Goal: Book appointment/travel/reservation

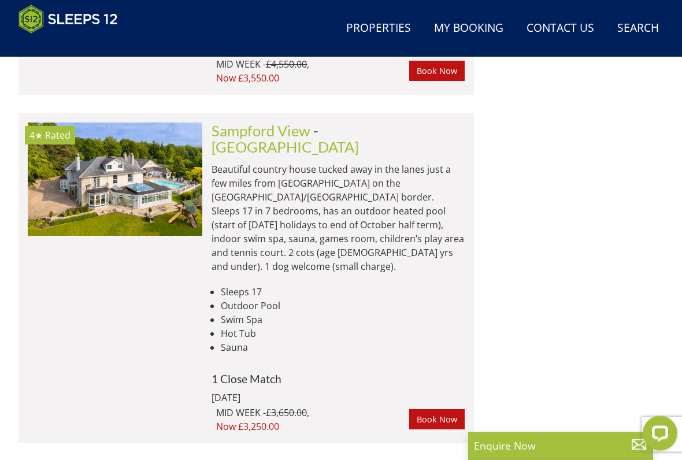
scroll to position [1384, 0]
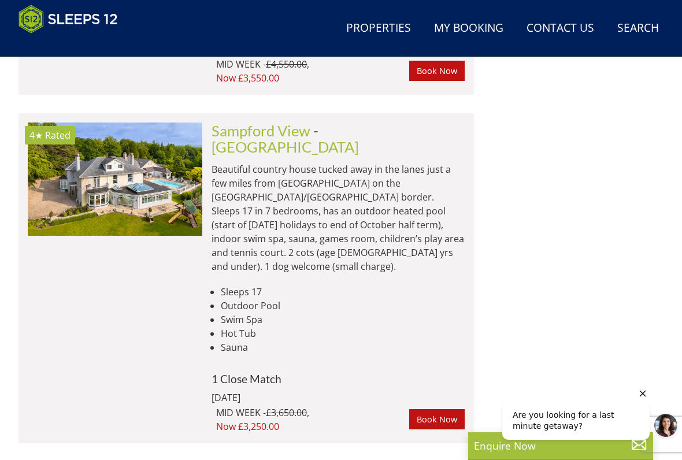
click at [639, 380] on icon "Hide greeting" at bounding box center [642, 393] width 6 height 6
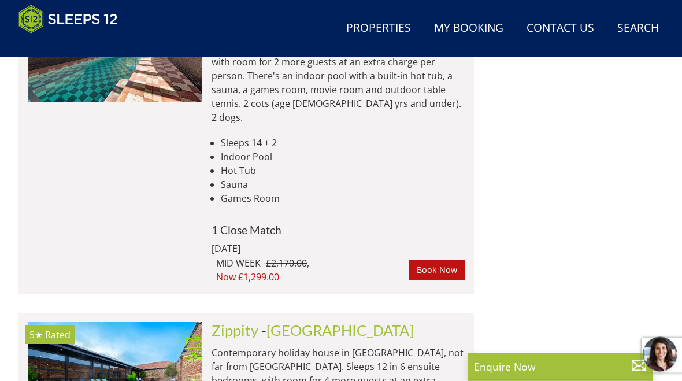
scroll to position [4293, 0]
click at [152, 322] on img at bounding box center [115, 378] width 174 height 113
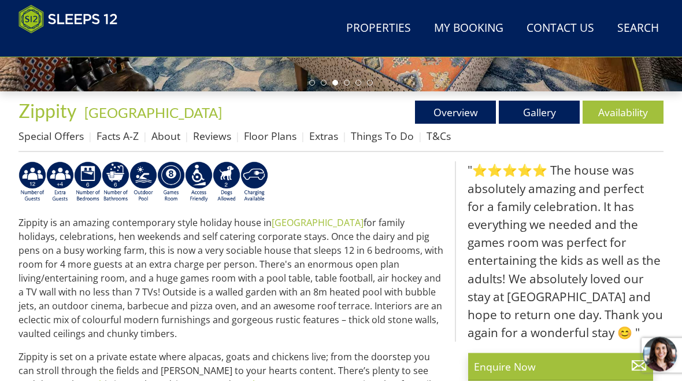
scroll to position [387, 0]
click at [613, 117] on link "Availability" at bounding box center [622, 112] width 81 height 23
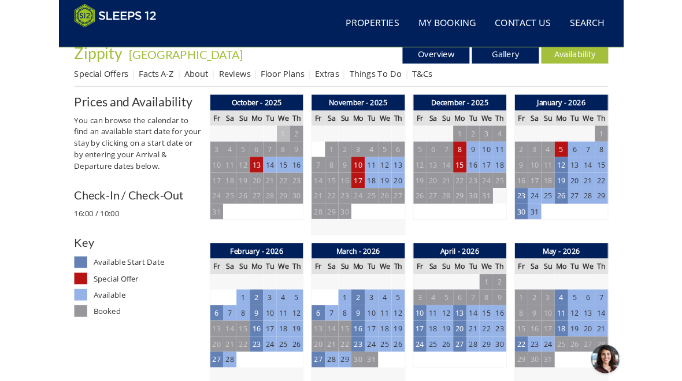
scroll to position [433, 0]
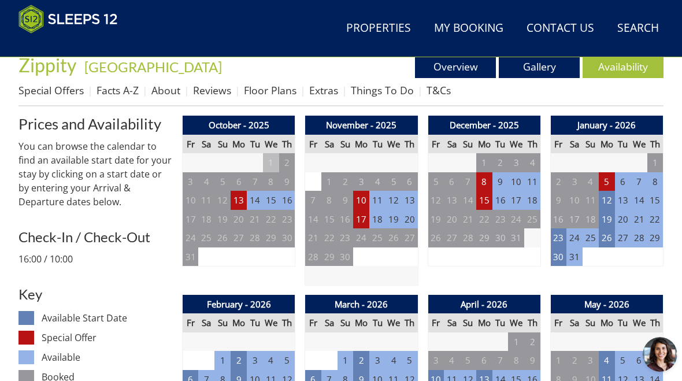
click at [486, 199] on td "15" at bounding box center [484, 200] width 16 height 19
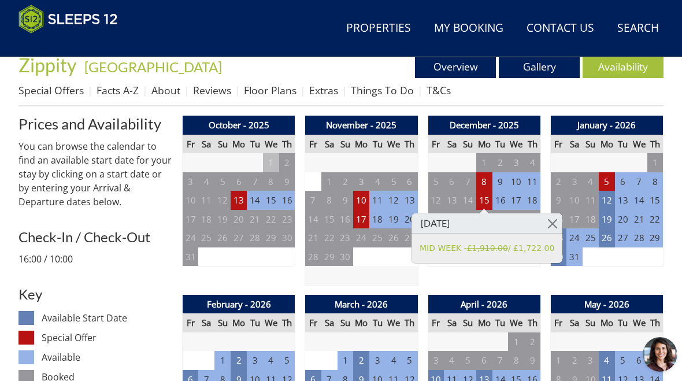
click at [549, 221] on link at bounding box center [552, 223] width 20 height 20
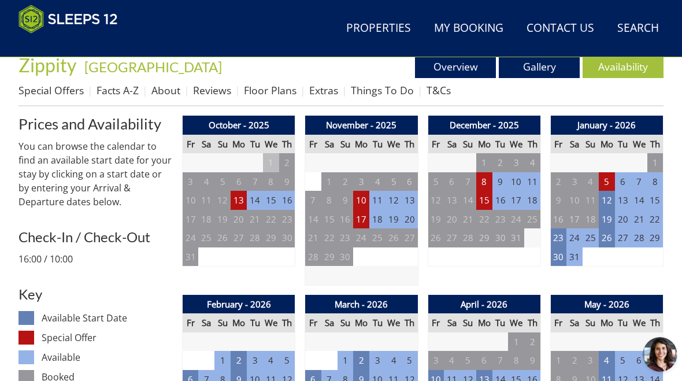
click at [369, 219] on td "17" at bounding box center [361, 219] width 16 height 19
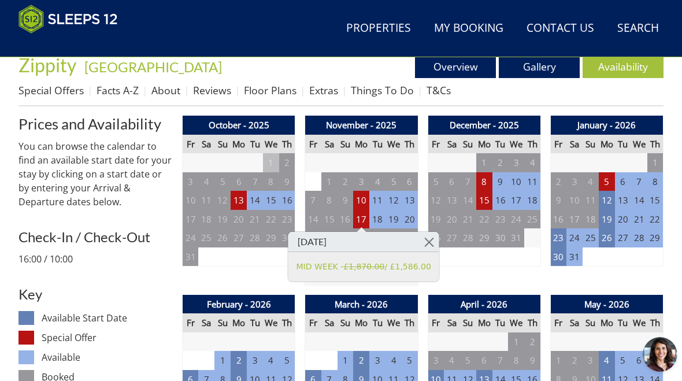
click at [430, 240] on link at bounding box center [429, 242] width 20 height 20
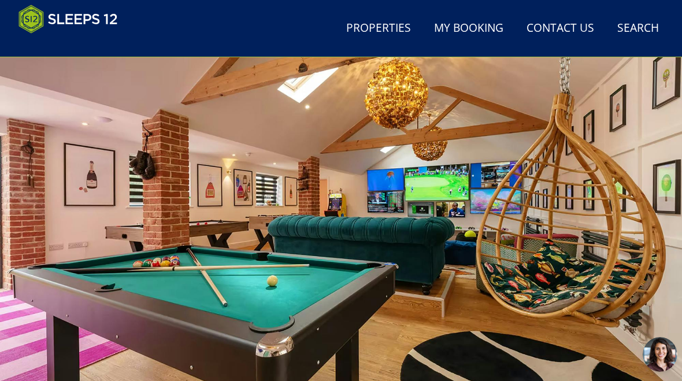
scroll to position [76, 0]
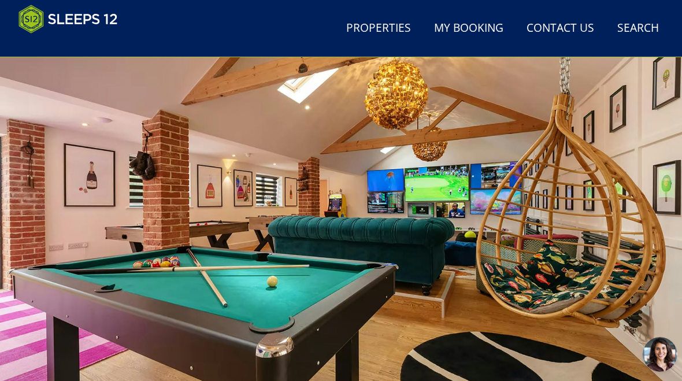
click at [635, 206] on div at bounding box center [341, 212] width 682 height 382
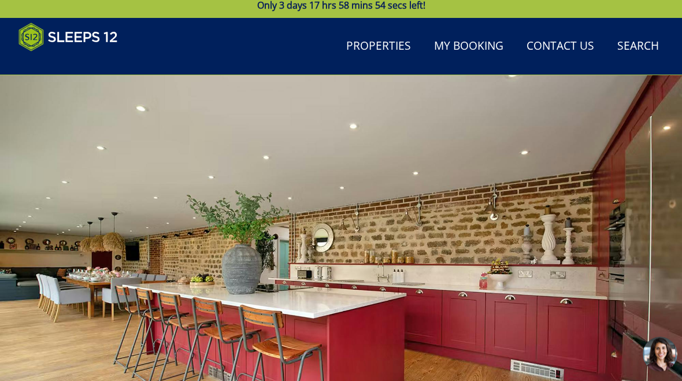
scroll to position [0, 0]
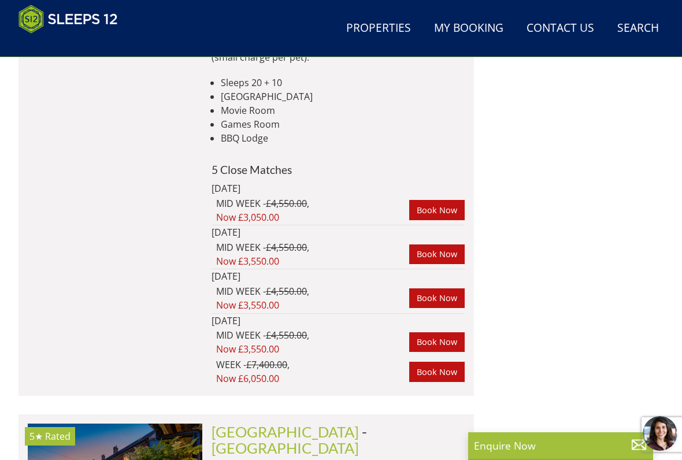
scroll to position [5191, 0]
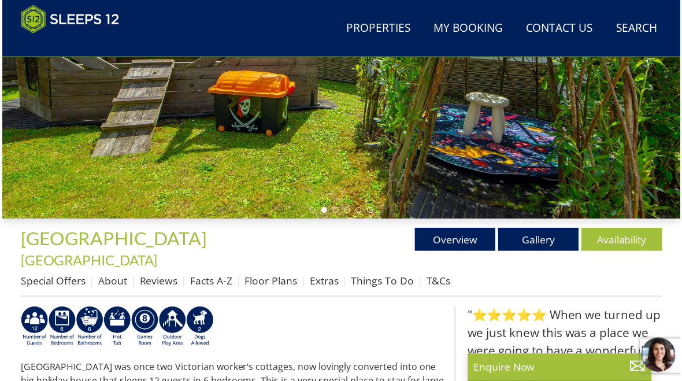
scroll to position [258, 0]
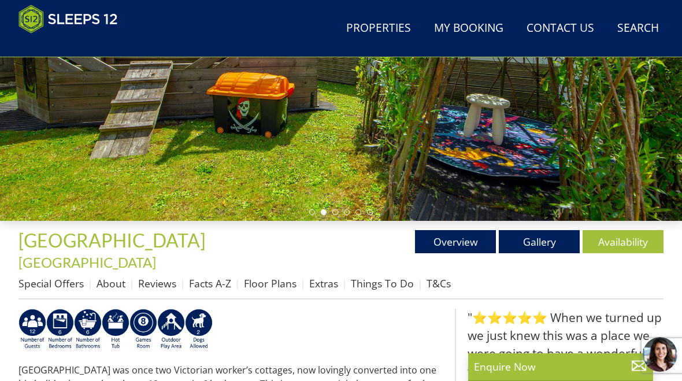
click at [614, 244] on link "Availability" at bounding box center [622, 241] width 81 height 23
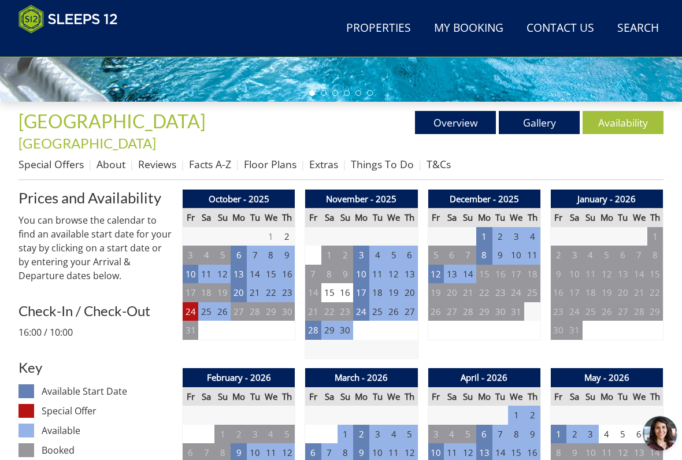
scroll to position [382, 0]
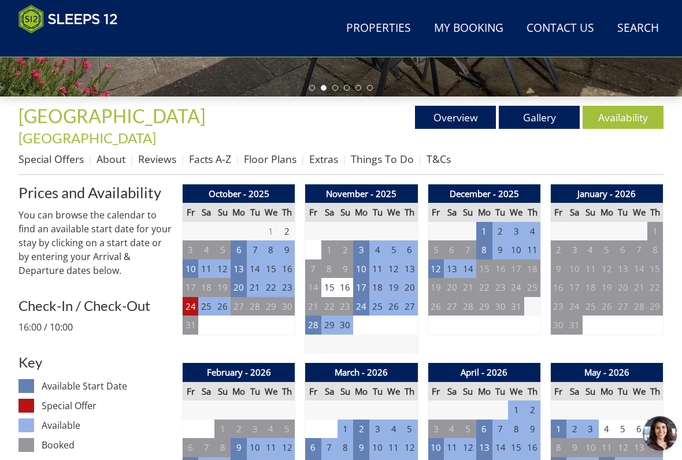
click at [192, 297] on td "24" at bounding box center [191, 306] width 16 height 19
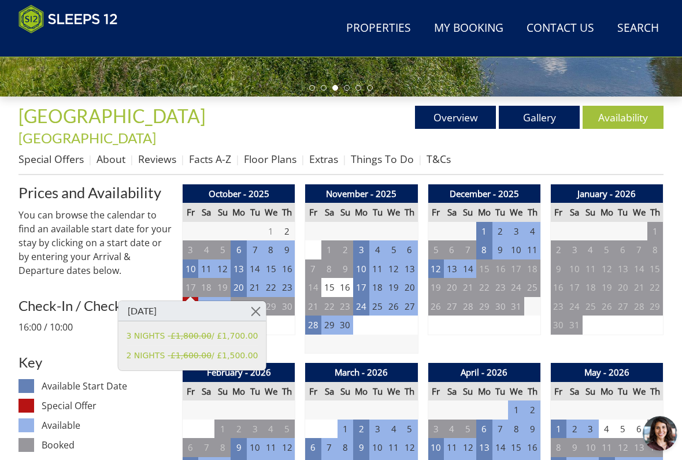
click at [257, 310] on link at bounding box center [255, 311] width 20 height 20
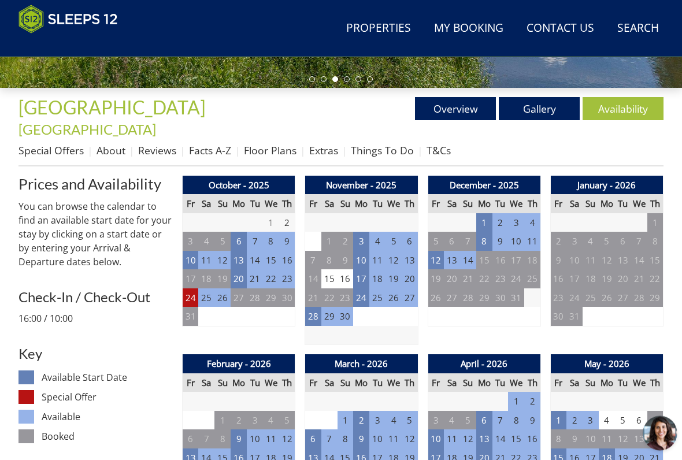
scroll to position [390, 0]
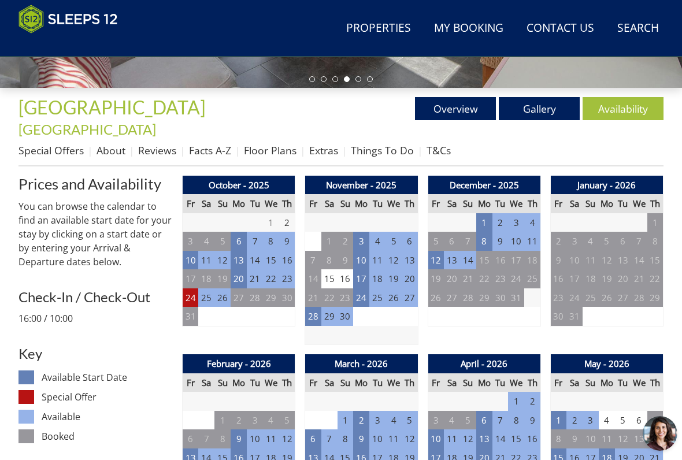
click at [310, 307] on td "28" at bounding box center [313, 316] width 16 height 19
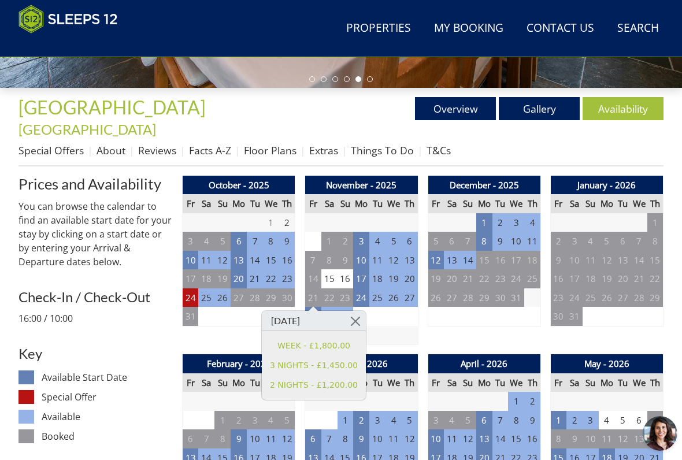
click at [357, 321] on link at bounding box center [355, 321] width 20 height 20
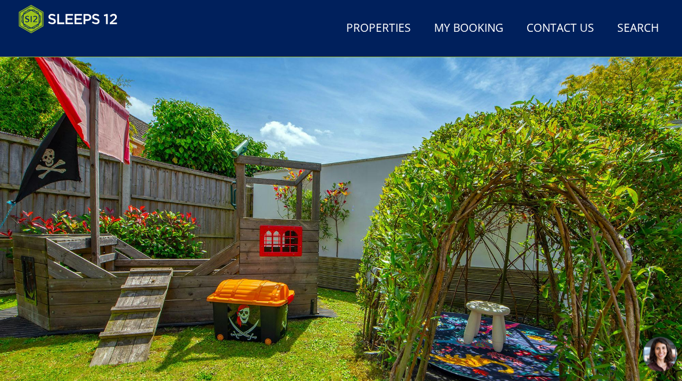
scroll to position [51, 0]
click at [631, 222] on div at bounding box center [341, 237] width 682 height 382
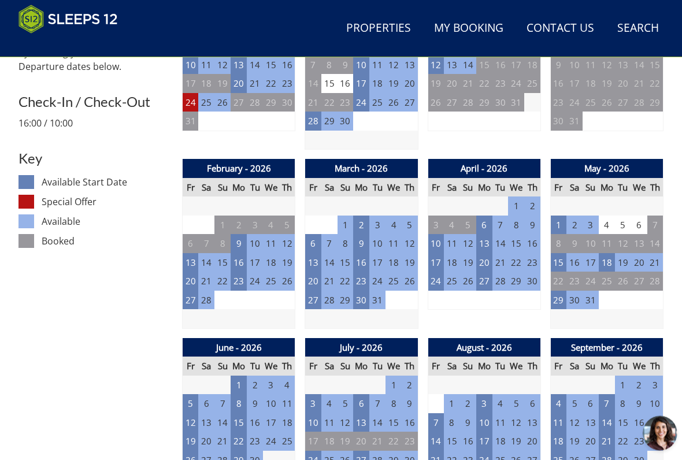
scroll to position [586, 0]
click at [315, 253] on td "13" at bounding box center [313, 262] width 16 height 19
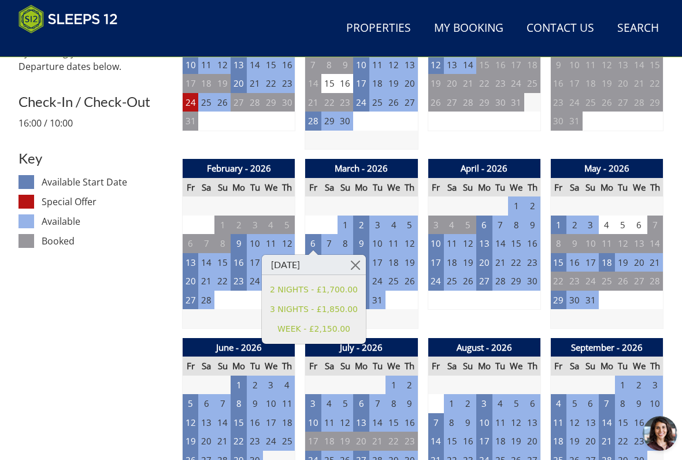
click at [359, 263] on link at bounding box center [355, 265] width 20 height 20
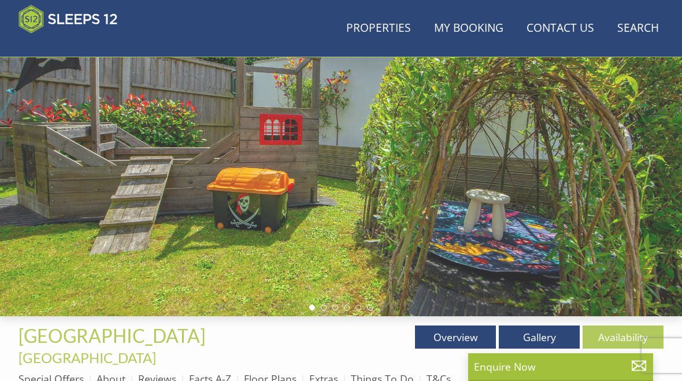
scroll to position [157, 0]
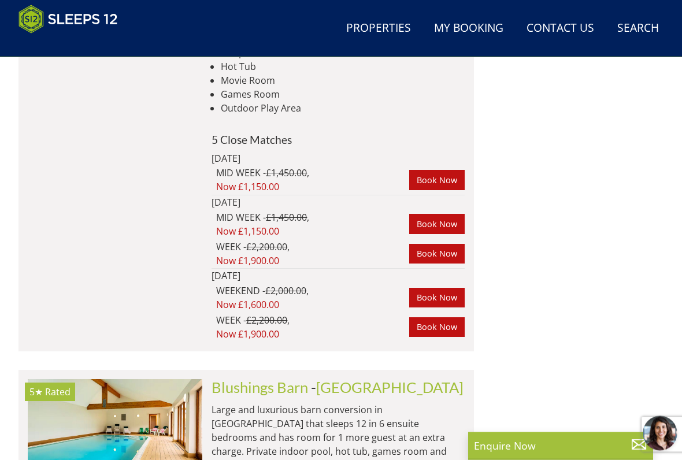
scroll to position [8264, 0]
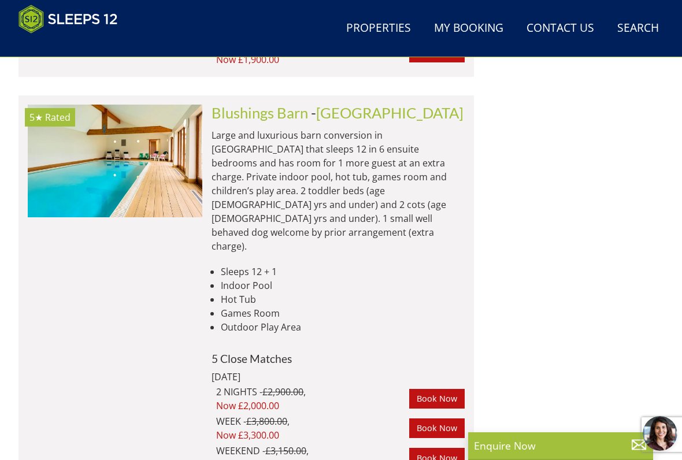
scroll to position [8537, 0]
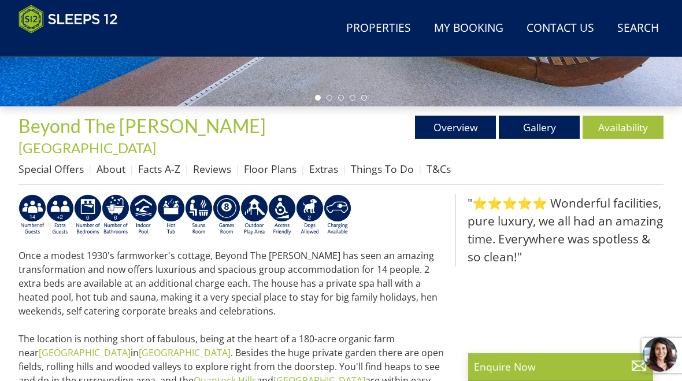
scroll to position [370, 0]
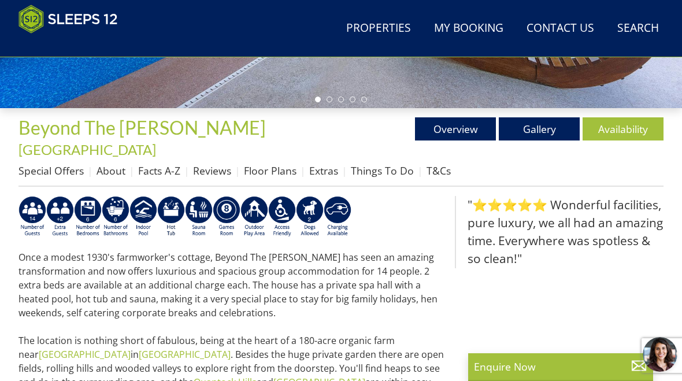
click at [619, 124] on link "Availability" at bounding box center [622, 128] width 81 height 23
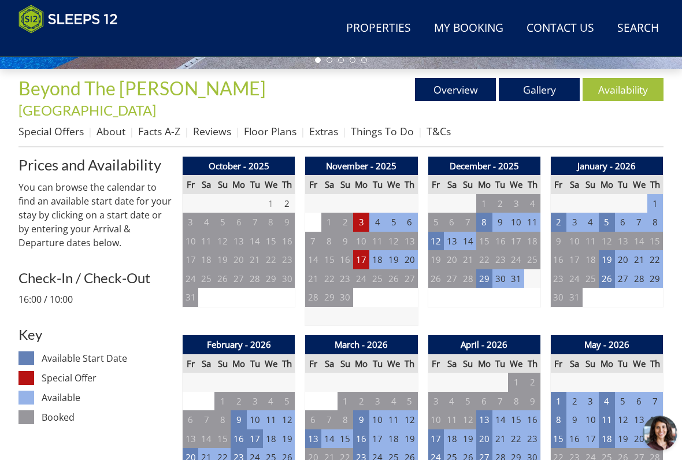
scroll to position [410, 0]
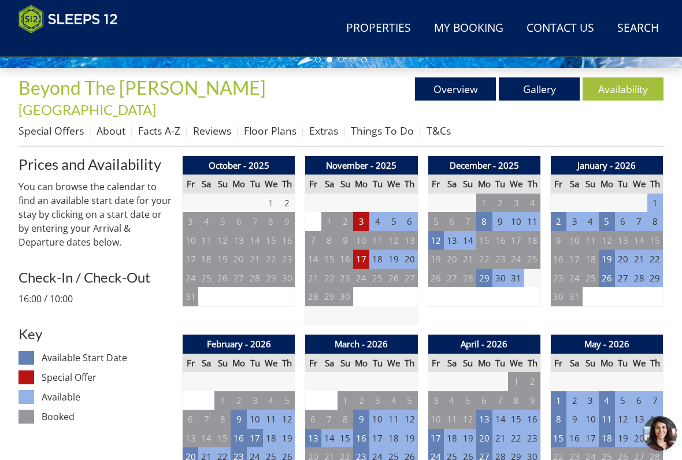
click at [362, 212] on td "3" at bounding box center [361, 221] width 16 height 19
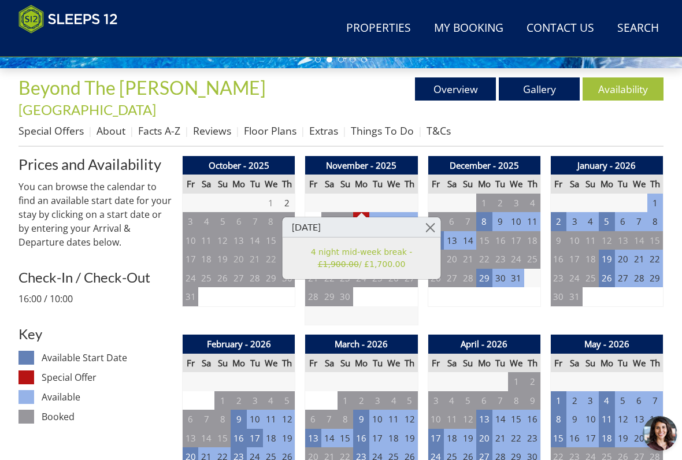
click at [433, 222] on link at bounding box center [430, 227] width 20 height 20
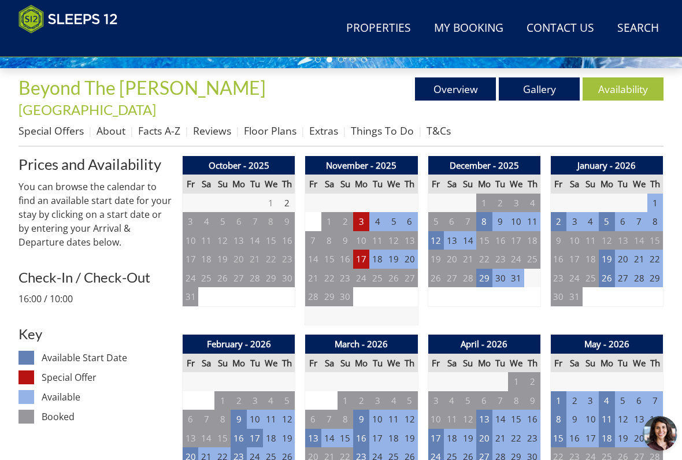
click at [359, 250] on td "17" at bounding box center [361, 259] width 16 height 19
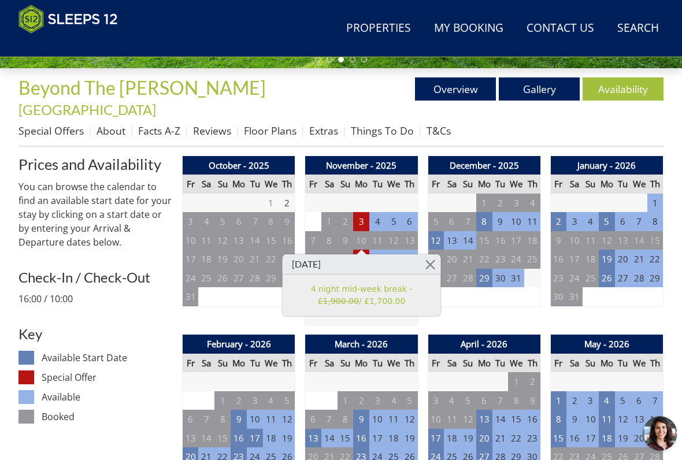
click at [436, 261] on link at bounding box center [430, 264] width 20 height 20
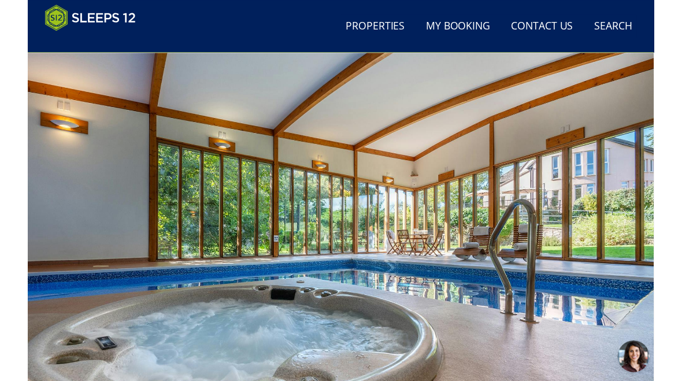
scroll to position [39, 0]
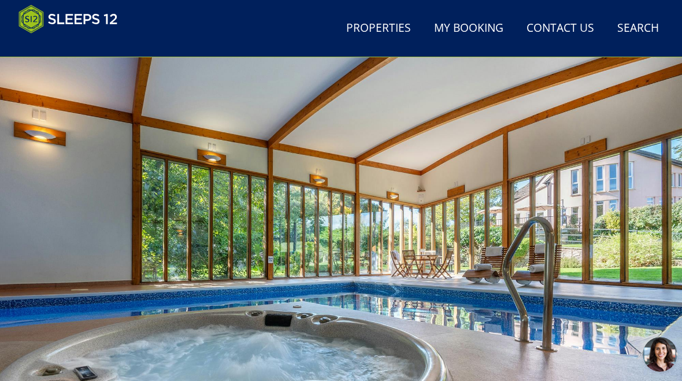
click at [652, 229] on div at bounding box center [341, 248] width 682 height 382
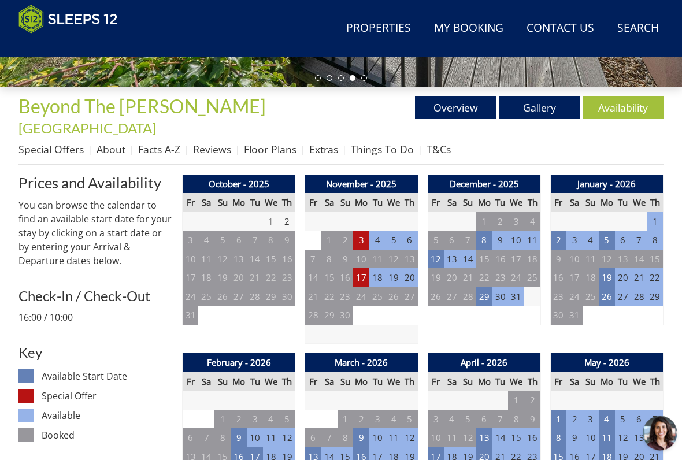
scroll to position [392, 0]
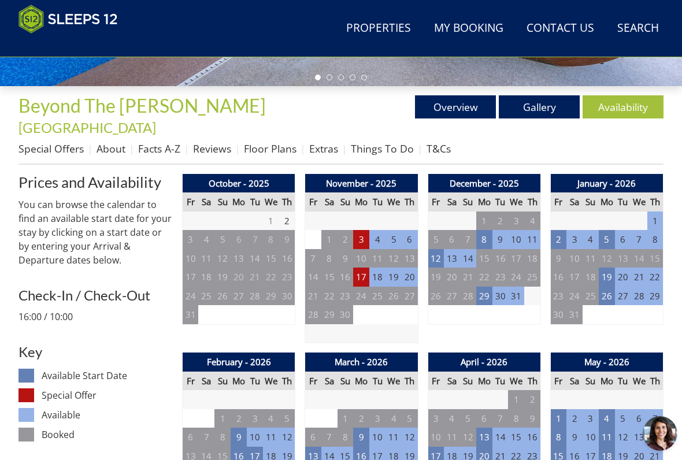
click at [559, 230] on td "2" at bounding box center [558, 239] width 16 height 19
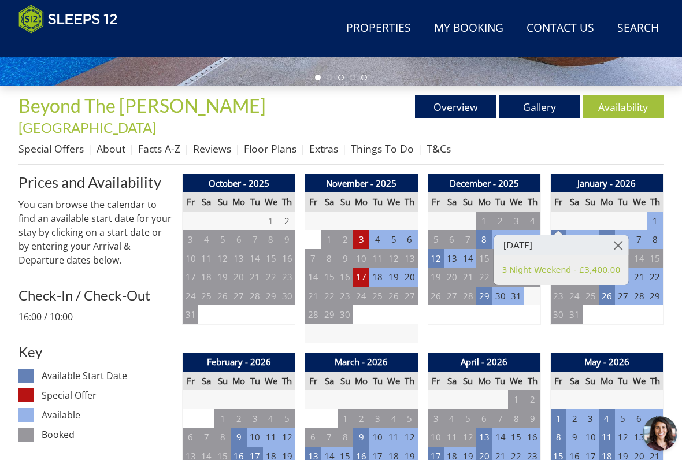
click at [616, 244] on link at bounding box center [618, 245] width 20 height 20
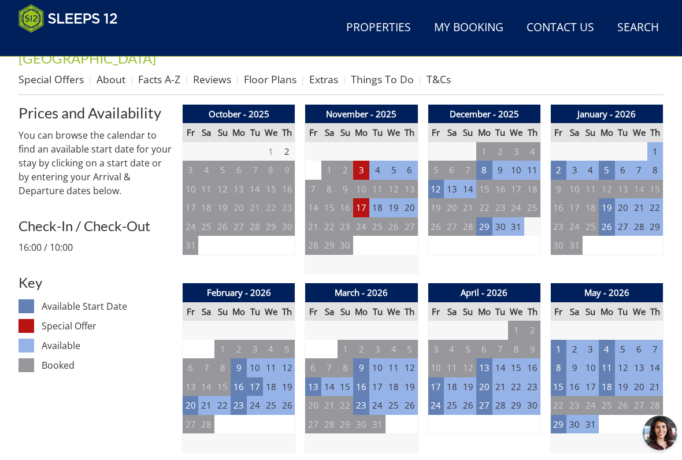
scroll to position [462, 0]
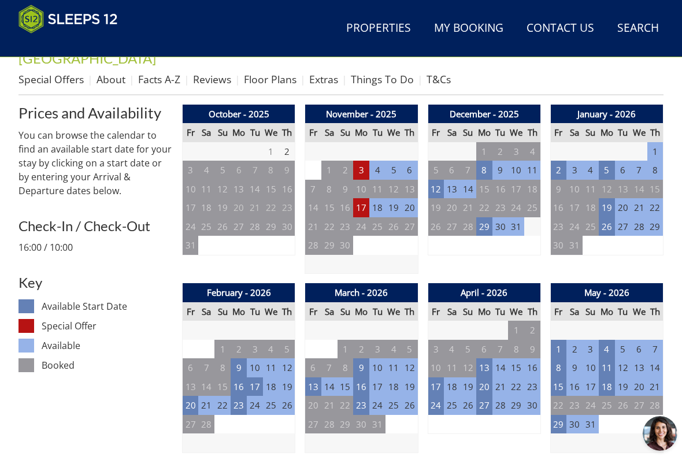
click at [193, 380] on td "20" at bounding box center [191, 405] width 16 height 19
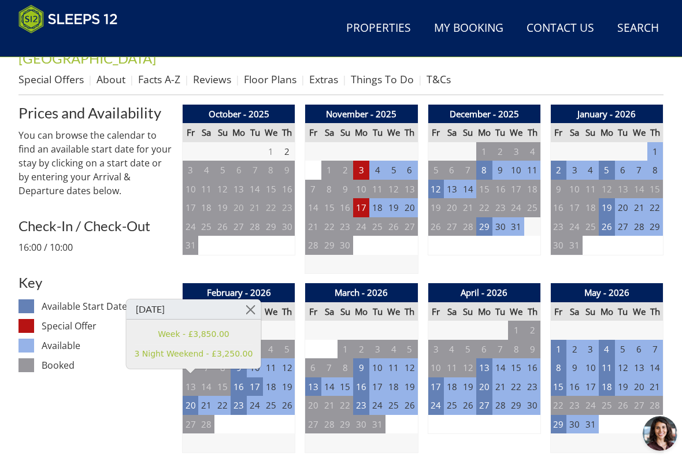
click at [253, 308] on link at bounding box center [250, 309] width 20 height 20
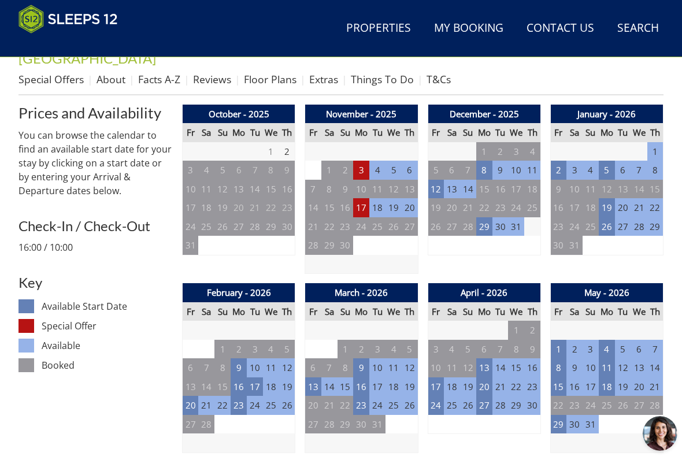
click at [314, 377] on td "13" at bounding box center [313, 386] width 16 height 19
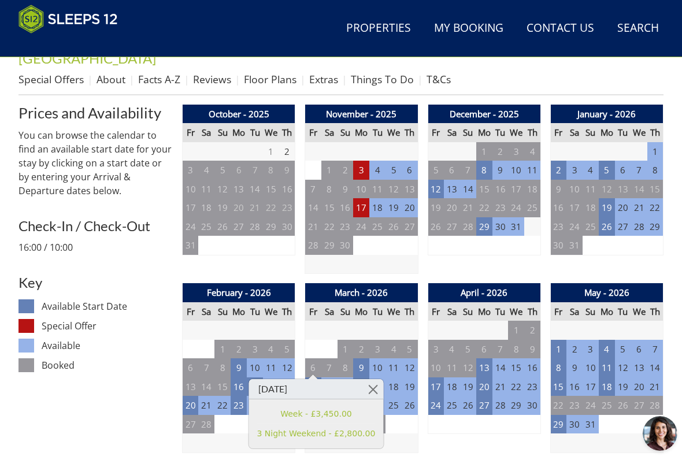
click at [373, 380] on link at bounding box center [373, 389] width 20 height 20
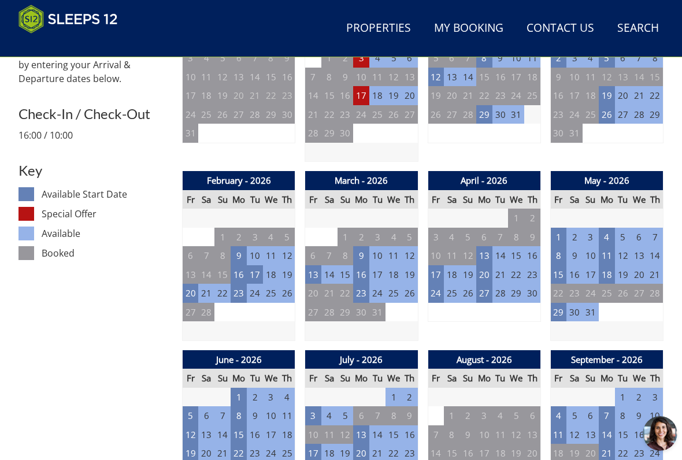
scroll to position [571, 0]
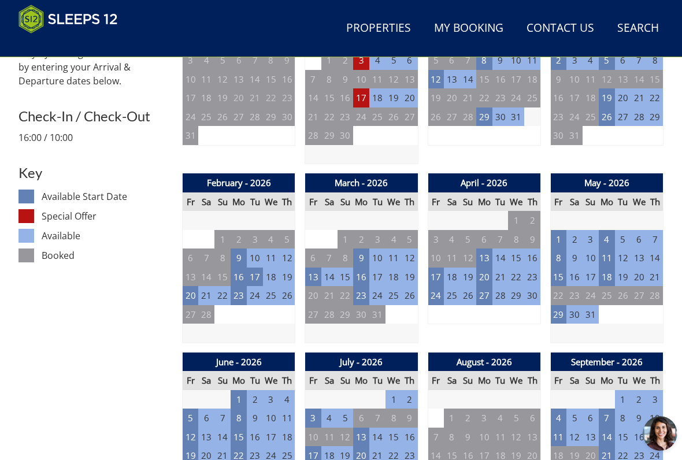
click at [434, 267] on td "17" at bounding box center [435, 276] width 16 height 19
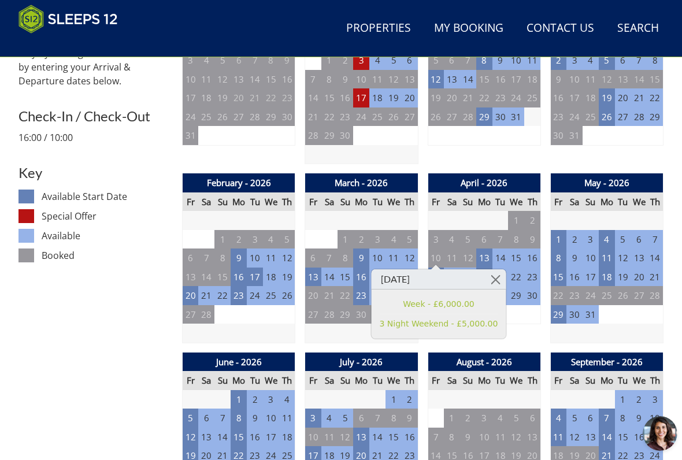
click at [492, 277] on link at bounding box center [495, 279] width 20 height 20
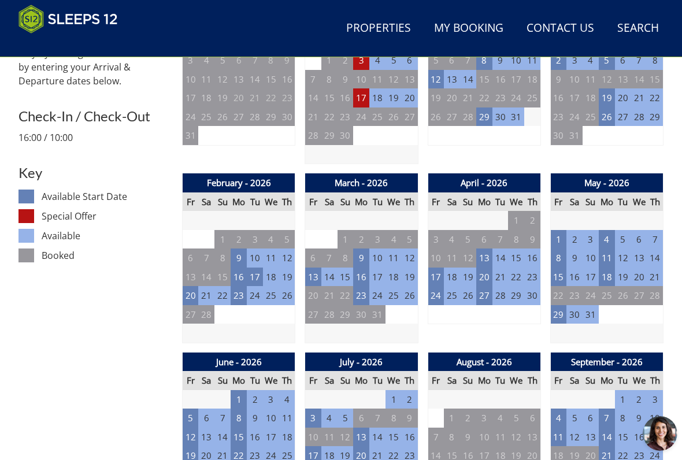
click at [437, 286] on td "24" at bounding box center [435, 295] width 16 height 19
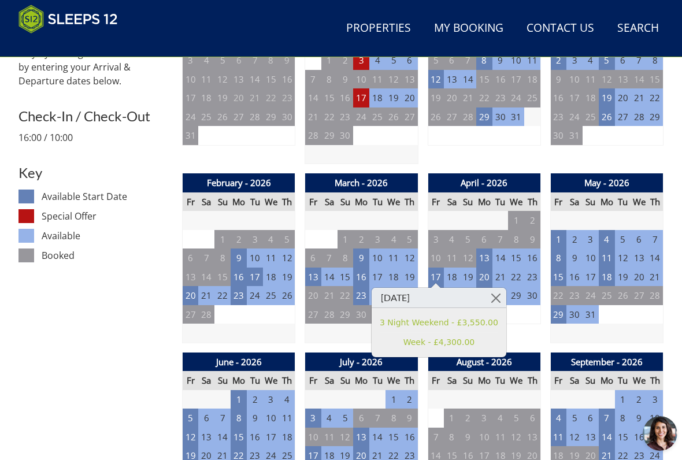
click at [494, 287] on div "Fri Apr 24 2026 3 Night Weekend - £3,550.00 Week - £4,300.00" at bounding box center [439, 322] width 136 height 70
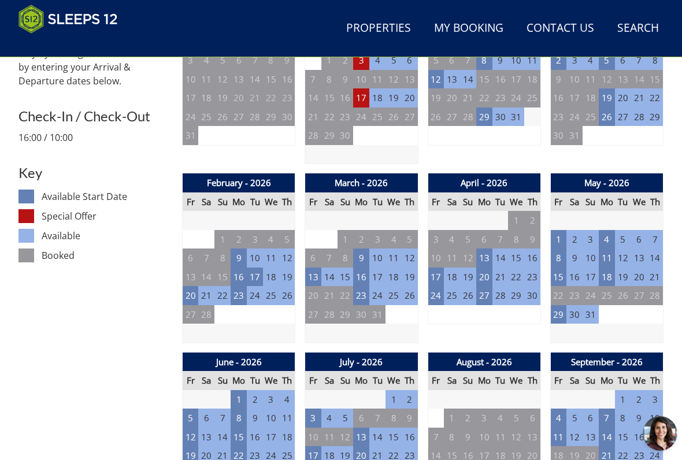
click at [559, 230] on td "1" at bounding box center [558, 239] width 16 height 19
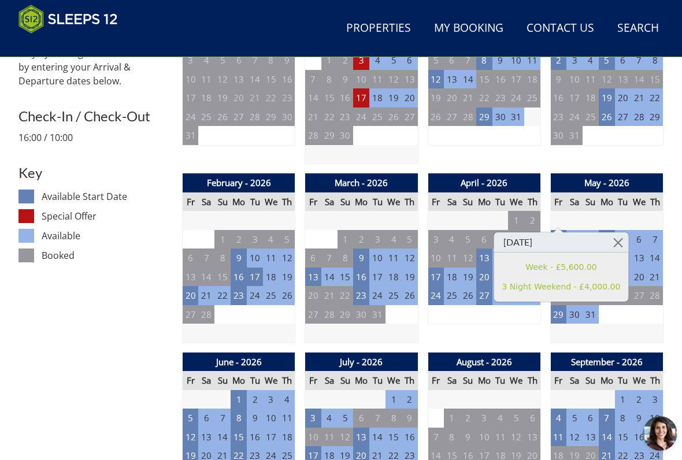
click at [611, 238] on link at bounding box center [618, 242] width 20 height 20
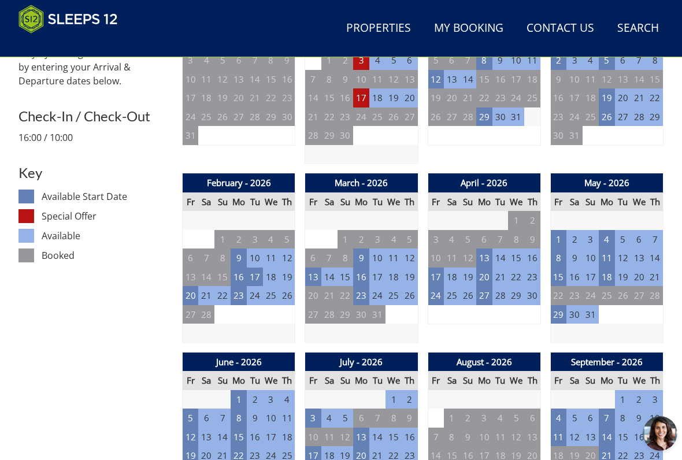
click at [558, 248] on td "8" at bounding box center [558, 257] width 16 height 19
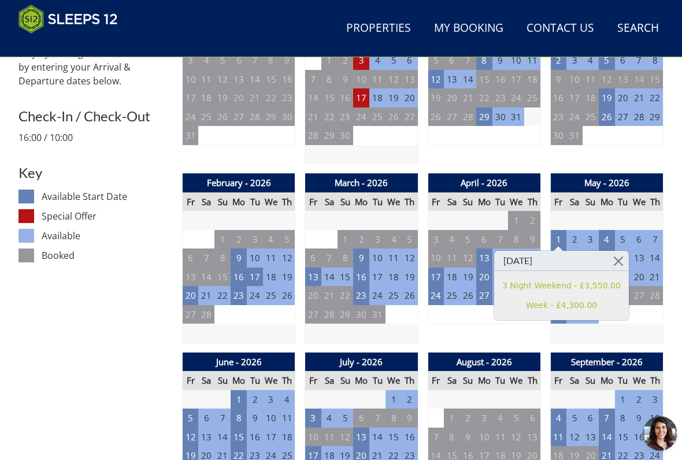
click at [616, 251] on link at bounding box center [618, 261] width 20 height 20
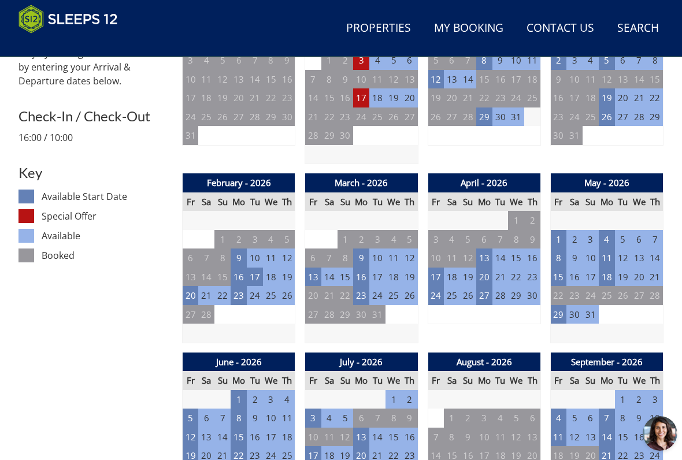
click at [561, 267] on td "15" at bounding box center [558, 276] width 16 height 19
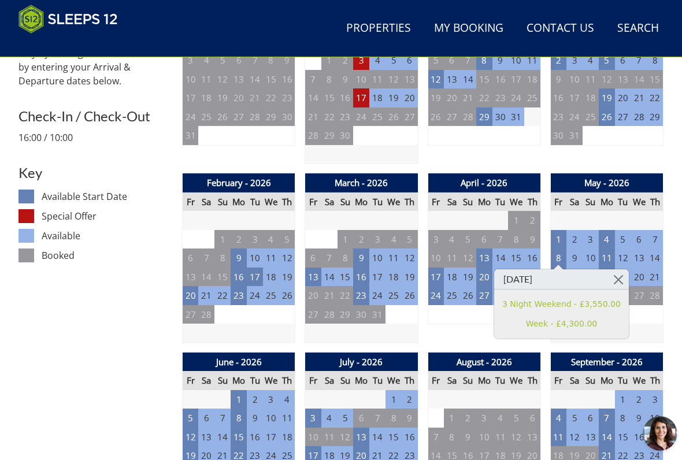
click at [615, 270] on link at bounding box center [618, 279] width 20 height 20
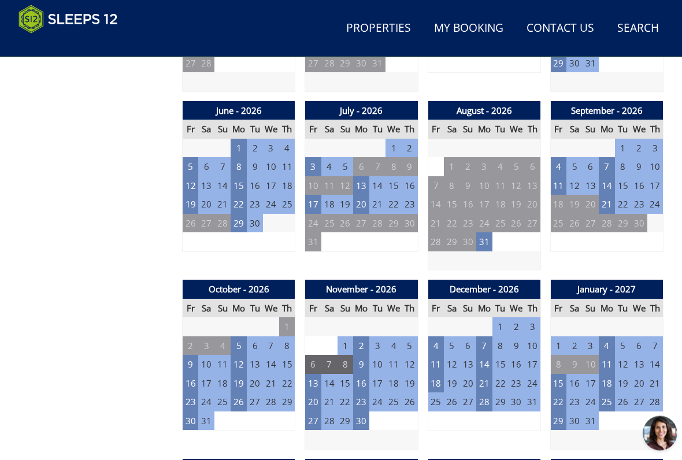
scroll to position [823, 0]
click at [241, 380] on td "26" at bounding box center [238, 401] width 16 height 19
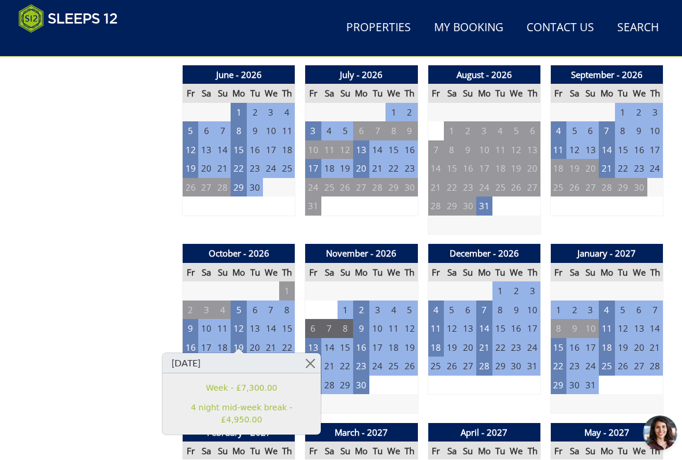
scroll to position [858, 0]
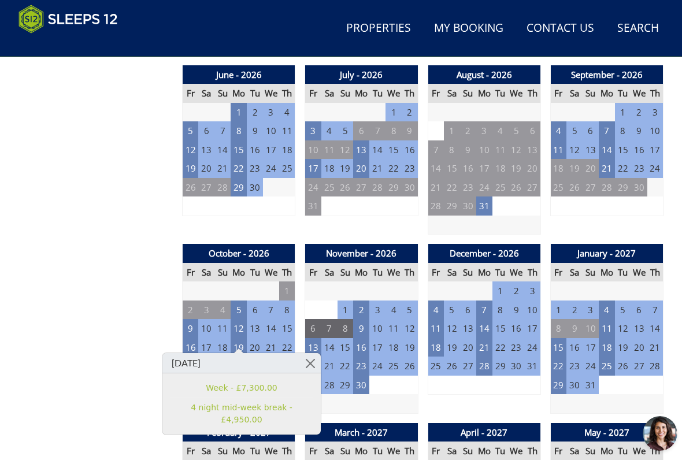
click at [314, 362] on link at bounding box center [310, 363] width 20 height 20
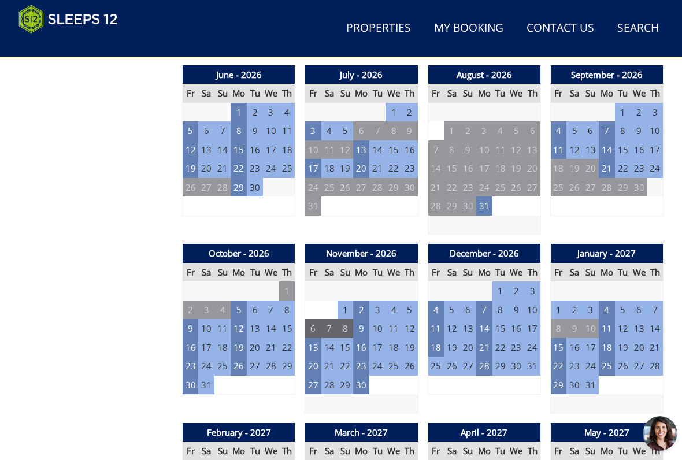
click at [315, 356] on td "20" at bounding box center [313, 365] width 16 height 19
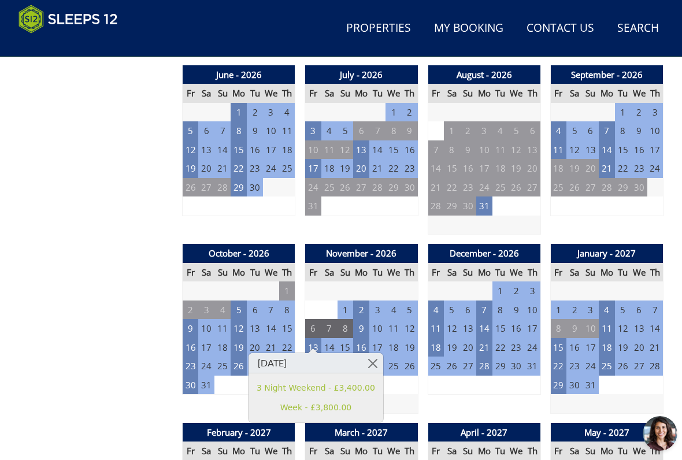
click at [371, 358] on link at bounding box center [373, 363] width 20 height 20
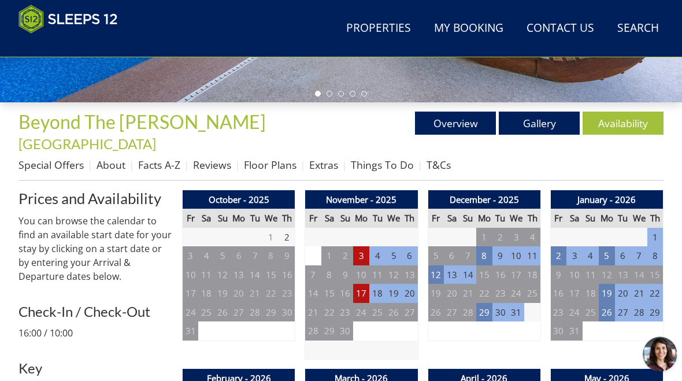
scroll to position [356, 0]
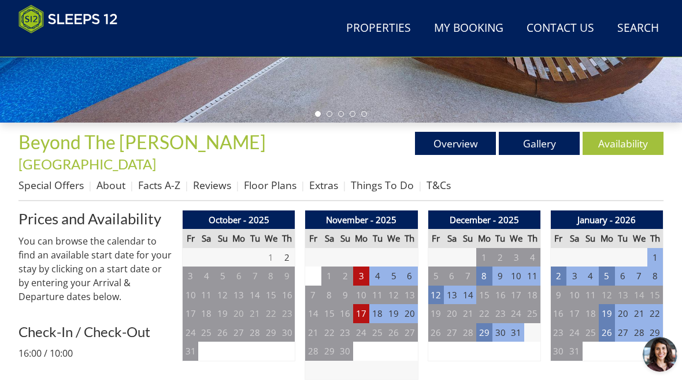
click at [363, 266] on td "3" at bounding box center [361, 275] width 16 height 19
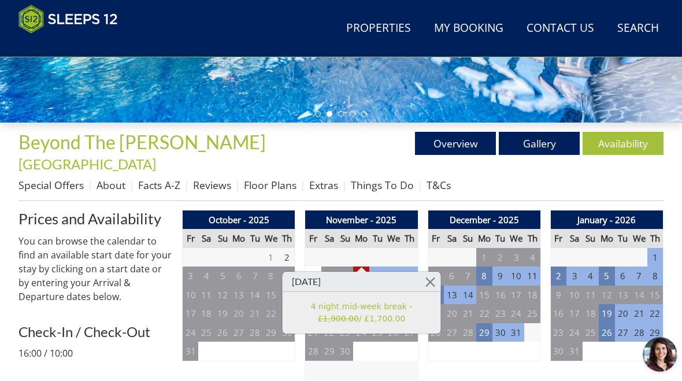
click at [434, 276] on link at bounding box center [430, 281] width 20 height 20
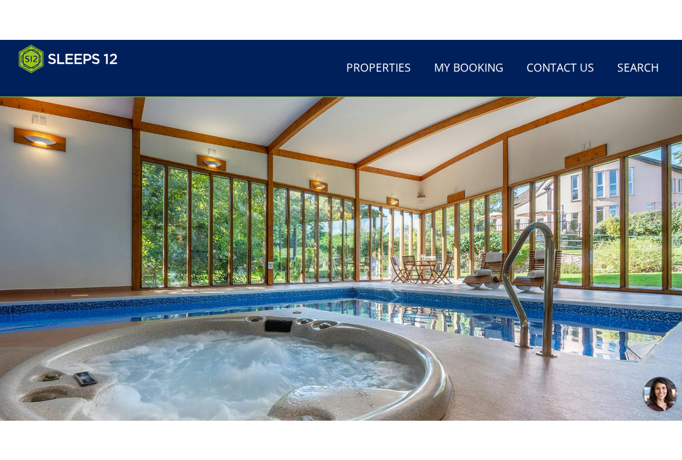
scroll to position [54, 0]
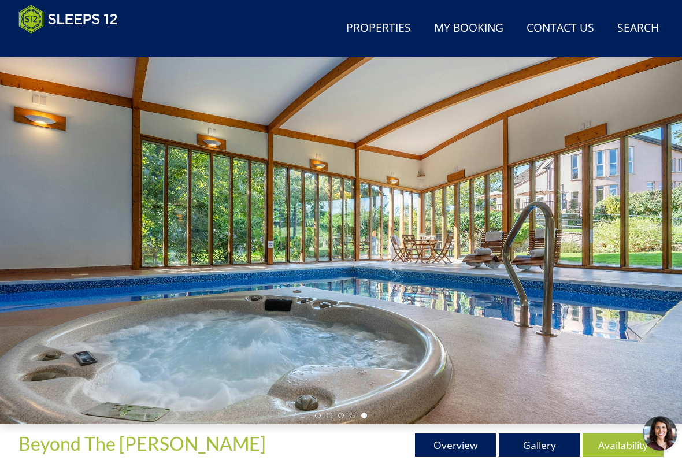
click at [665, 239] on div at bounding box center [341, 233] width 682 height 382
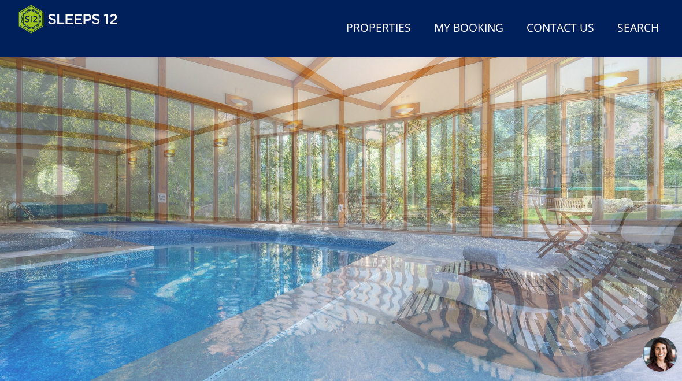
scroll to position [0, 0]
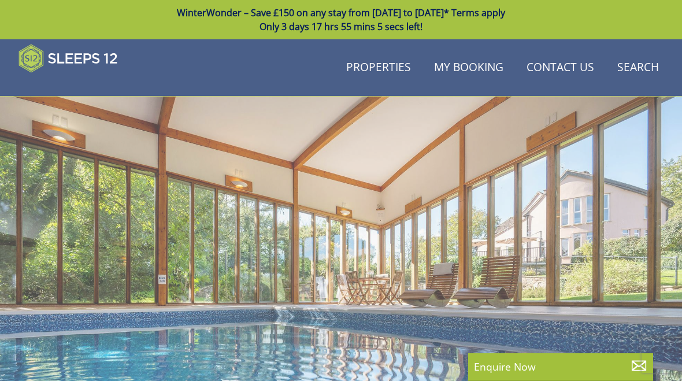
scroll to position [370, 0]
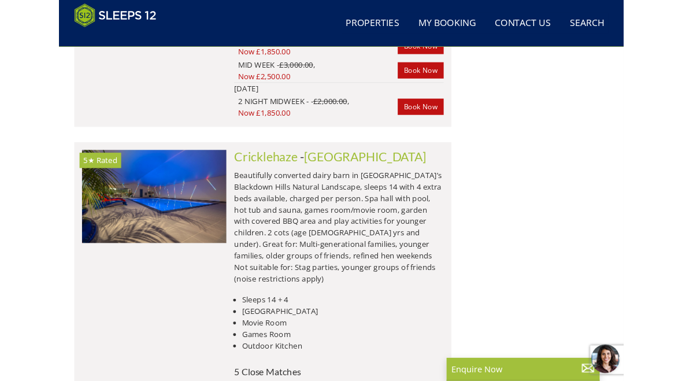
scroll to position [10572, 0]
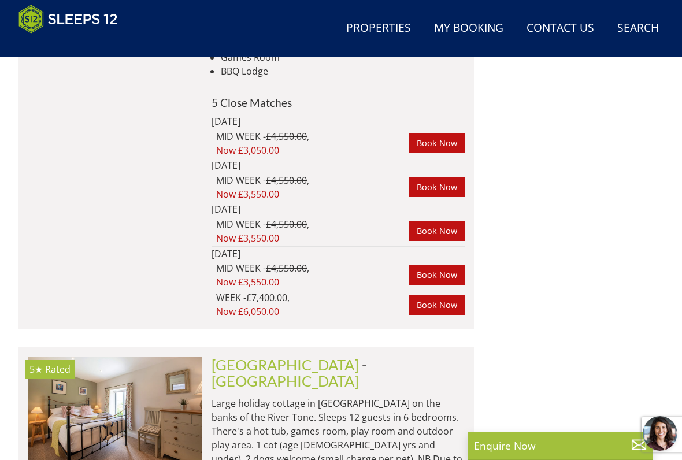
scroll to position [5263, 0]
click at [160, 356] on img at bounding box center [115, 412] width 174 height 113
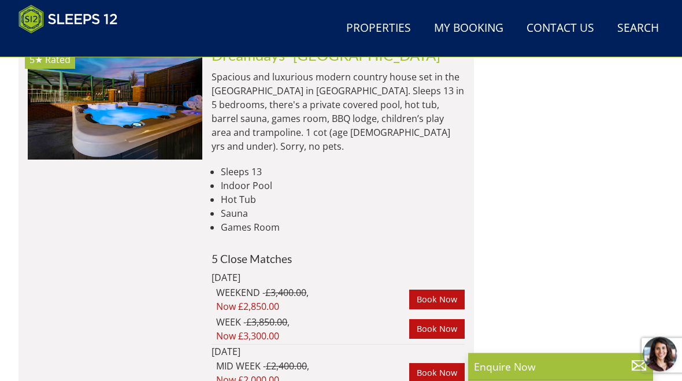
scroll to position [7660, 0]
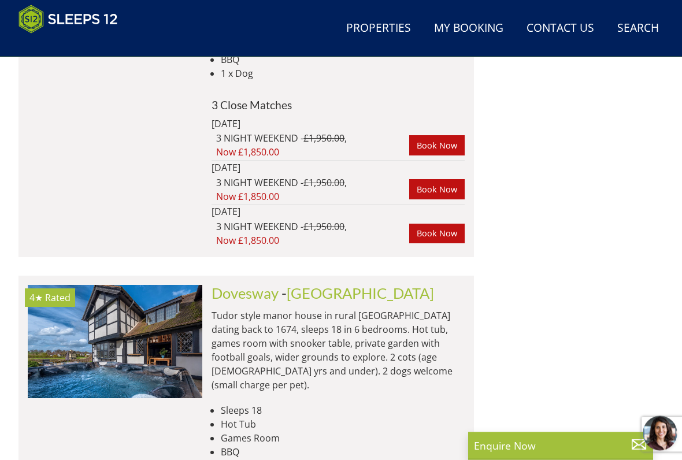
scroll to position [11374, 0]
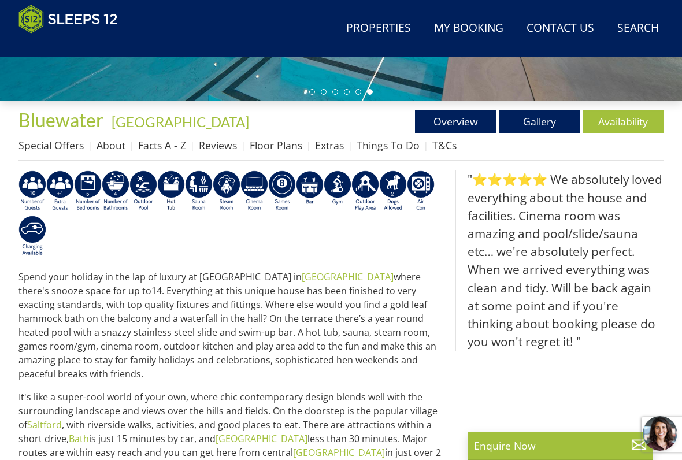
scroll to position [378, 0]
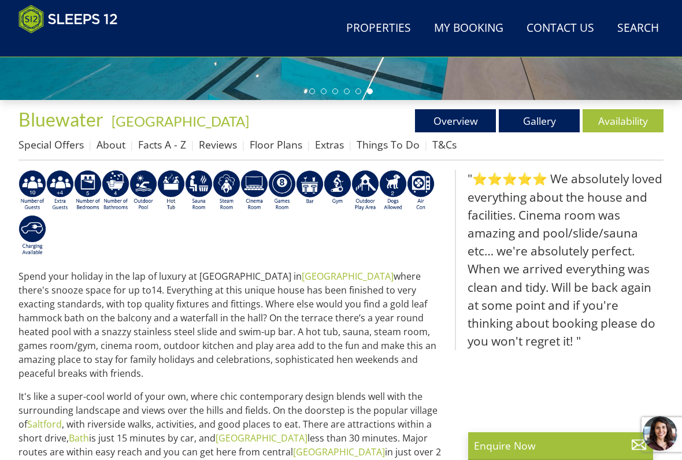
click at [626, 118] on link "Availability" at bounding box center [622, 120] width 81 height 23
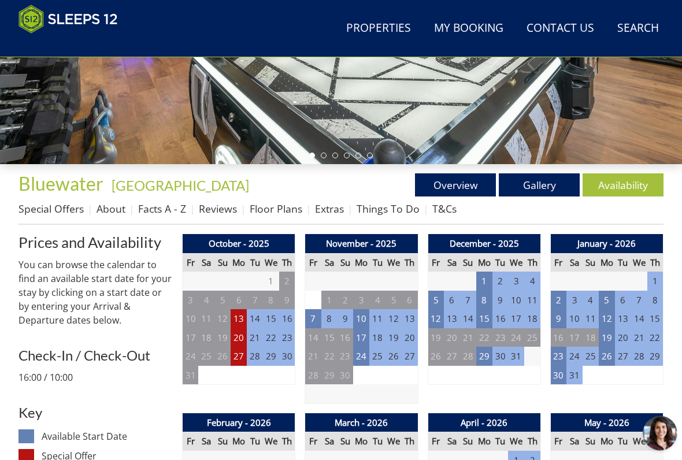
scroll to position [314, 0]
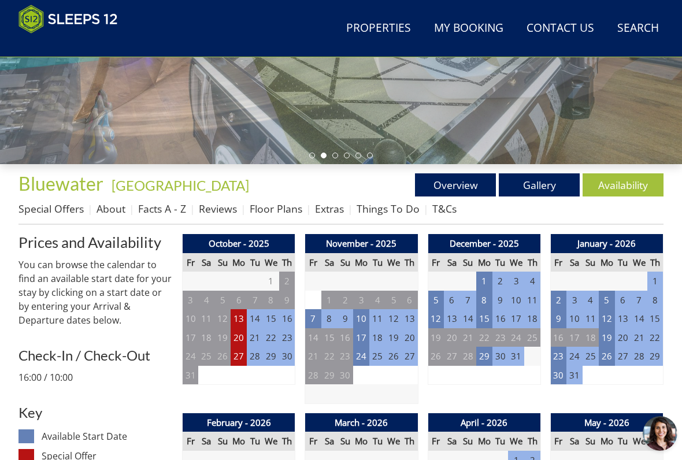
click at [241, 312] on td "13" at bounding box center [238, 318] width 16 height 19
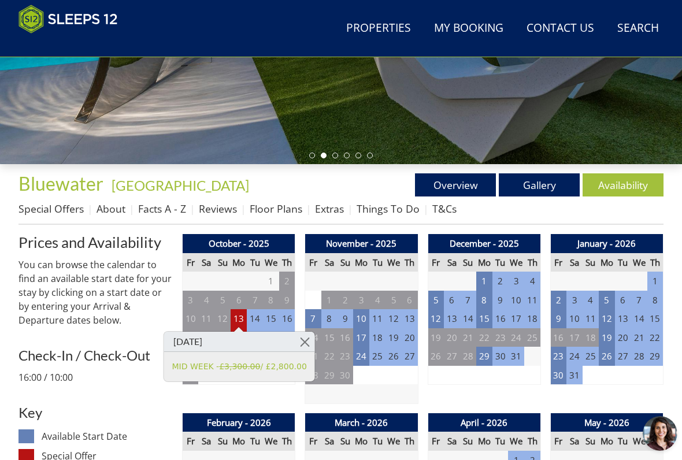
click at [309, 340] on link at bounding box center [305, 342] width 20 height 20
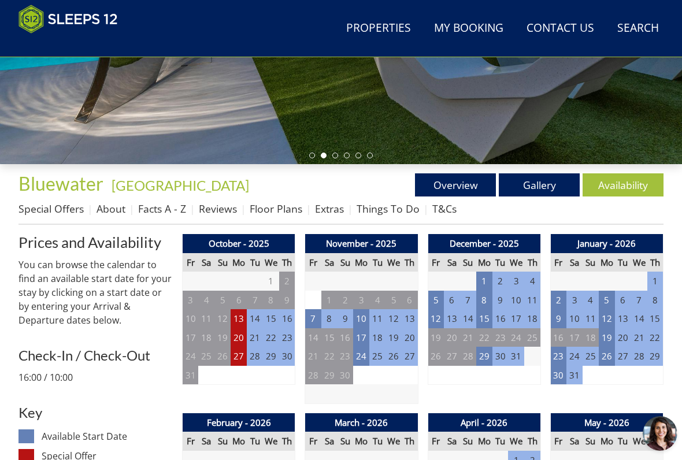
click at [241, 356] on td "27" at bounding box center [238, 356] width 16 height 19
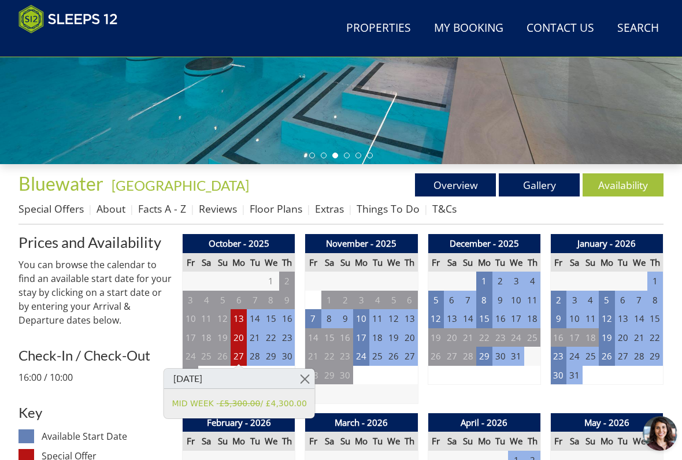
click at [311, 381] on link at bounding box center [305, 379] width 20 height 20
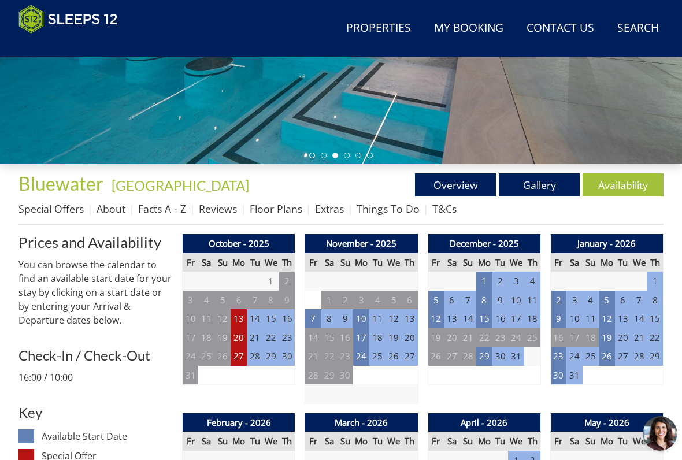
click at [239, 333] on td "20" at bounding box center [238, 337] width 16 height 19
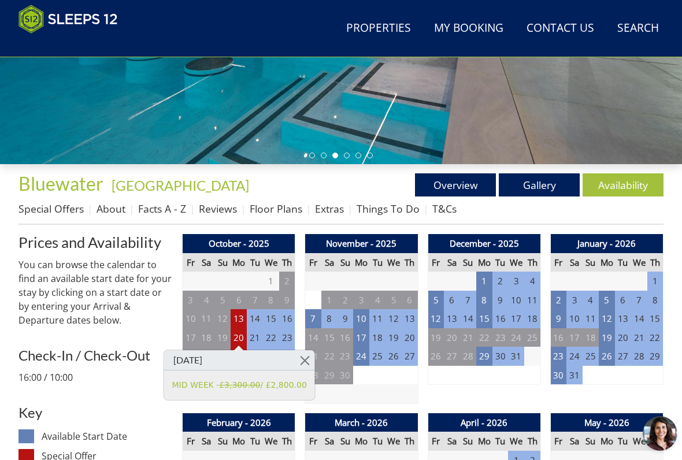
click at [305, 359] on link at bounding box center [305, 360] width 20 height 20
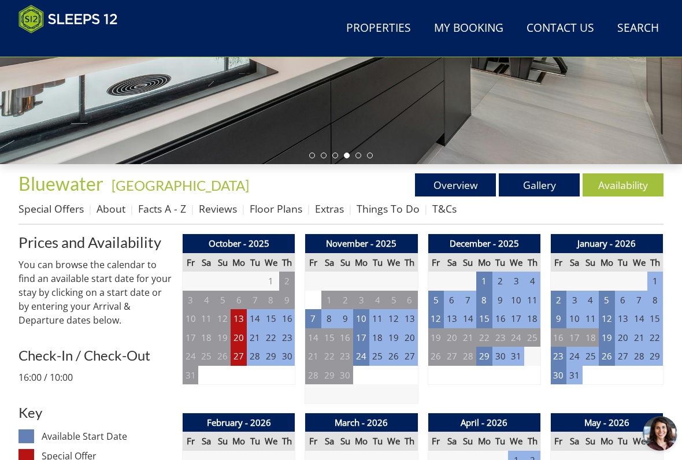
click at [366, 317] on td "10" at bounding box center [361, 318] width 16 height 19
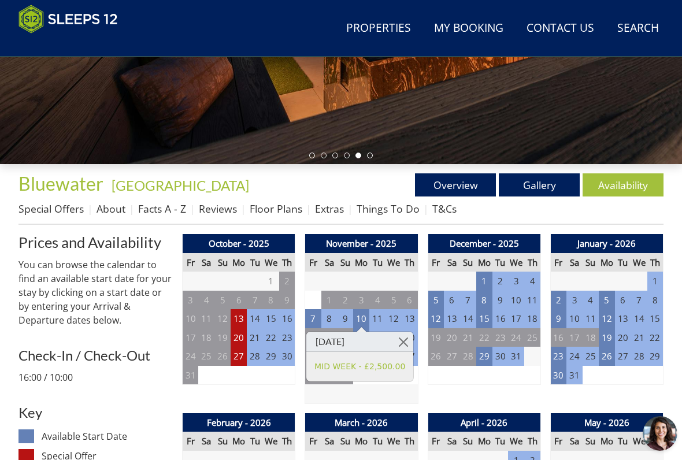
click at [413, 339] on link at bounding box center [403, 342] width 20 height 20
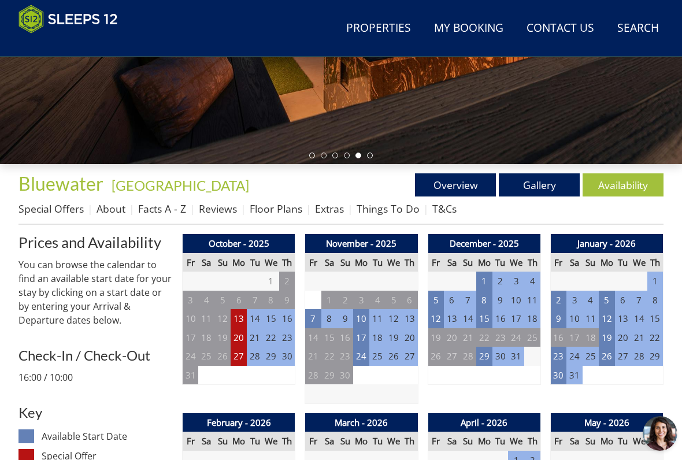
click at [362, 338] on td "17" at bounding box center [361, 337] width 16 height 19
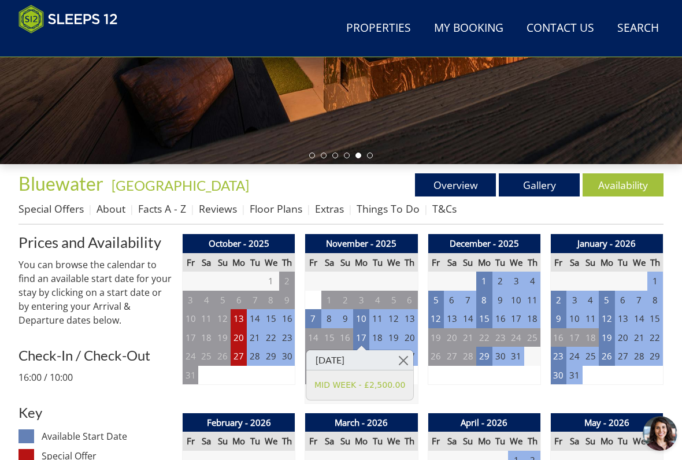
click at [407, 364] on link at bounding box center [403, 360] width 20 height 20
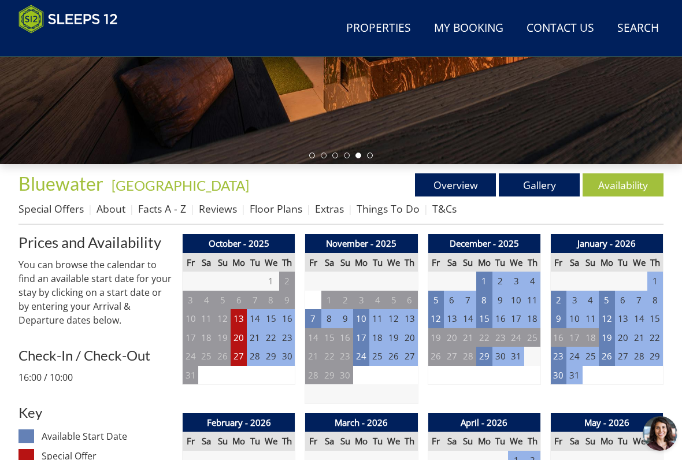
click at [358, 360] on td "24" at bounding box center [361, 356] width 16 height 19
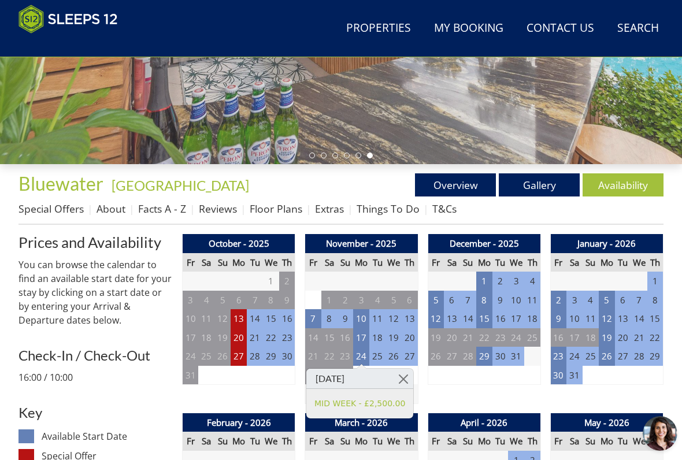
click at [408, 370] on link at bounding box center [403, 379] width 20 height 20
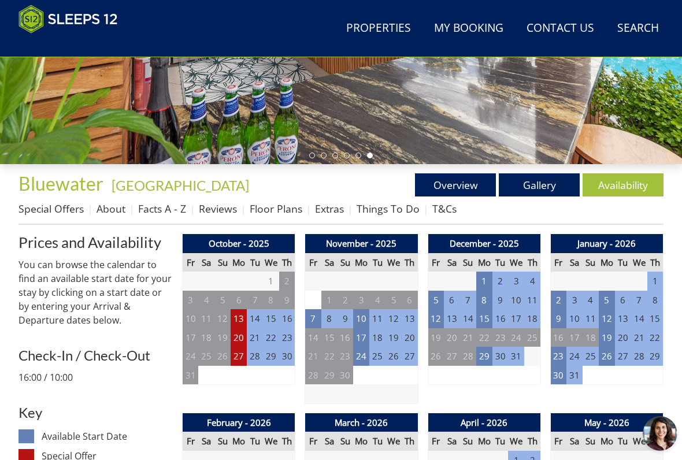
click at [485, 278] on td "1" at bounding box center [484, 280] width 16 height 19
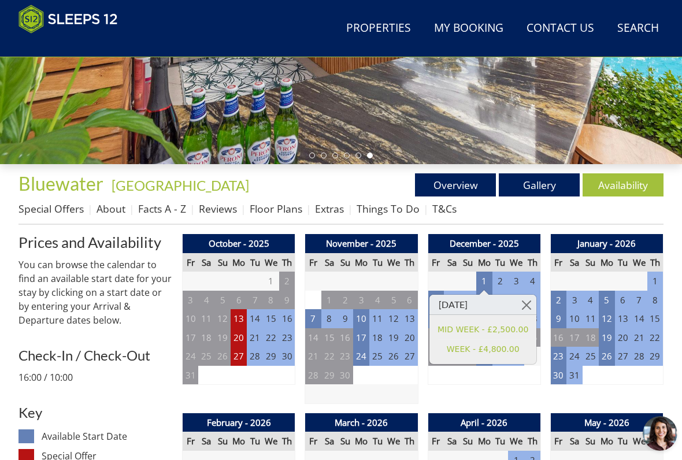
click at [529, 305] on link at bounding box center [526, 305] width 20 height 20
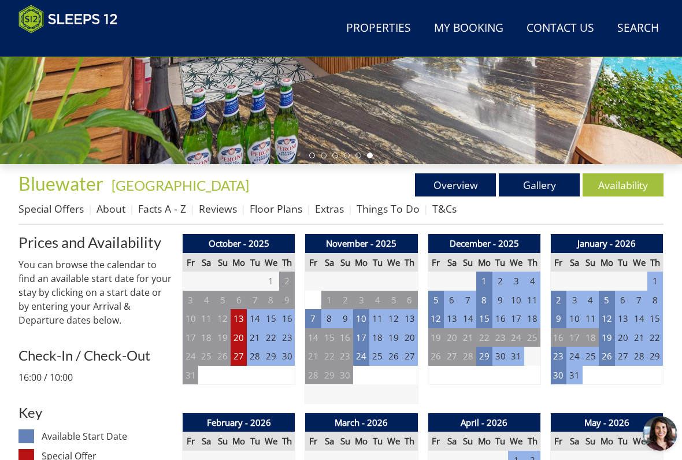
click at [486, 299] on td "8" at bounding box center [484, 300] width 16 height 19
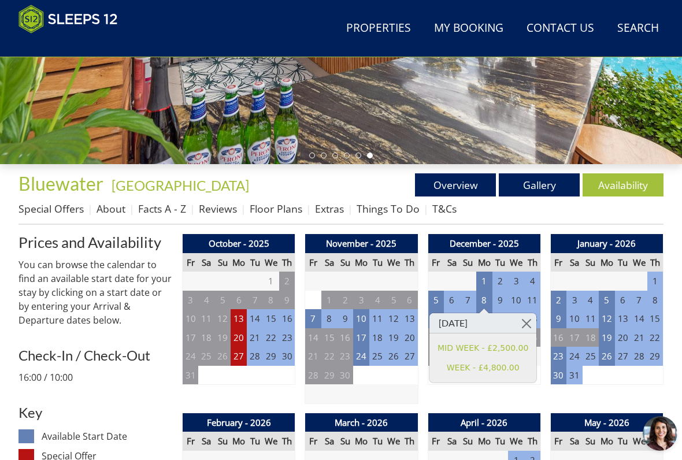
click at [532, 322] on link at bounding box center [526, 323] width 20 height 20
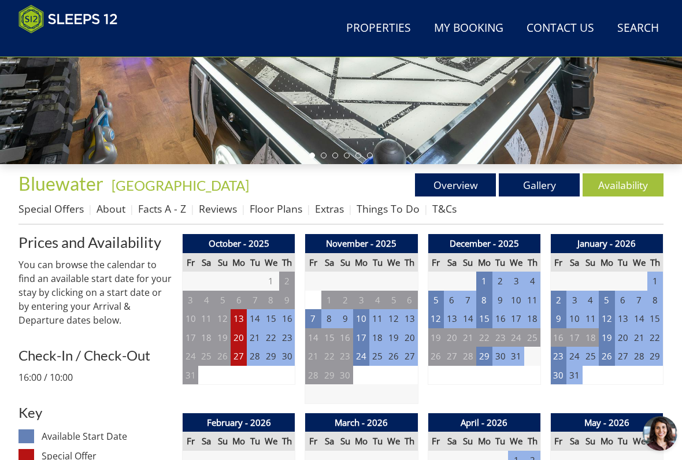
click at [482, 317] on td "15" at bounding box center [484, 318] width 16 height 19
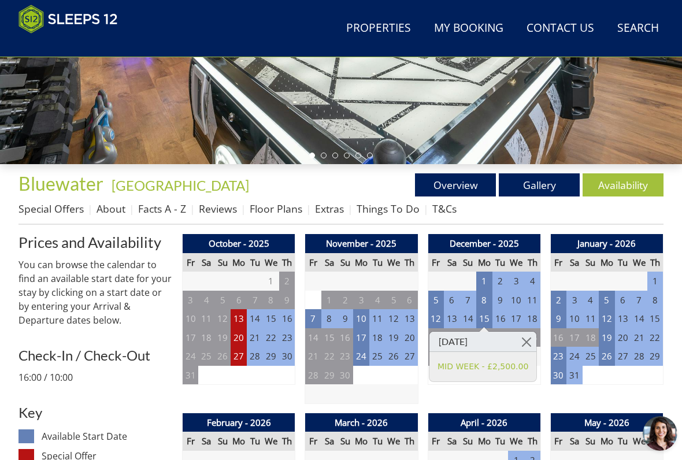
click at [532, 338] on link at bounding box center [526, 342] width 20 height 20
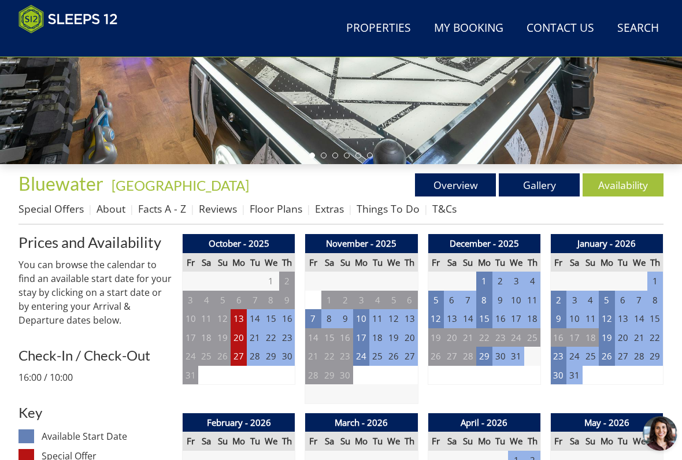
click at [488, 356] on td "29" at bounding box center [484, 356] width 16 height 19
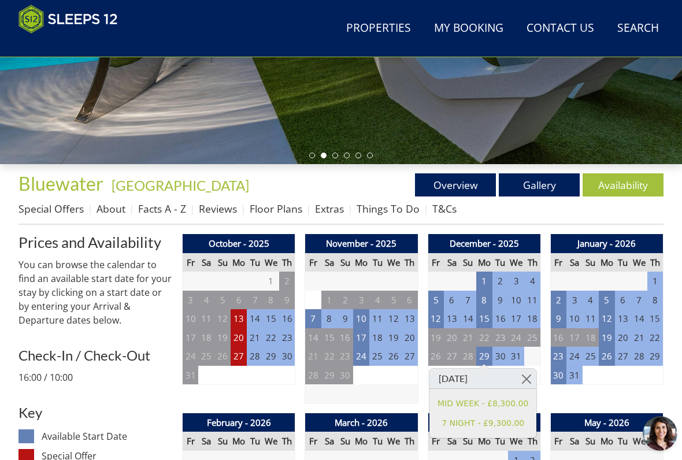
click at [530, 381] on link at bounding box center [526, 379] width 20 height 20
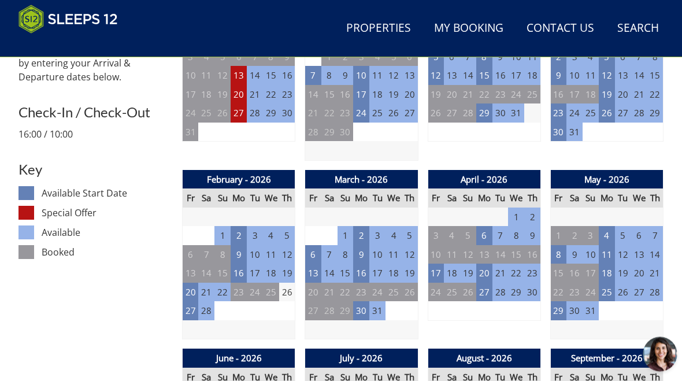
scroll to position [557, 0]
click at [315, 268] on td "13" at bounding box center [313, 272] width 16 height 19
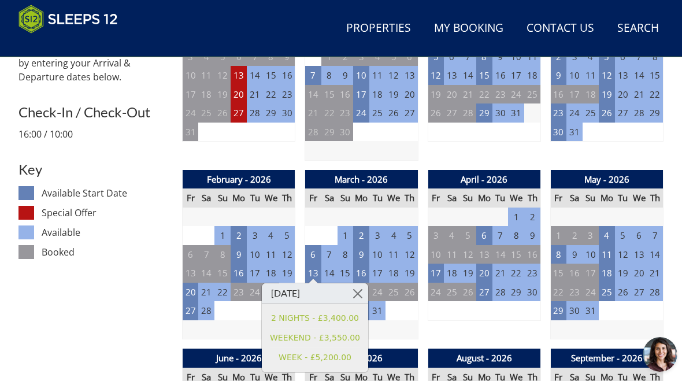
click at [360, 293] on link at bounding box center [358, 293] width 20 height 20
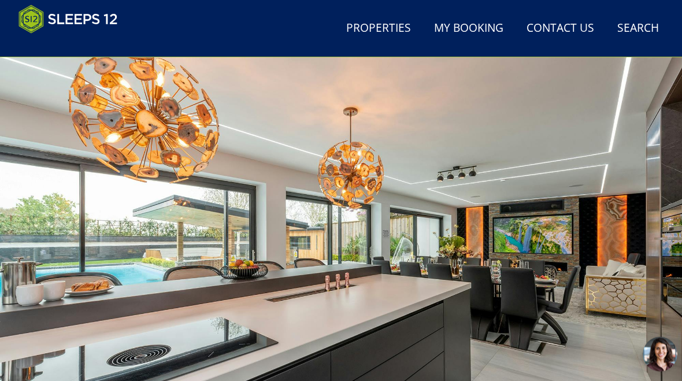
scroll to position [0, 0]
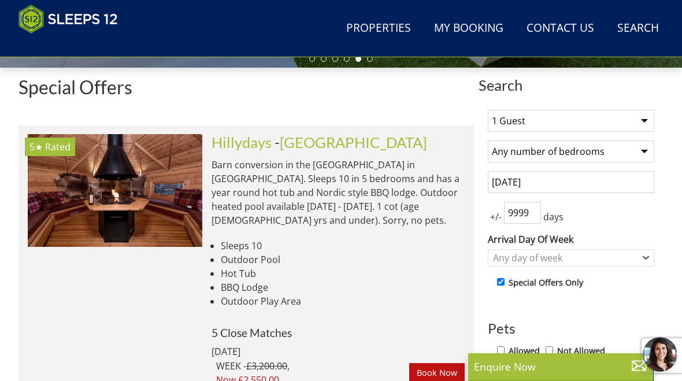
click at [649, 117] on select "1 Guest 2 Guests 3 Guests 4 Guests 5 Guests 6 Guests 7 Guests 8 Guests 9 Guests…" at bounding box center [571, 121] width 166 height 22
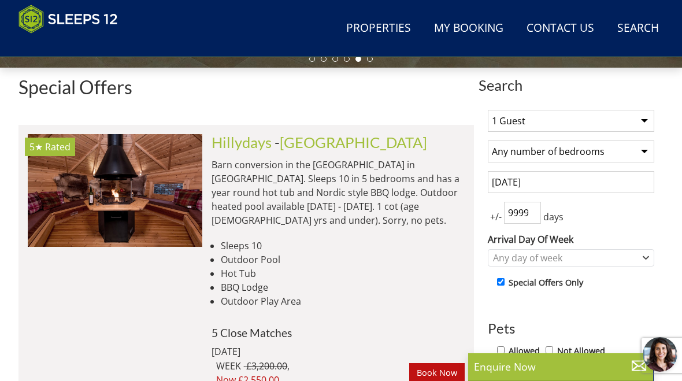
select select "8"
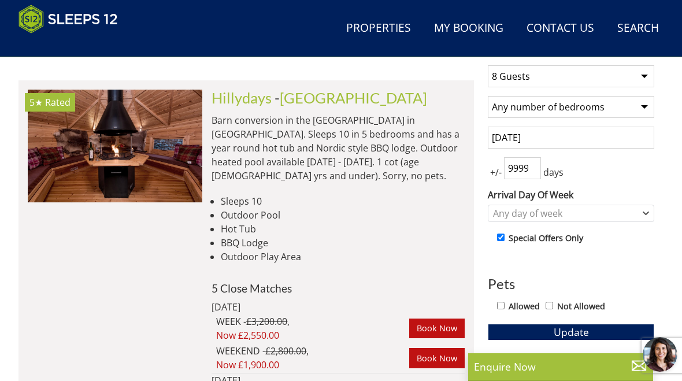
click at [140, 150] on img at bounding box center [115, 146] width 174 height 113
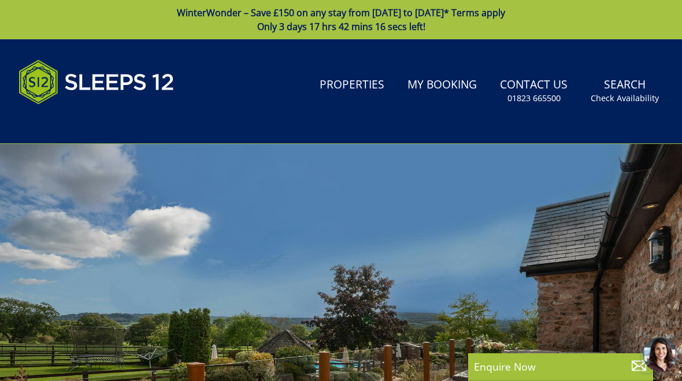
select select "8"
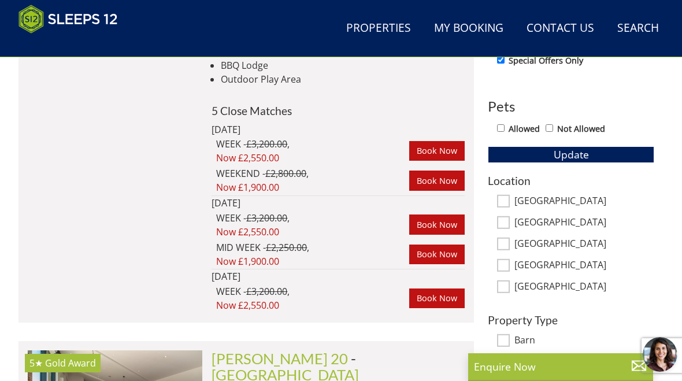
click at [376, 24] on link "Properties" at bounding box center [378, 29] width 74 height 26
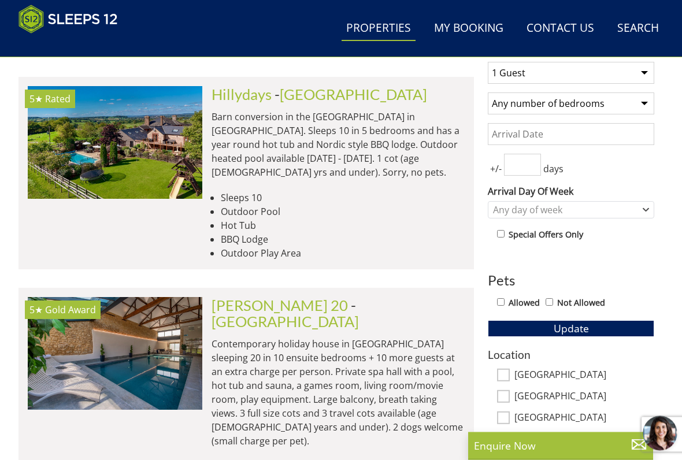
scroll to position [460, 0]
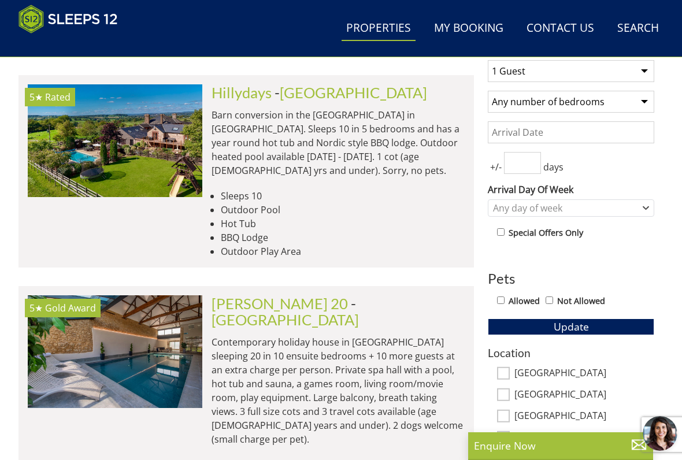
click at [507, 367] on input "[GEOGRAPHIC_DATA]" at bounding box center [503, 373] width 13 height 13
checkbox input "true"
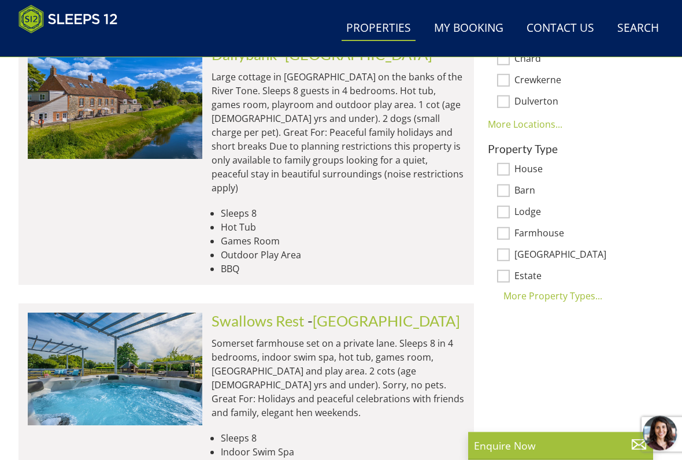
scroll to position [896, 0]
click at [178, 335] on img at bounding box center [115, 368] width 174 height 113
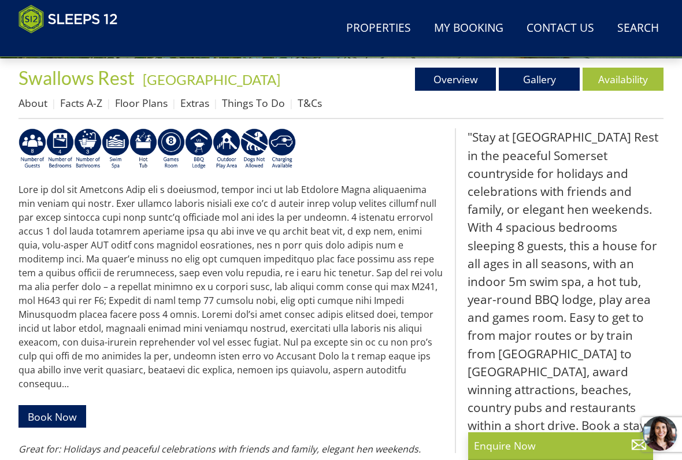
scroll to position [310, 0]
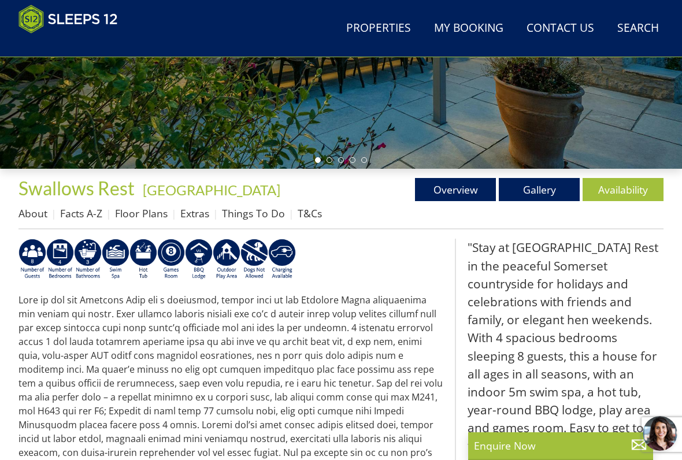
click at [621, 191] on link "Availability" at bounding box center [622, 189] width 81 height 23
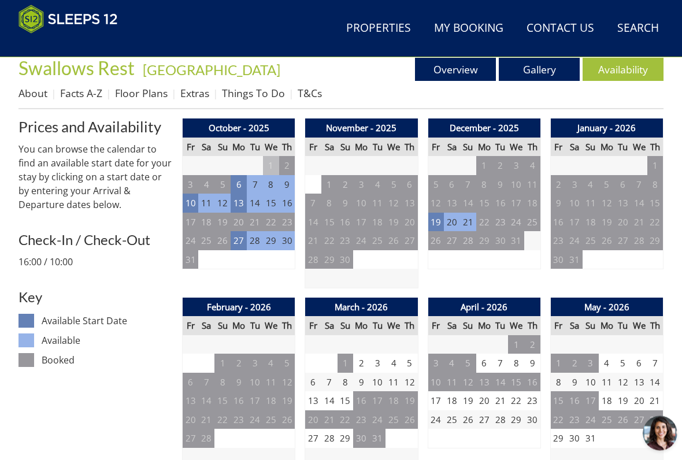
scroll to position [430, 0]
click at [243, 238] on td "27" at bounding box center [238, 240] width 16 height 19
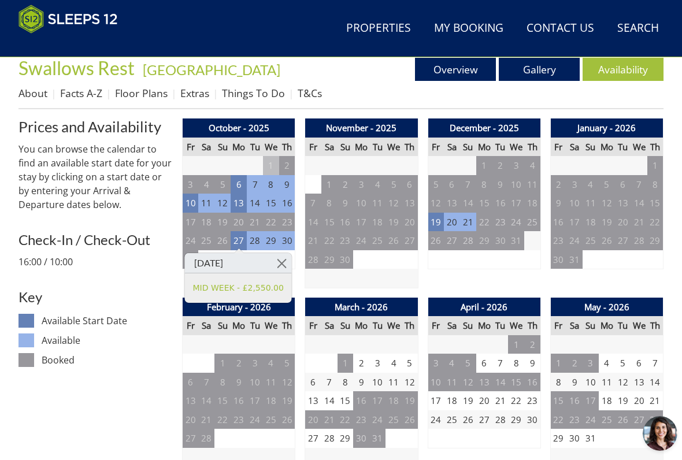
click at [286, 261] on link at bounding box center [281, 263] width 20 height 20
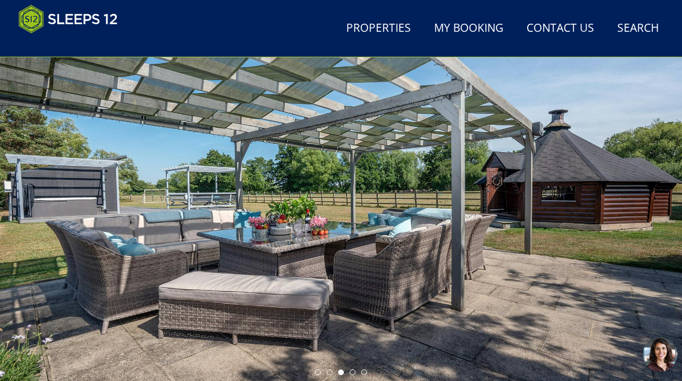
scroll to position [96, 0]
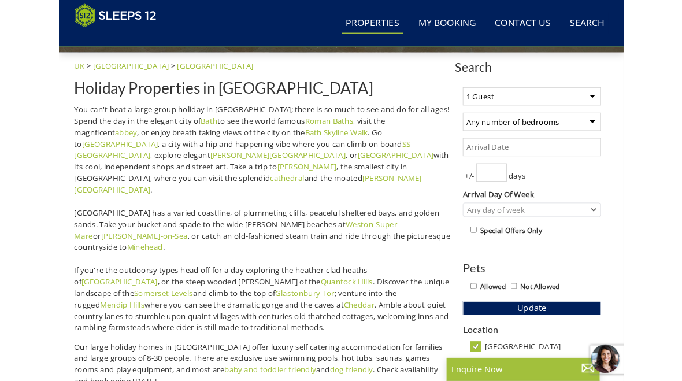
scroll to position [415, 0]
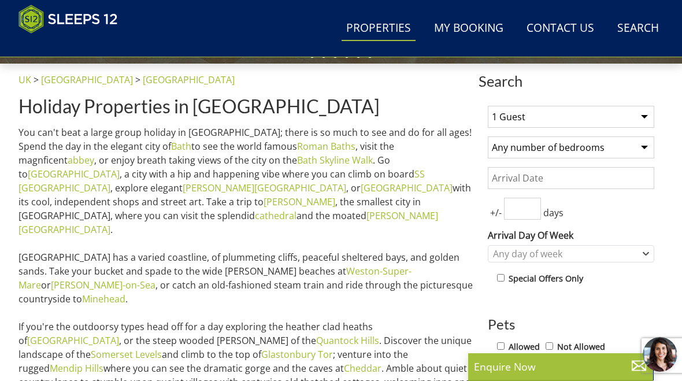
click at [650, 110] on select "1 Guest 2 Guests 3 Guests 4 Guests 5 Guests 6 Guests 7 Guests 8 Guests 9 Guests…" at bounding box center [571, 117] width 166 height 22
select select "8"
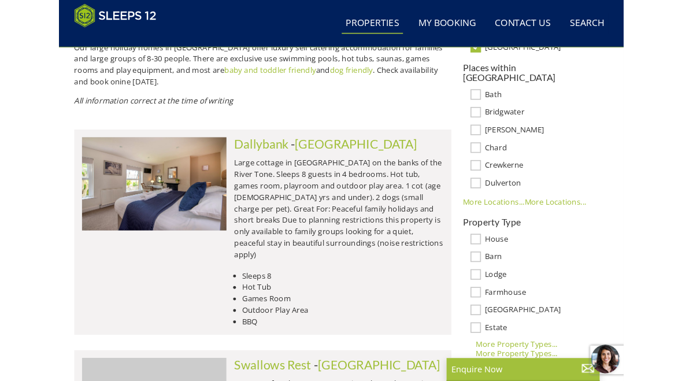
scroll to position [773, 0]
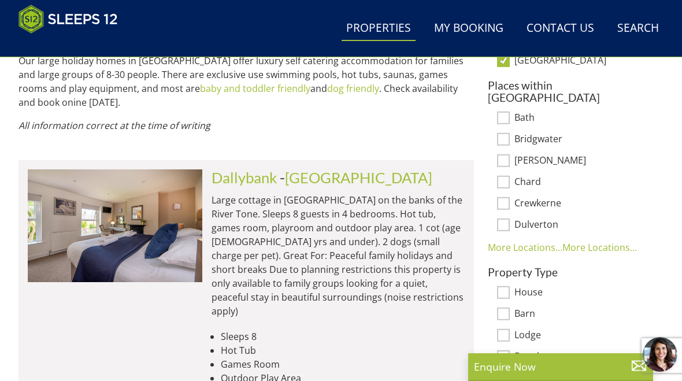
click at [189, 205] on img at bounding box center [115, 225] width 174 height 113
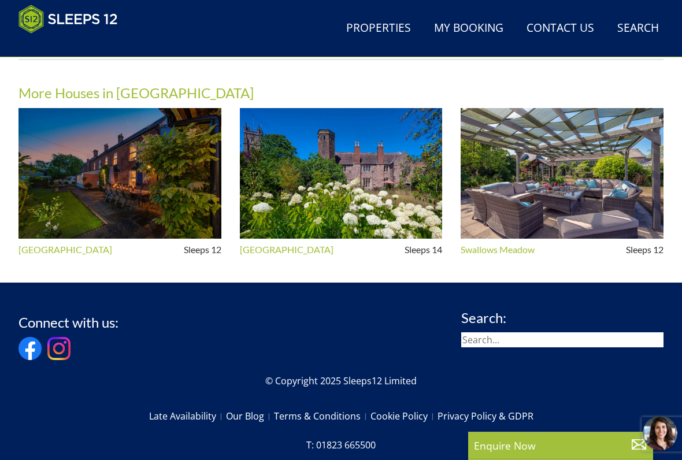
scroll to position [1111, 0]
click at [579, 188] on img at bounding box center [561, 173] width 203 height 131
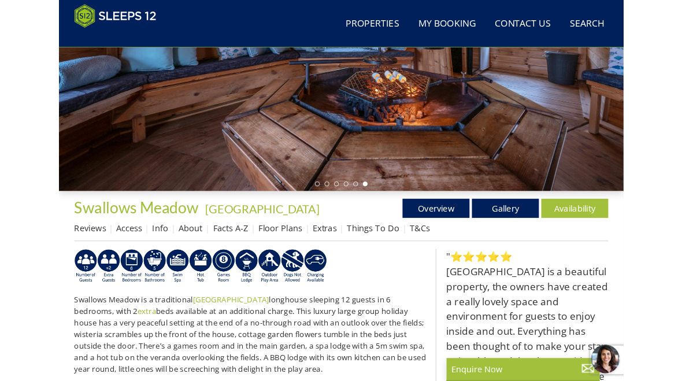
scroll to position [247, 0]
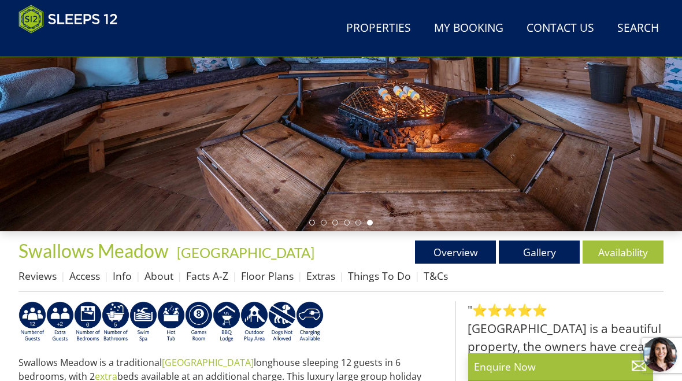
click at [626, 252] on link "Availability" at bounding box center [622, 251] width 81 height 23
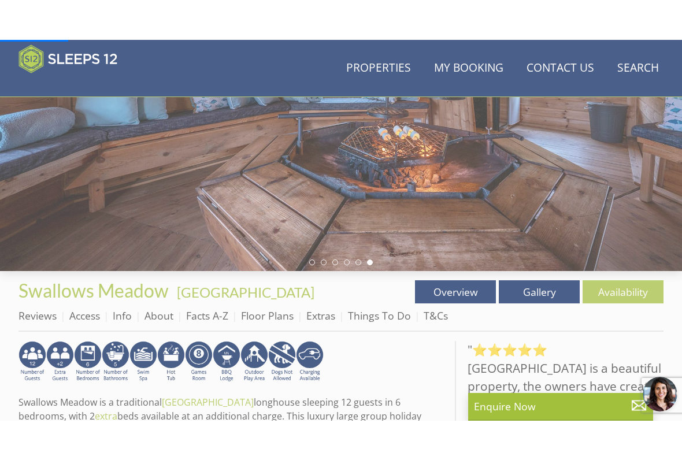
scroll to position [296, 0]
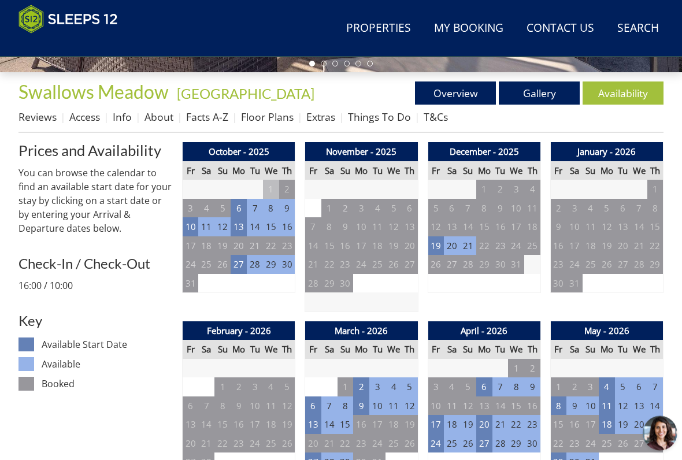
scroll to position [408, 0]
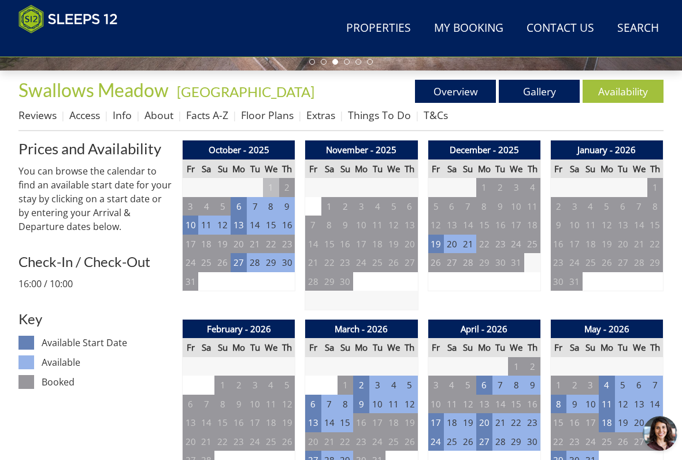
click at [194, 223] on td "10" at bounding box center [191, 224] width 16 height 19
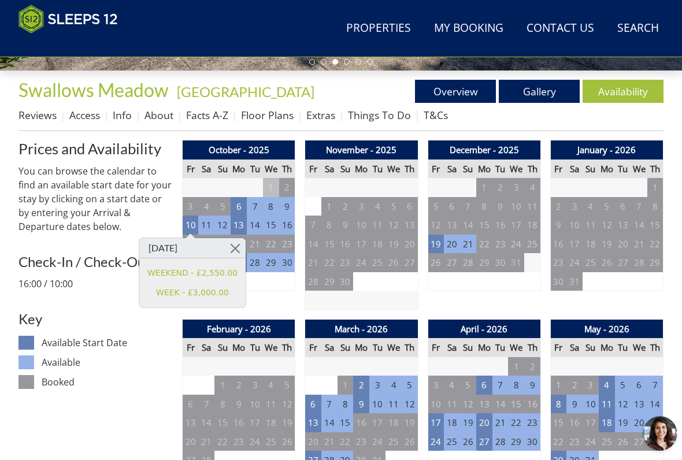
click at [235, 247] on link at bounding box center [235, 248] width 20 height 20
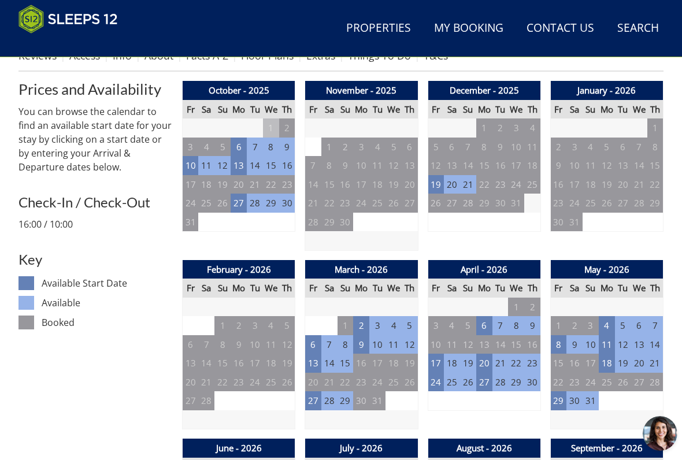
scroll to position [465, 0]
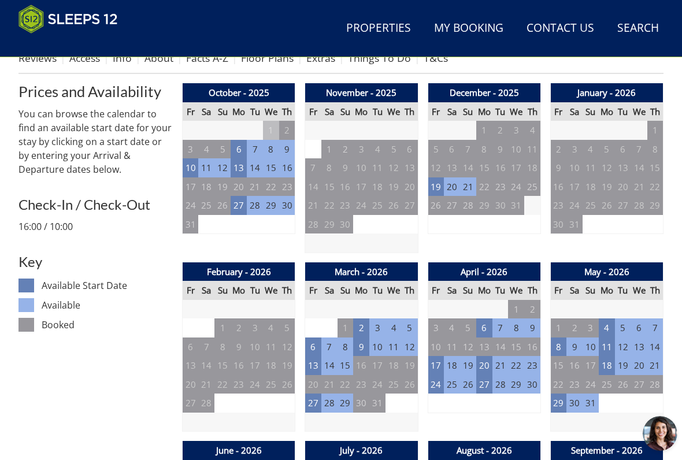
click at [435, 184] on td "19" at bounding box center [435, 186] width 16 height 19
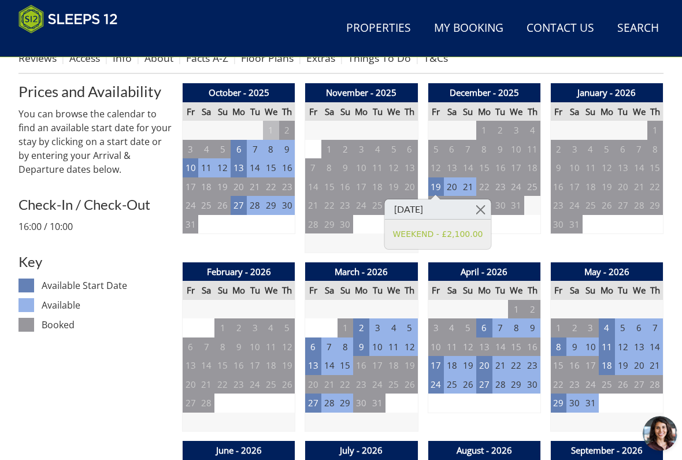
click at [477, 209] on link at bounding box center [480, 209] width 20 height 20
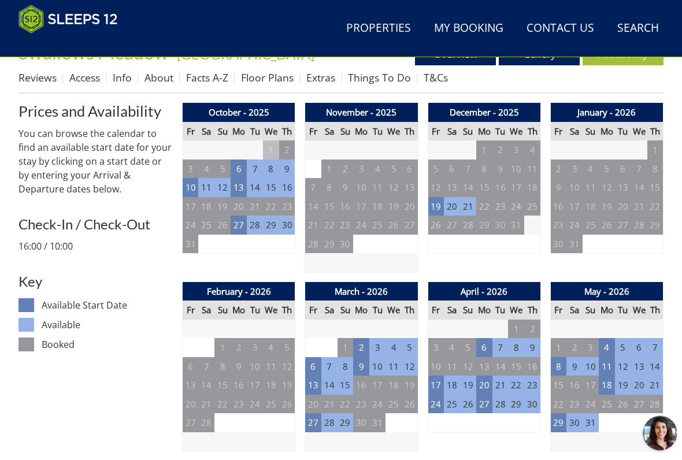
scroll to position [444, 0]
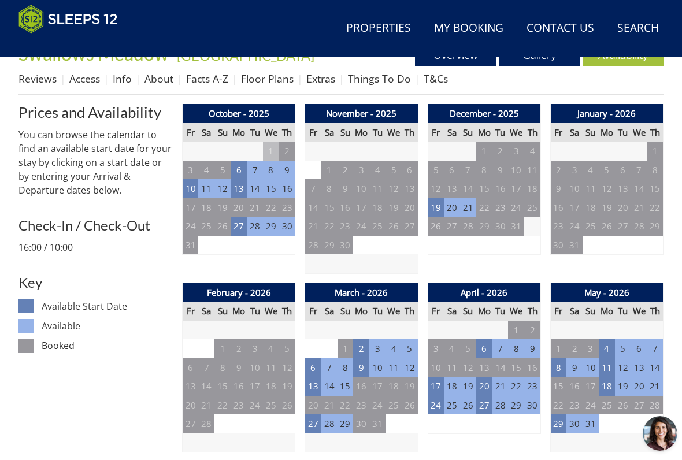
click at [308, 388] on td "13" at bounding box center [313, 386] width 16 height 19
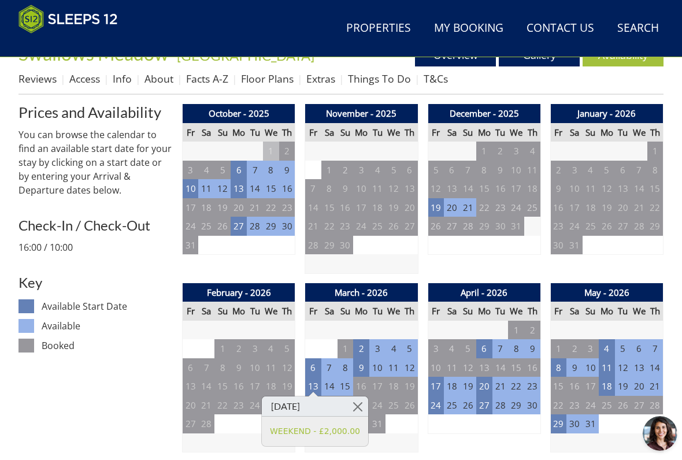
click at [357, 405] on link at bounding box center [358, 406] width 20 height 20
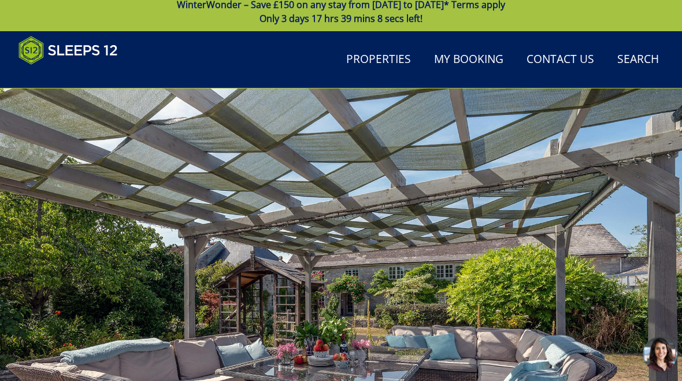
scroll to position [0, 0]
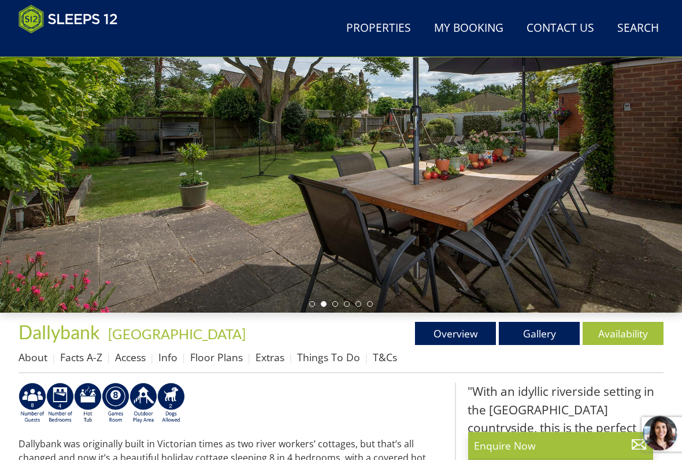
scroll to position [166, 0]
click at [532, 336] on link "Gallery" at bounding box center [538, 333] width 81 height 23
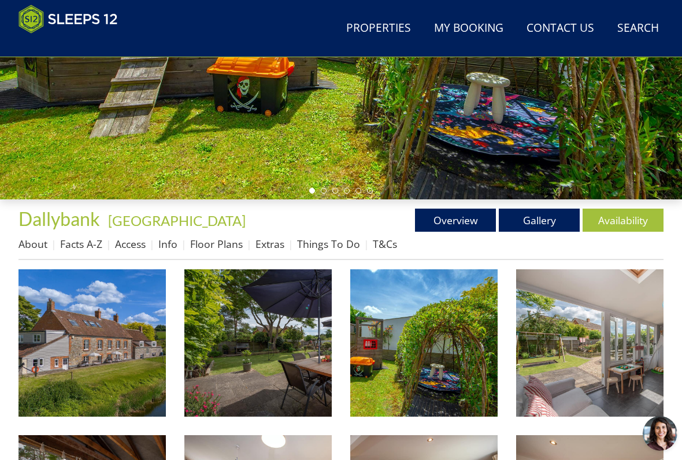
click at [102, 350] on img at bounding box center [91, 342] width 147 height 147
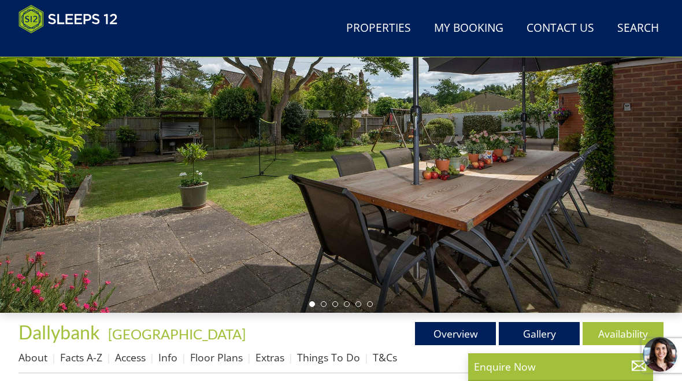
select select "8"
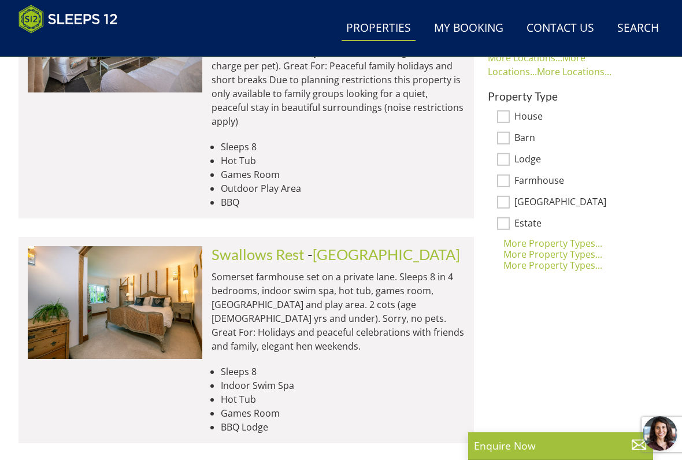
scroll to position [963, 0]
click at [169, 256] on img at bounding box center [115, 301] width 174 height 113
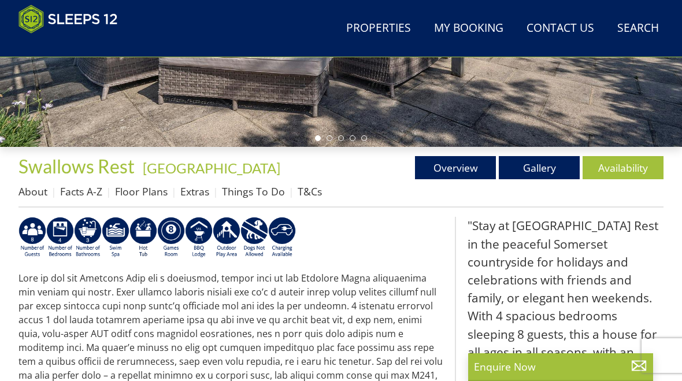
scroll to position [332, 0]
click at [624, 168] on link "Availability" at bounding box center [622, 167] width 81 height 23
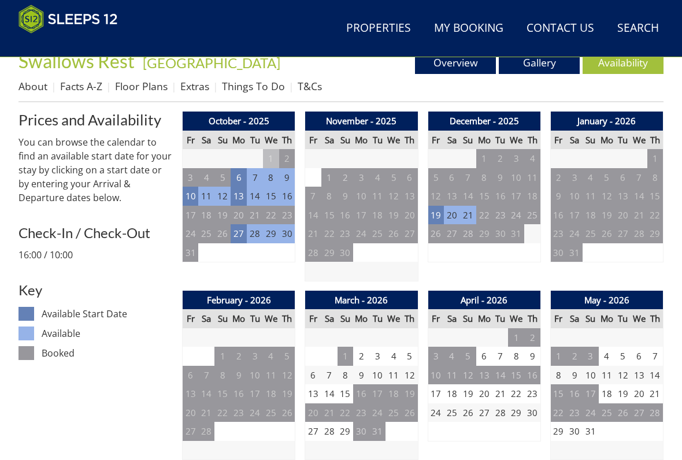
scroll to position [433, 0]
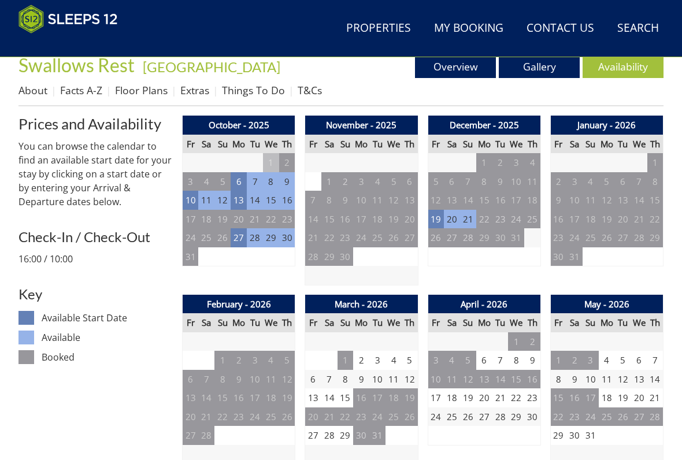
click at [239, 241] on td "27" at bounding box center [238, 237] width 16 height 19
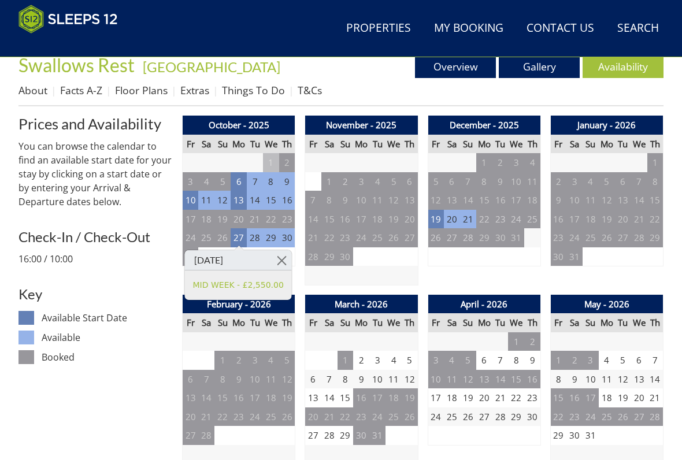
click at [284, 258] on link at bounding box center [281, 260] width 20 height 20
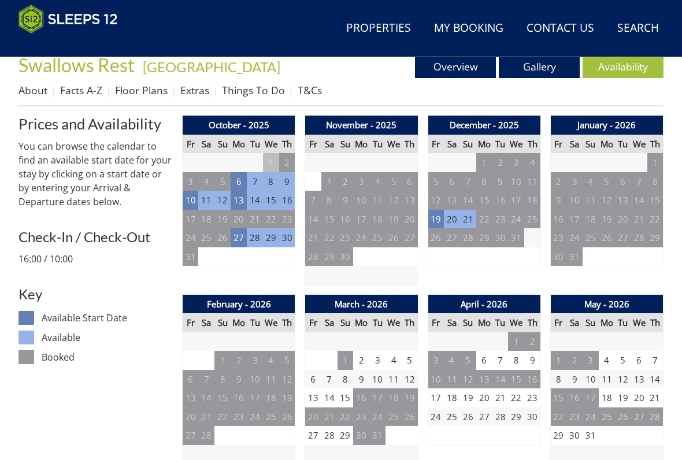
click at [236, 201] on td "13" at bounding box center [238, 200] width 16 height 19
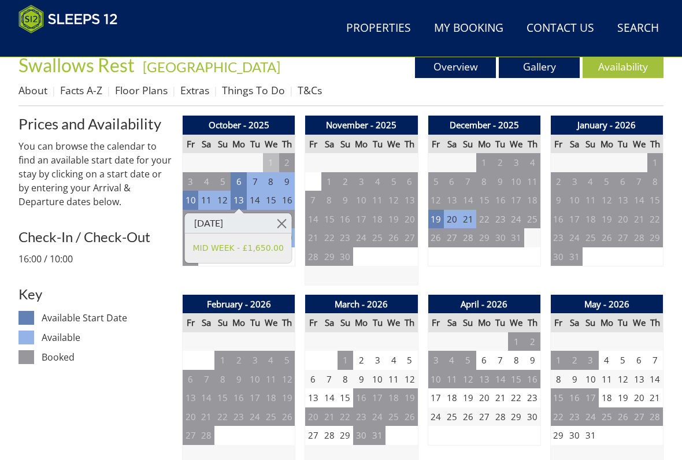
click at [285, 219] on link at bounding box center [281, 223] width 20 height 20
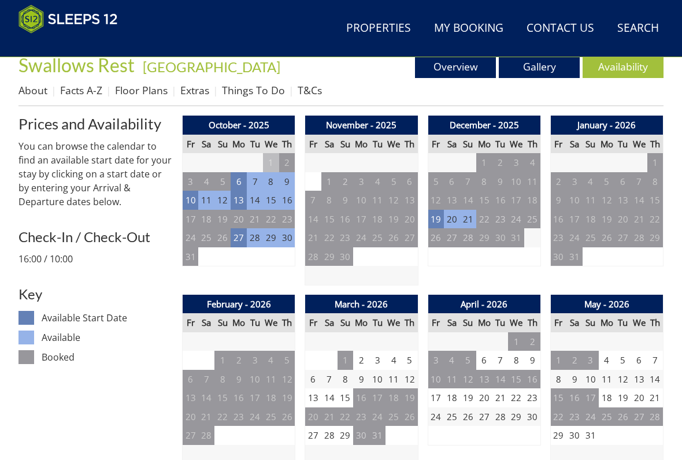
click at [189, 196] on td "10" at bounding box center [191, 200] width 16 height 19
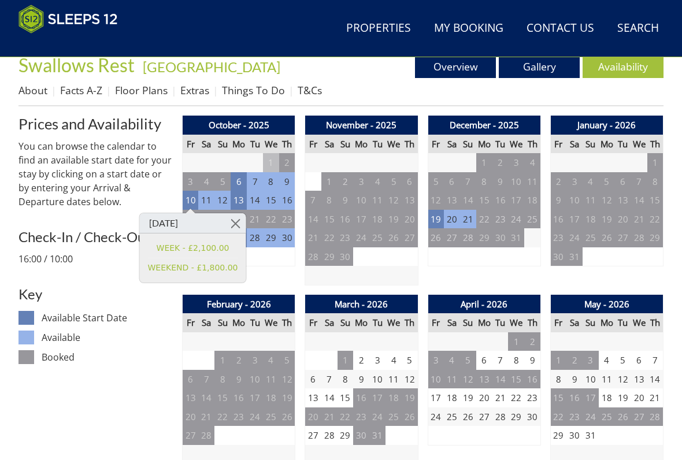
click at [230, 219] on link at bounding box center [235, 223] width 20 height 20
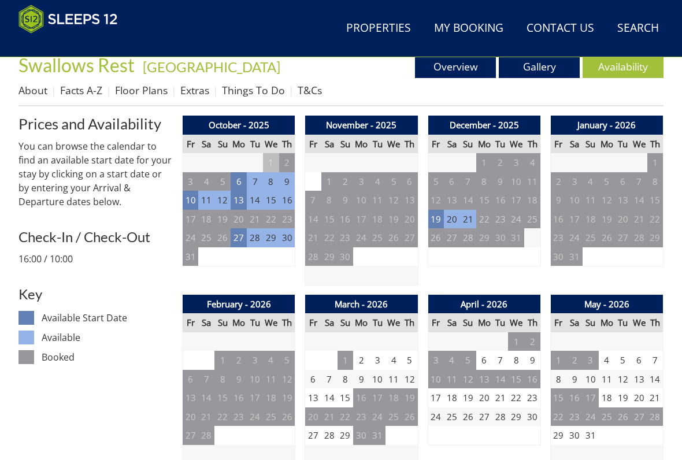
click at [191, 199] on td "10" at bounding box center [191, 200] width 16 height 19
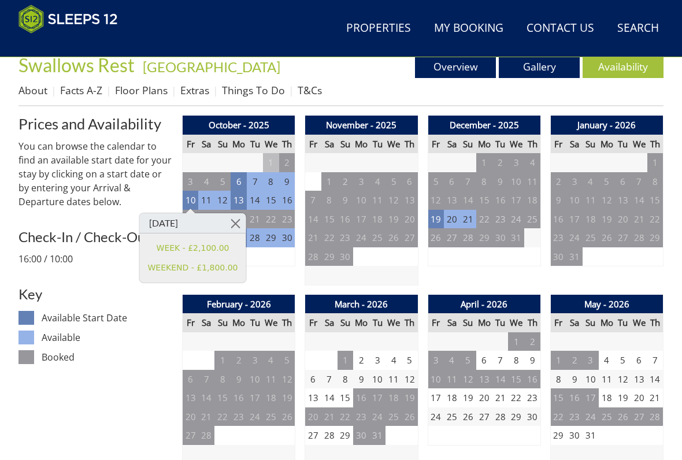
click at [233, 218] on link at bounding box center [235, 223] width 20 height 20
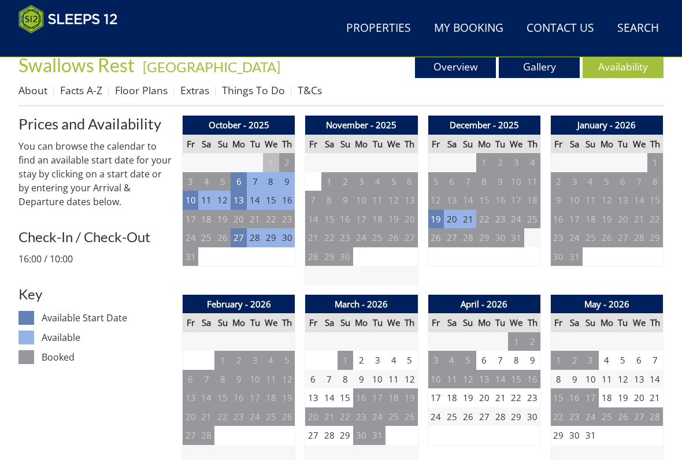
click at [434, 219] on td "19" at bounding box center [435, 219] width 16 height 19
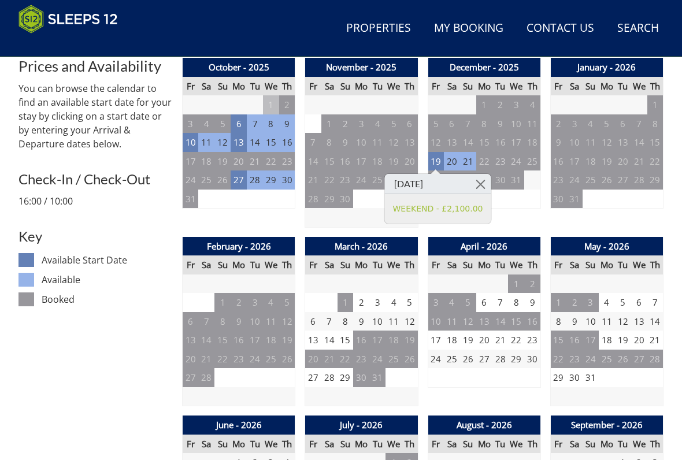
scroll to position [491, 0]
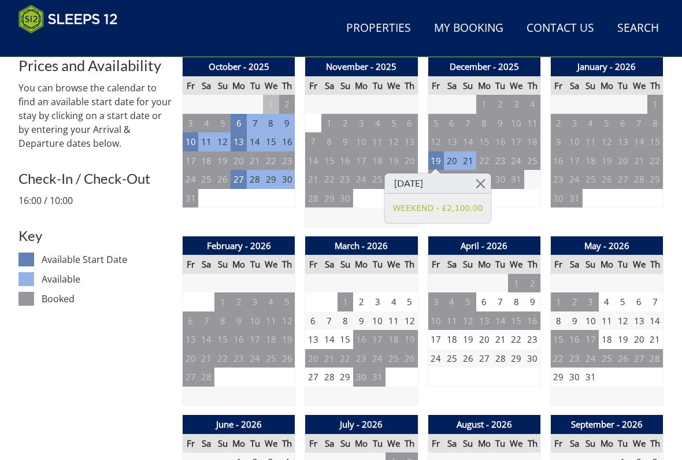
click at [314, 339] on td "13" at bounding box center [313, 339] width 16 height 19
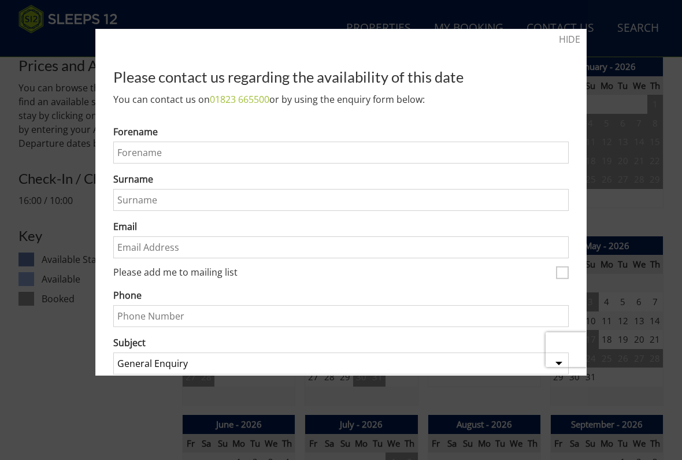
click at [50, 222] on div at bounding box center [341, 230] width 682 height 460
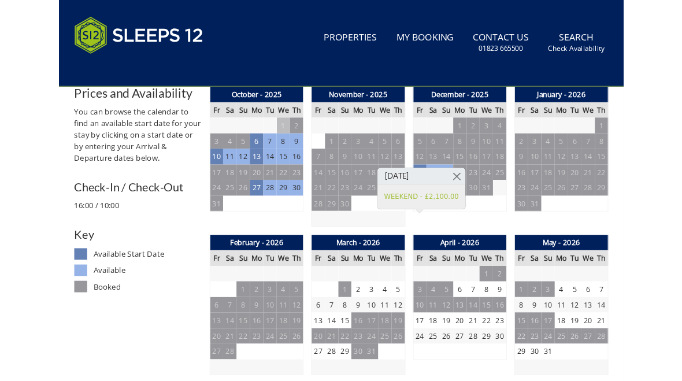
scroll to position [0, 0]
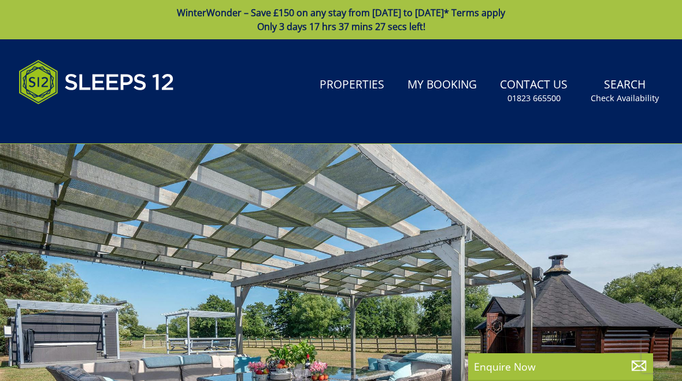
scroll to position [963, 0]
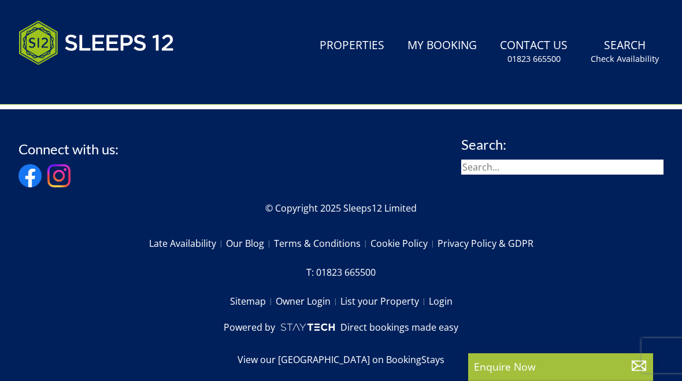
select select "8"
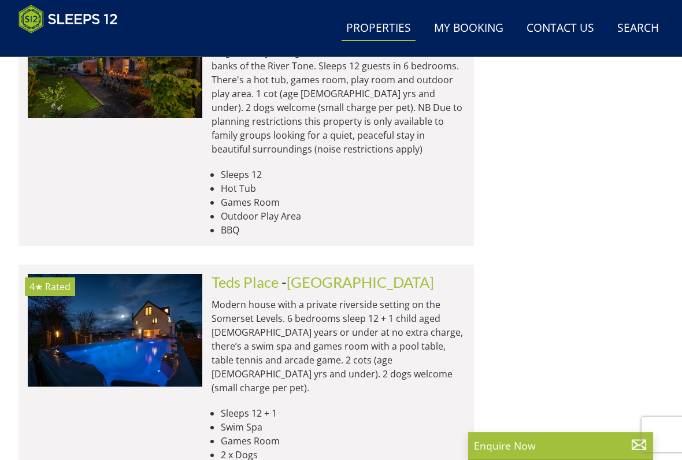
scroll to position [1696, 0]
click at [157, 274] on img at bounding box center [115, 330] width 174 height 113
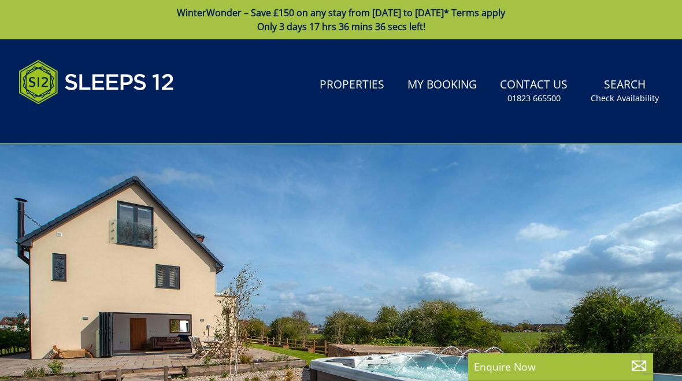
select select "8"
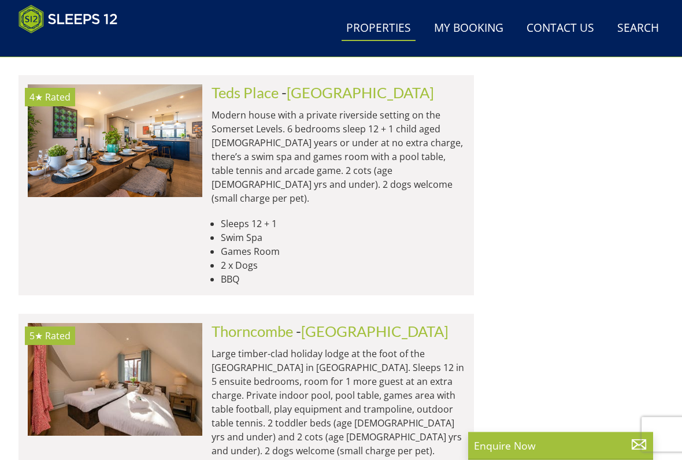
scroll to position [1892, 0]
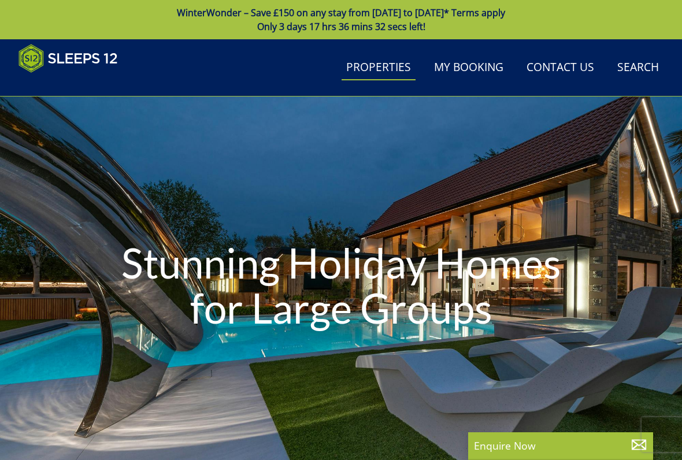
select select "8"
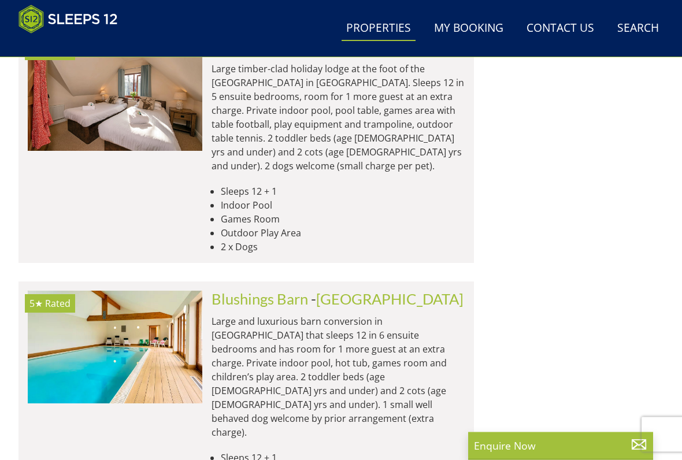
scroll to position [2171, 0]
click at [168, 291] on img at bounding box center [115, 347] width 174 height 113
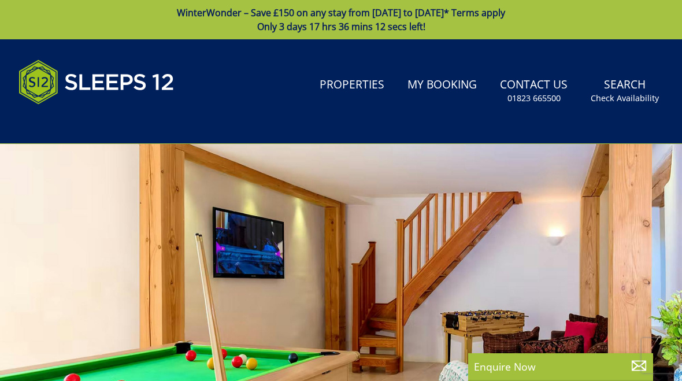
scroll to position [2171, 0]
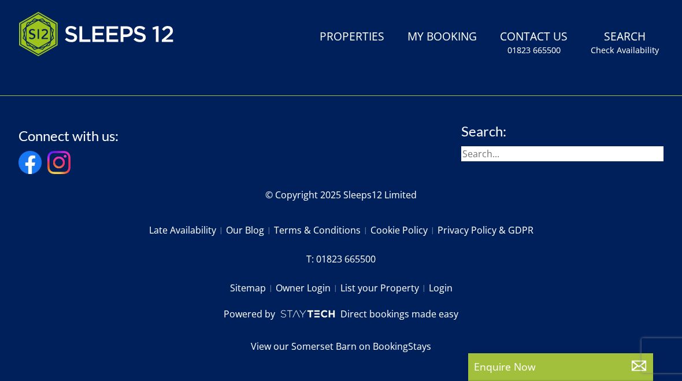
select select "8"
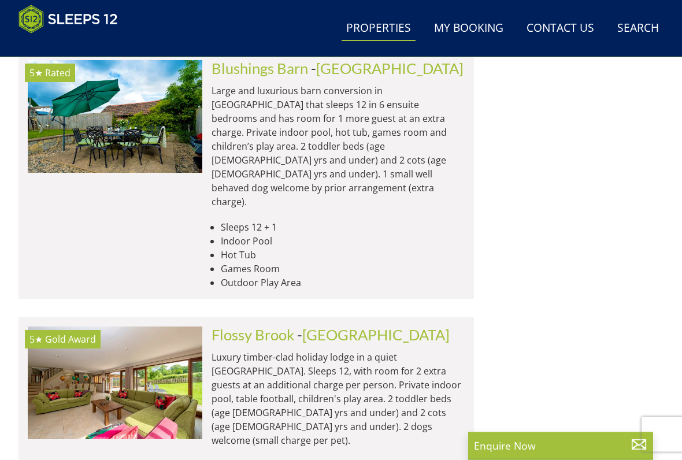
scroll to position [2401, 0]
click at [143, 326] on img at bounding box center [115, 382] width 174 height 113
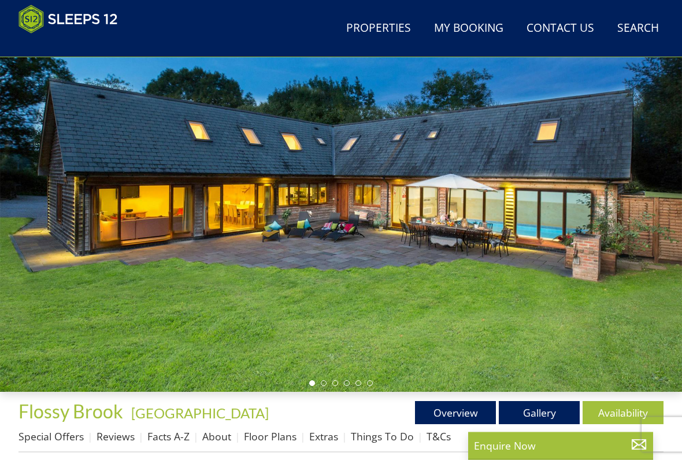
scroll to position [87, 0]
click at [489, 258] on div at bounding box center [341, 201] width 682 height 382
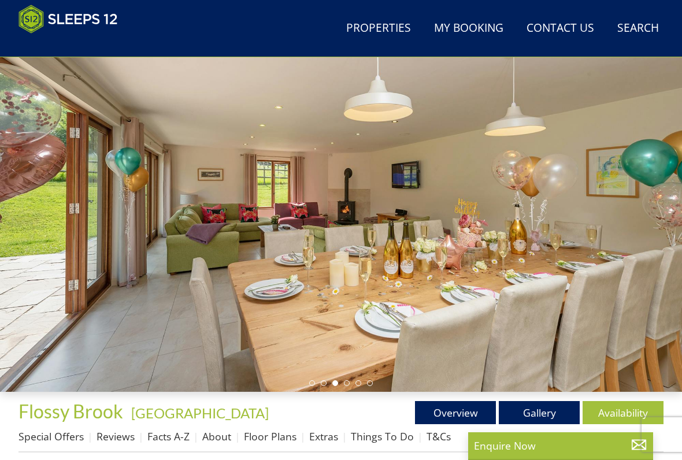
click at [488, 263] on div at bounding box center [341, 201] width 682 height 382
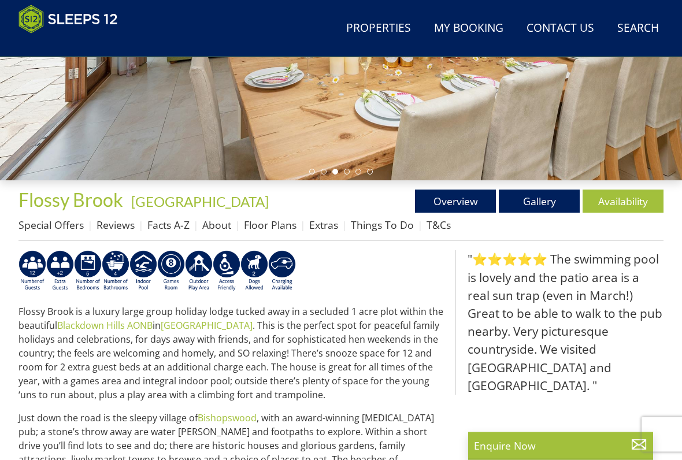
scroll to position [298, 0]
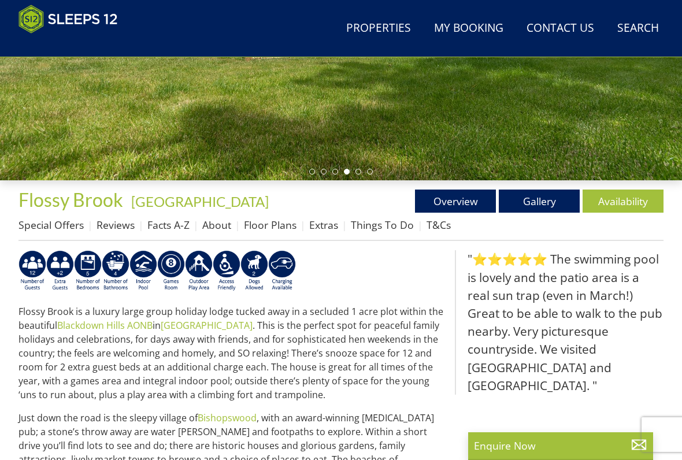
click at [620, 201] on link "Availability" at bounding box center [622, 200] width 81 height 23
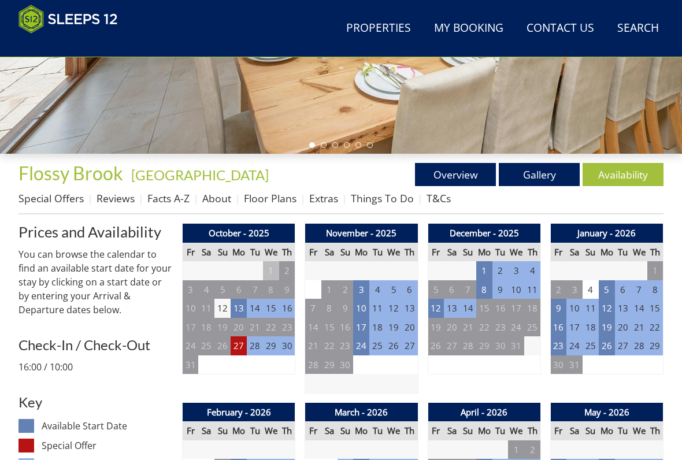
scroll to position [329, 0]
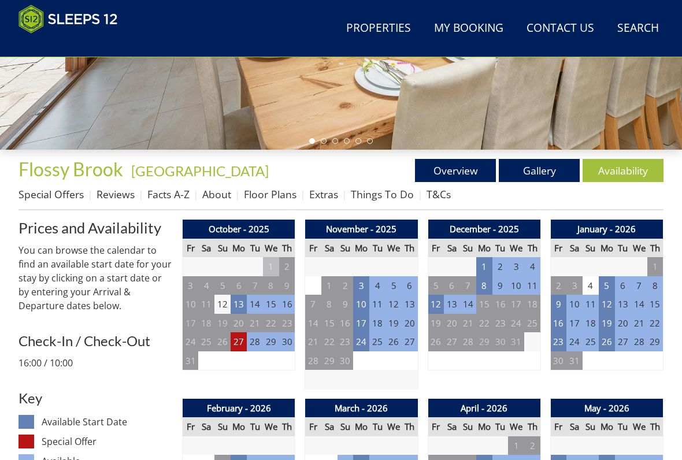
click at [240, 340] on td "27" at bounding box center [238, 341] width 16 height 19
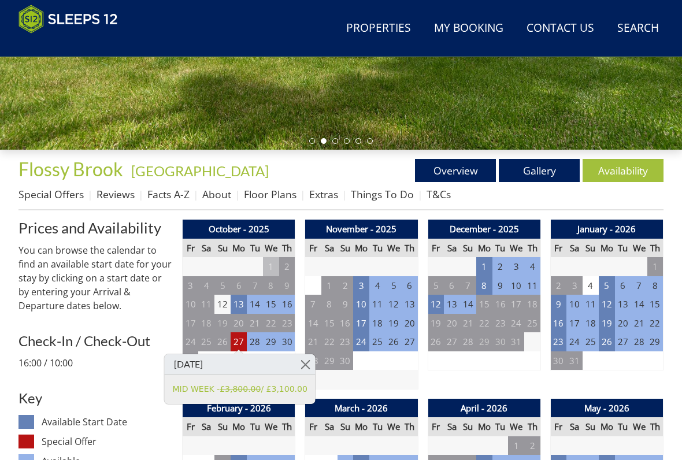
click at [310, 362] on link at bounding box center [305, 364] width 20 height 20
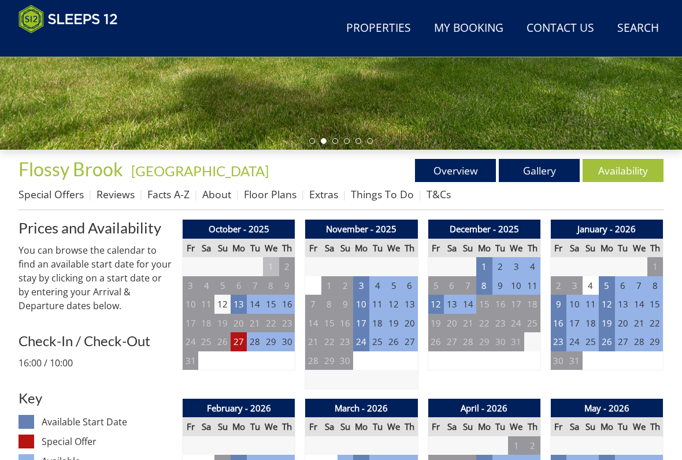
click at [364, 285] on td "3" at bounding box center [361, 285] width 16 height 19
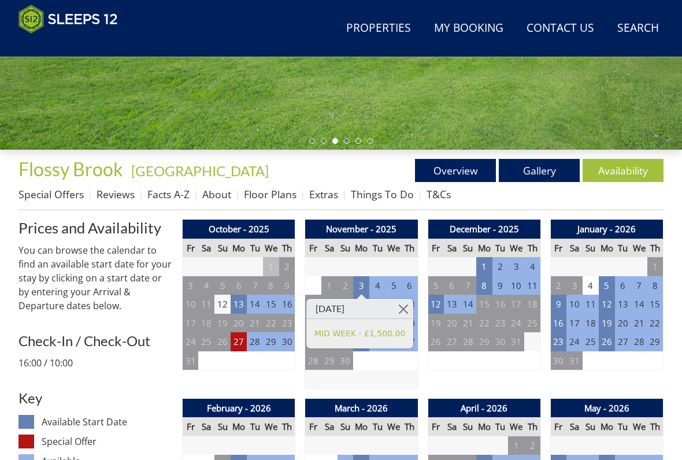
click at [408, 304] on link at bounding box center [403, 309] width 20 height 20
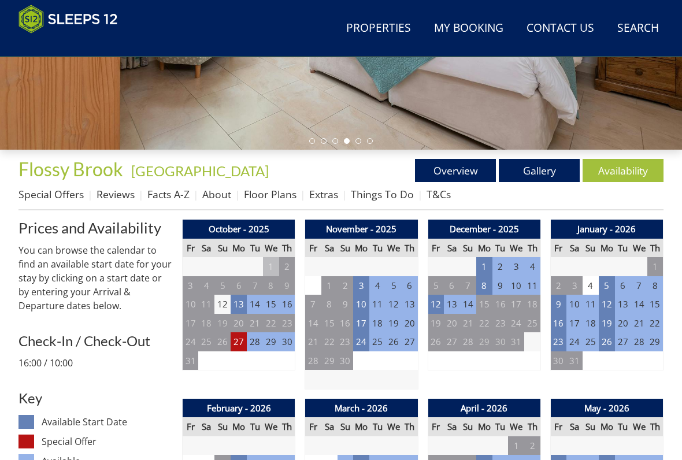
click at [365, 342] on td "24" at bounding box center [361, 341] width 16 height 19
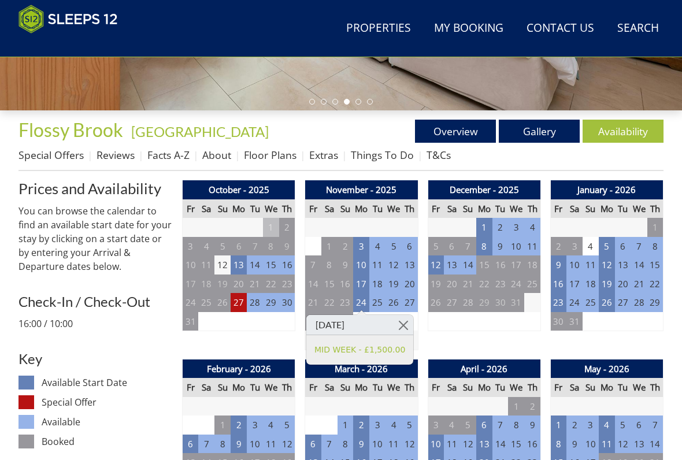
scroll to position [365, 0]
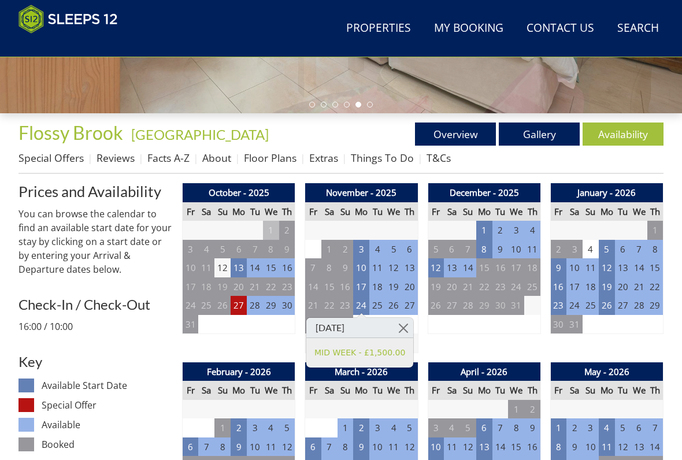
click at [409, 323] on link at bounding box center [403, 328] width 20 height 20
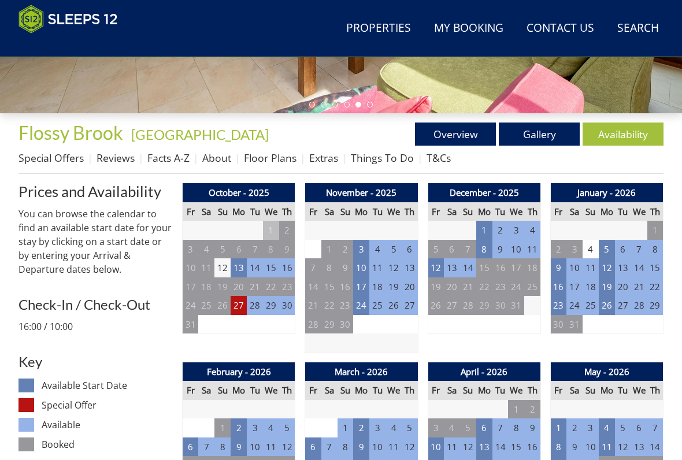
click at [436, 265] on td "12" at bounding box center [435, 267] width 16 height 19
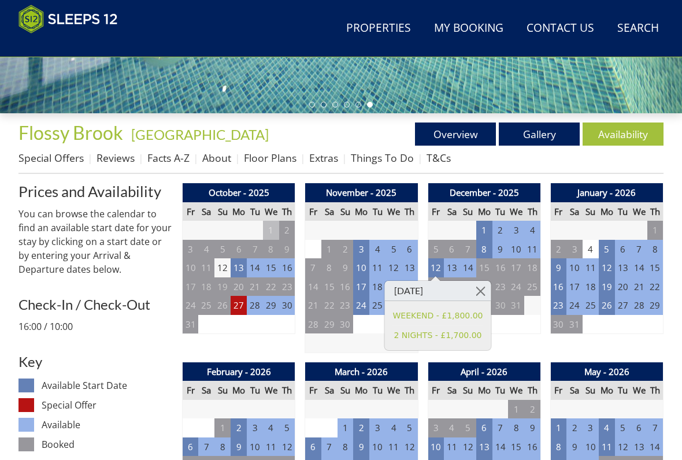
click at [480, 291] on link at bounding box center [480, 291] width 20 height 20
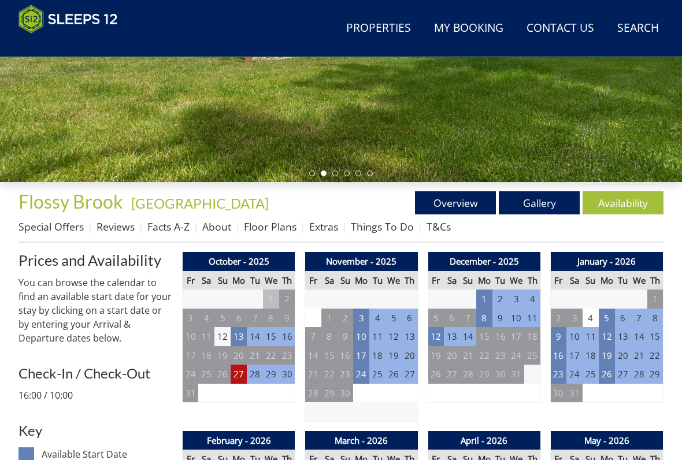
scroll to position [296, 0]
click at [437, 338] on td "12" at bounding box center [435, 336] width 16 height 19
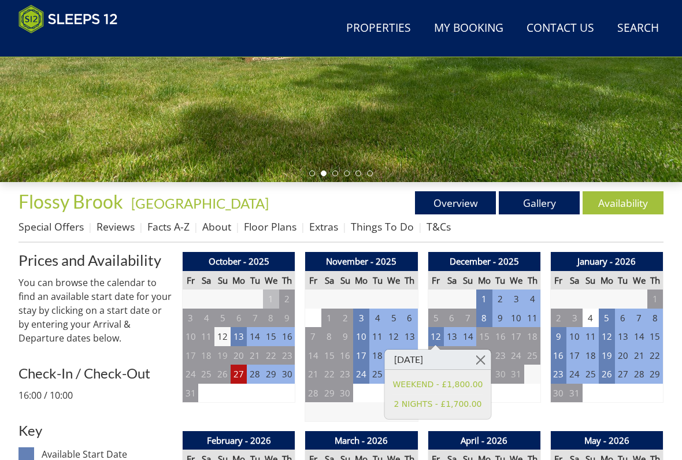
click at [482, 358] on link at bounding box center [480, 359] width 20 height 20
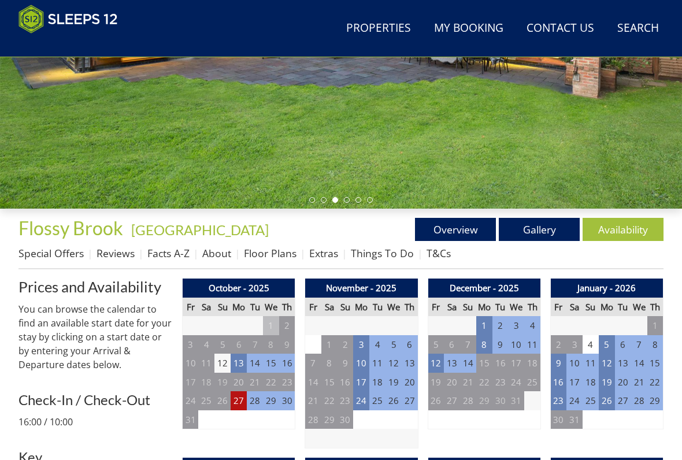
scroll to position [270, 0]
click at [627, 230] on link "Availability" at bounding box center [622, 229] width 81 height 23
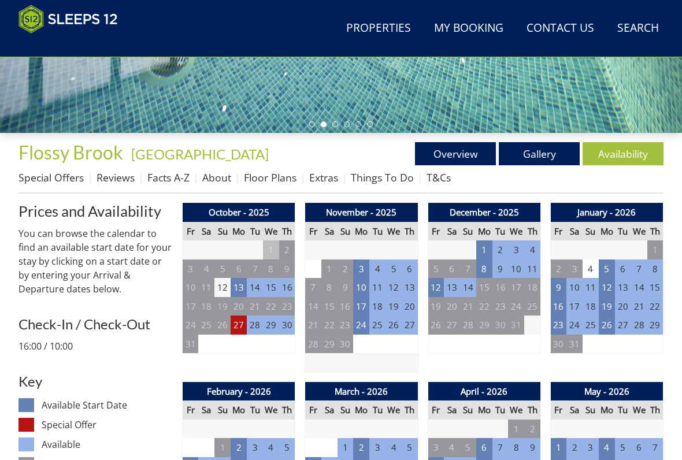
scroll to position [346, 0]
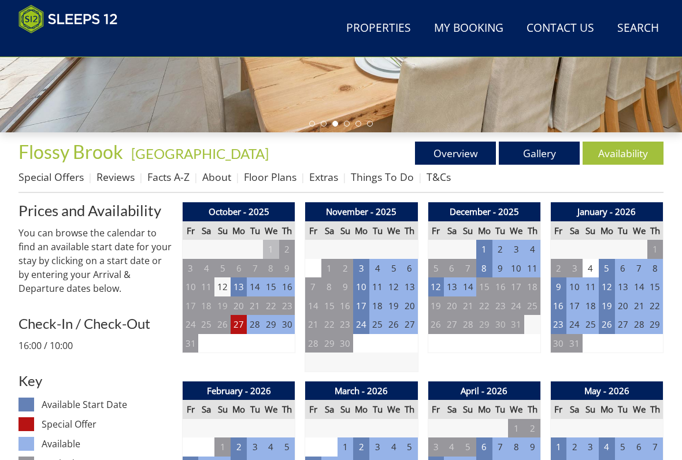
click at [559, 321] on td "23" at bounding box center [558, 324] width 16 height 19
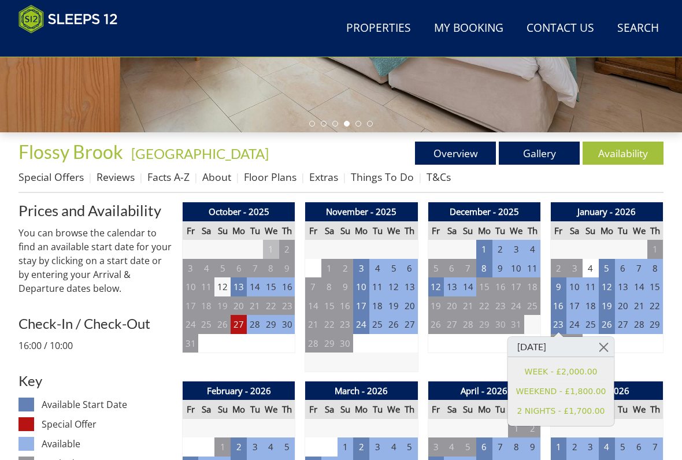
click at [565, 302] on td "16" at bounding box center [558, 305] width 16 height 19
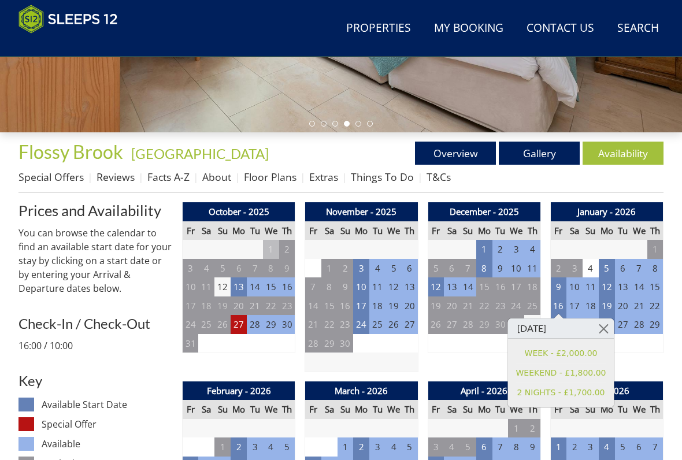
click at [557, 287] on td "9" at bounding box center [558, 286] width 16 height 19
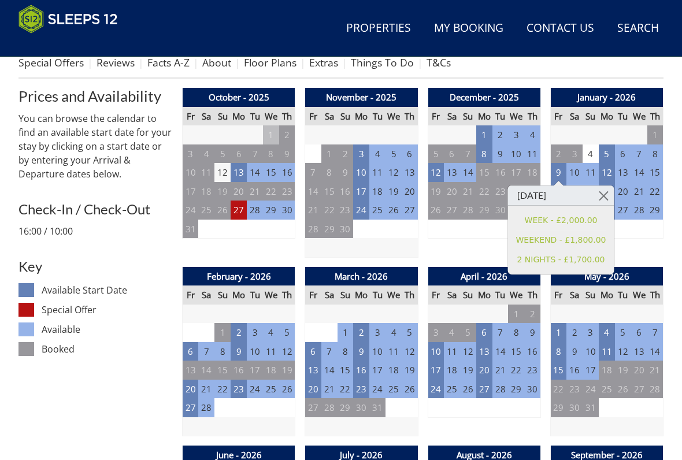
scroll to position [463, 0]
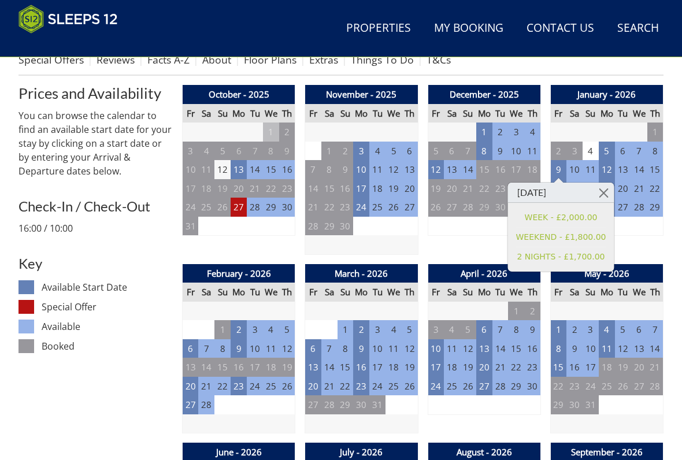
click at [192, 345] on td "6" at bounding box center [191, 348] width 16 height 19
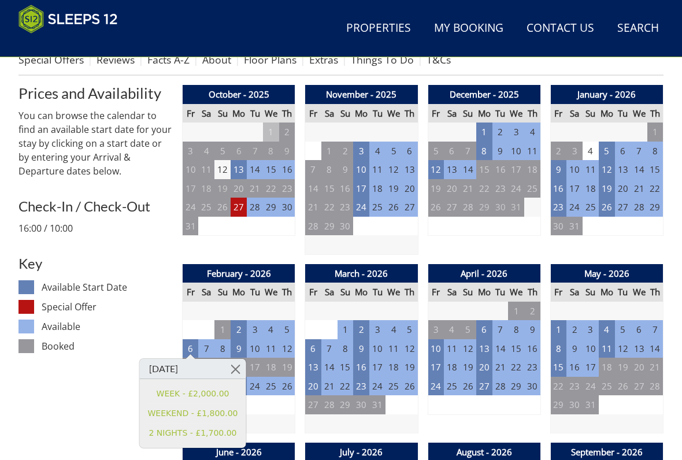
click at [239, 364] on link at bounding box center [235, 369] width 20 height 20
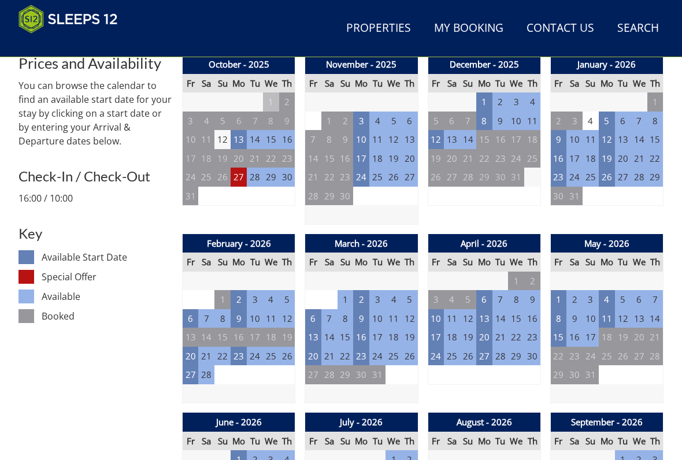
scroll to position [499, 0]
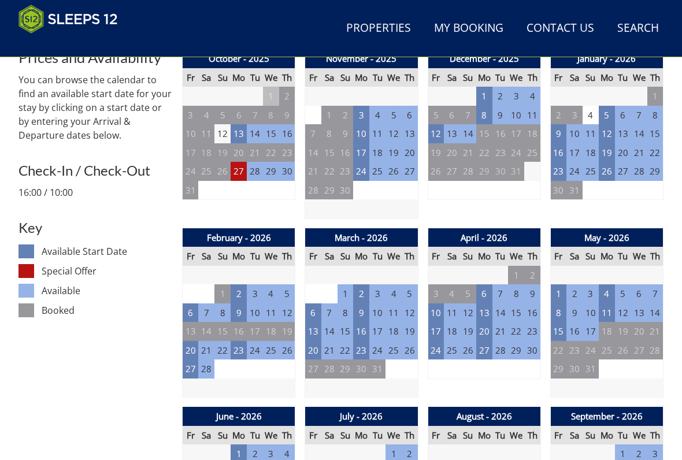
click at [187, 343] on td "20" at bounding box center [191, 350] width 16 height 19
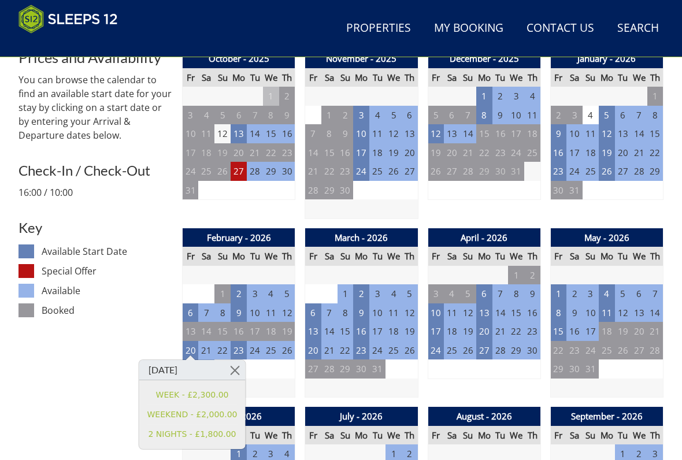
click at [315, 329] on td "13" at bounding box center [313, 331] width 16 height 19
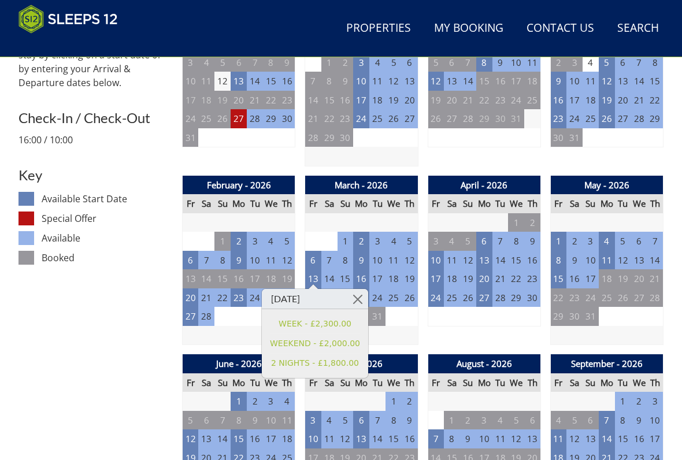
scroll to position [552, 0]
click at [195, 311] on td "27" at bounding box center [191, 316] width 16 height 19
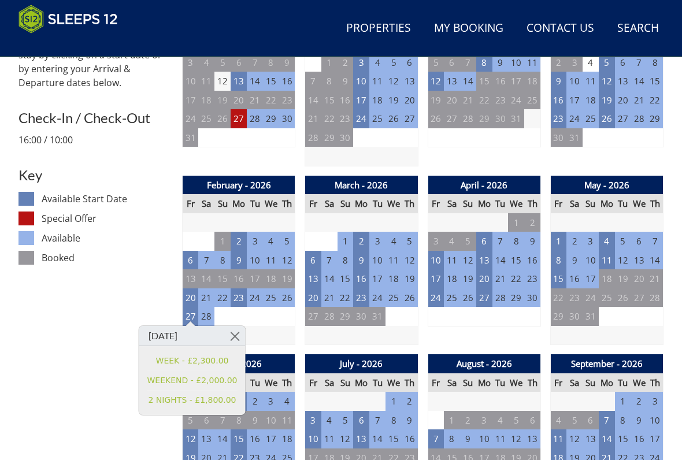
click at [196, 292] on td "20" at bounding box center [191, 297] width 16 height 19
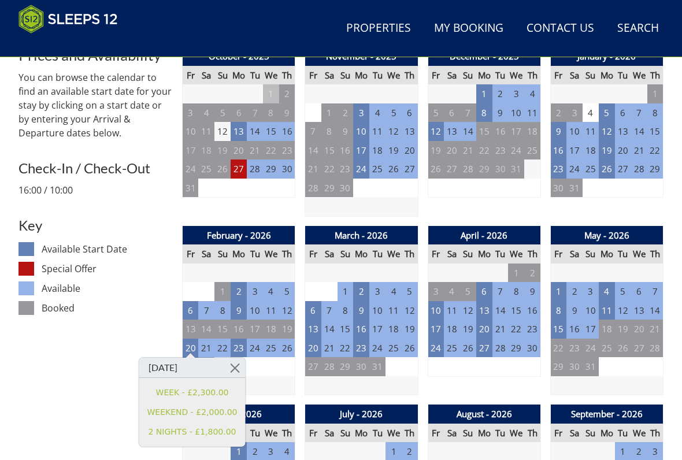
scroll to position [501, 0]
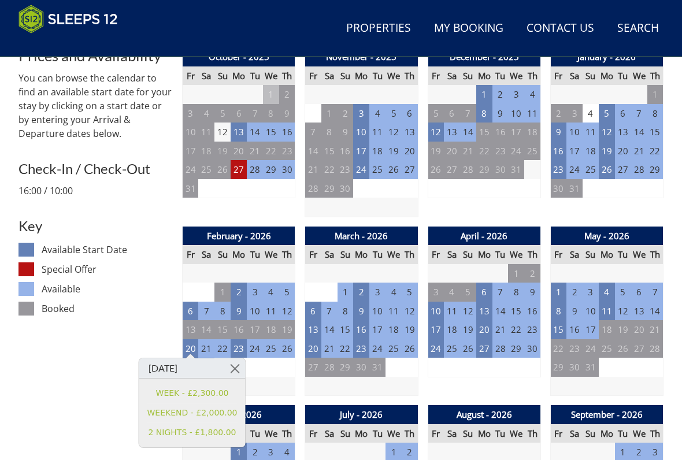
click at [192, 305] on td "6" at bounding box center [191, 311] width 16 height 19
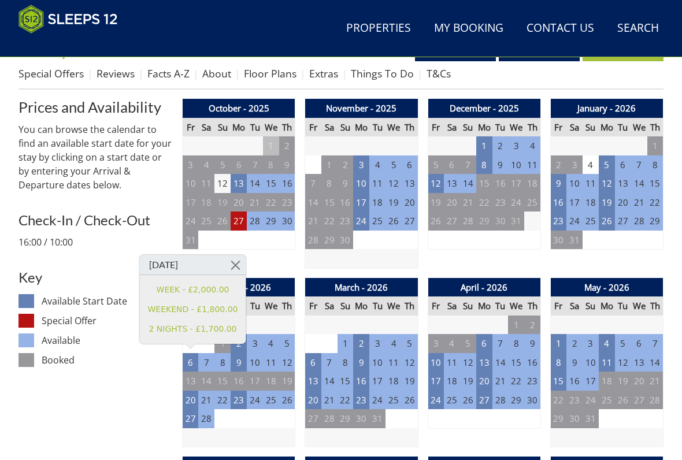
scroll to position [447, 0]
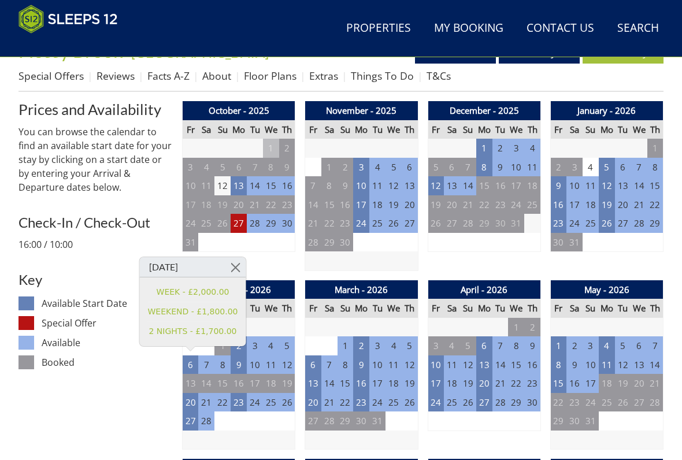
click at [558, 223] on td "23" at bounding box center [558, 223] width 16 height 19
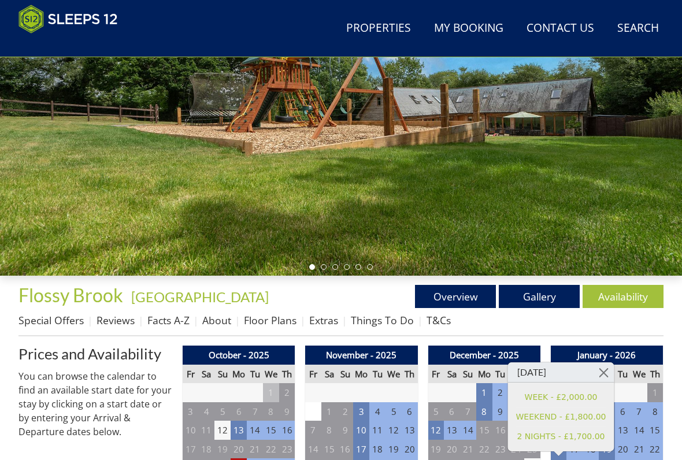
scroll to position [226, 0]
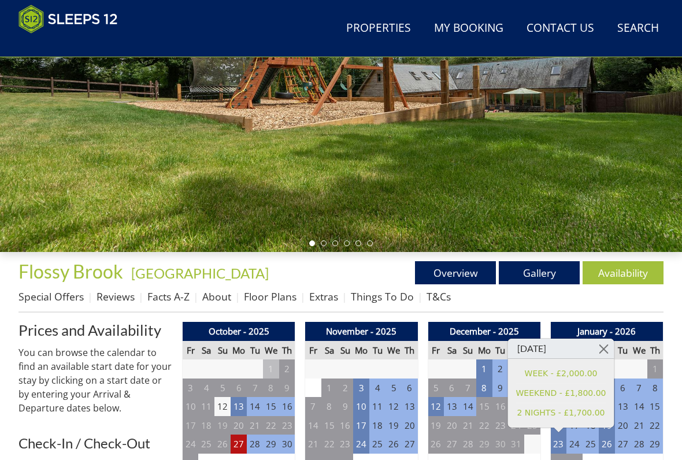
click at [541, 274] on link "Gallery" at bounding box center [538, 272] width 81 height 23
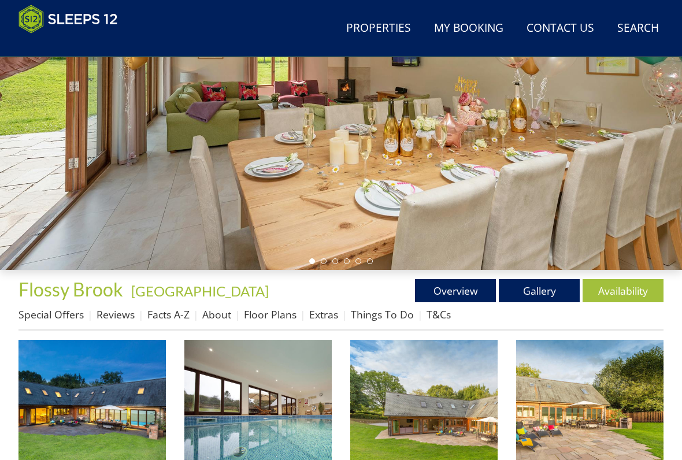
scroll to position [209, 0]
click at [396, 173] on div at bounding box center [341, 79] width 682 height 382
click at [109, 391] on img at bounding box center [91, 413] width 147 height 147
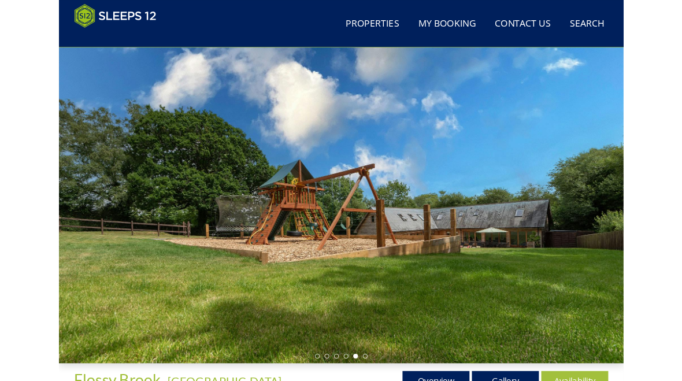
scroll to position [0, 0]
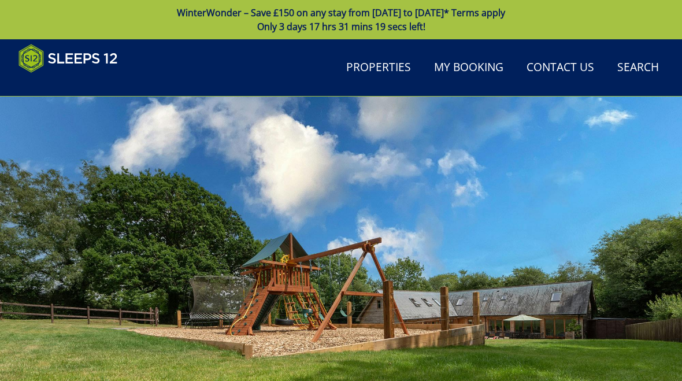
scroll to position [226, 0]
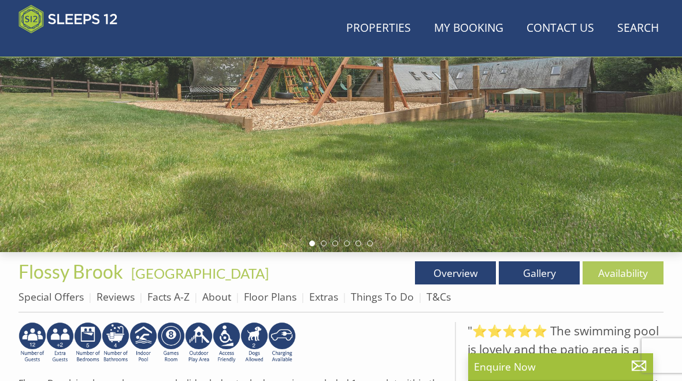
scroll to position [298, 0]
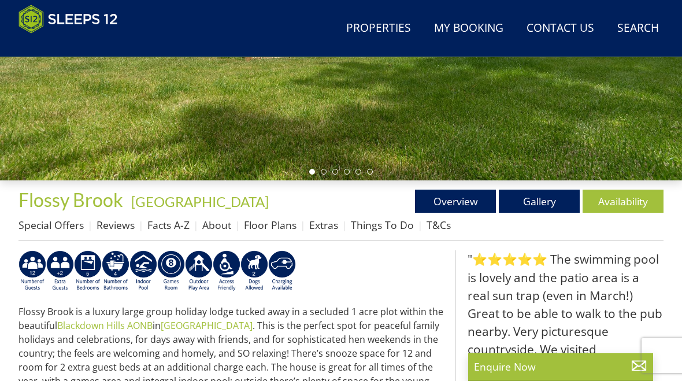
select select "8"
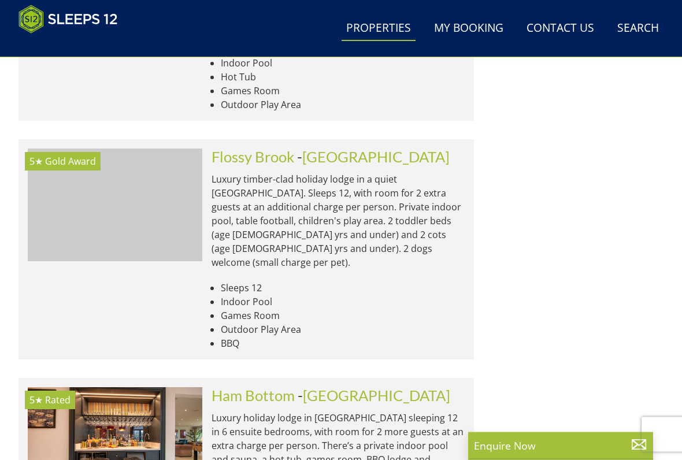
scroll to position [2591, 0]
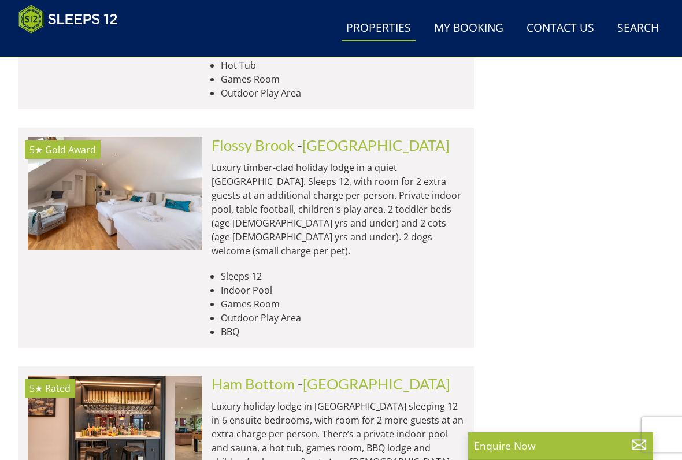
click at [136, 375] on img at bounding box center [115, 431] width 174 height 113
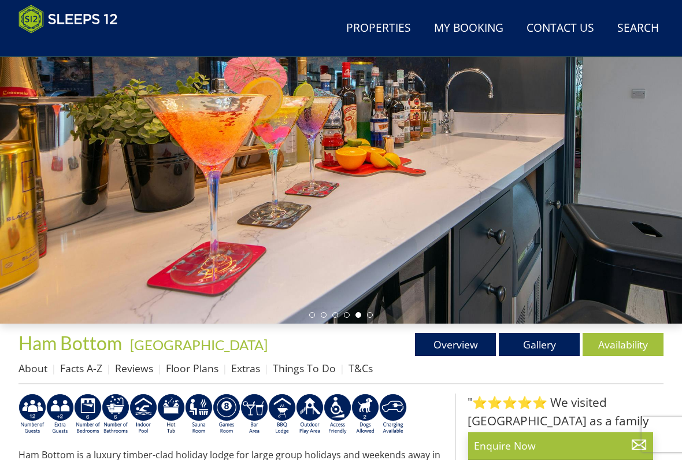
scroll to position [155, 0]
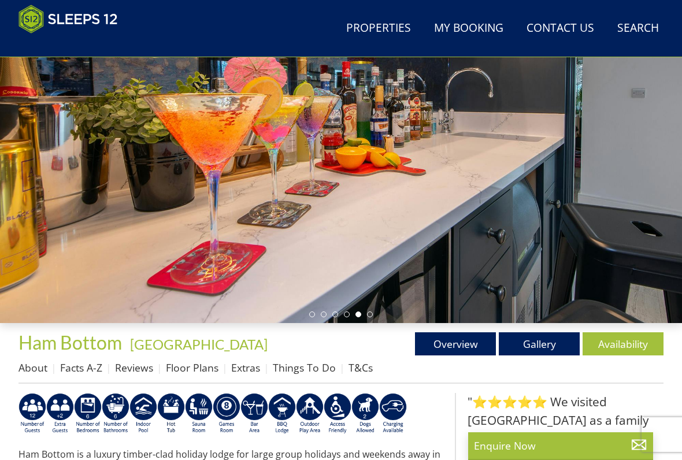
click at [544, 344] on link "Gallery" at bounding box center [538, 343] width 81 height 23
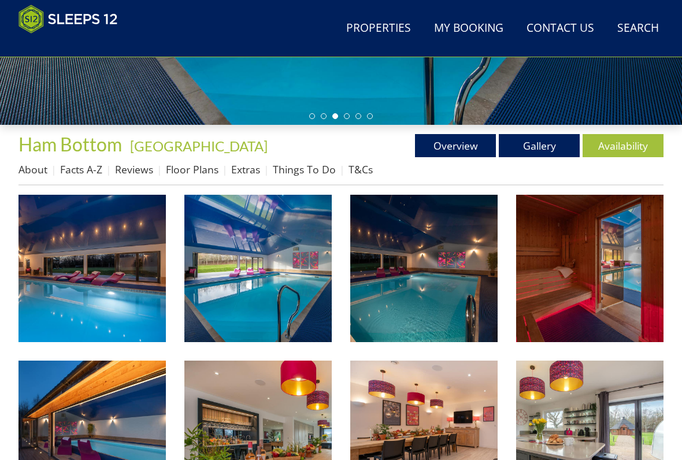
scroll to position [354, 0]
click at [122, 267] on img at bounding box center [91, 268] width 147 height 147
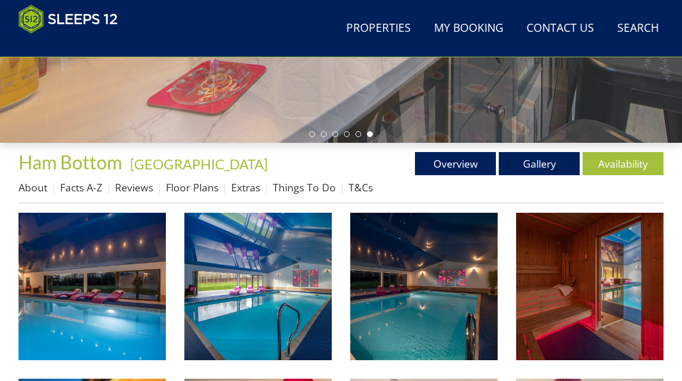
scroll to position [293, 0]
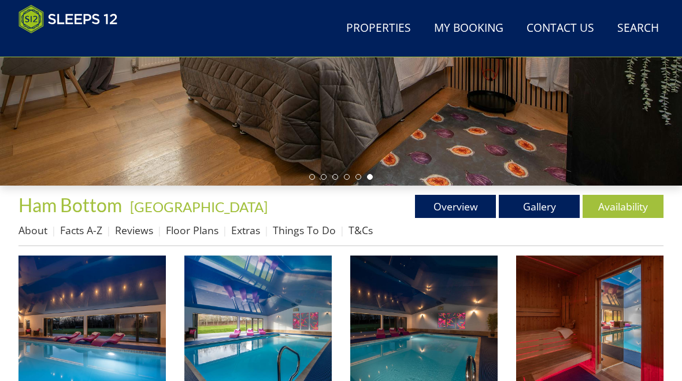
click at [463, 204] on link "Overview" at bounding box center [455, 206] width 81 height 23
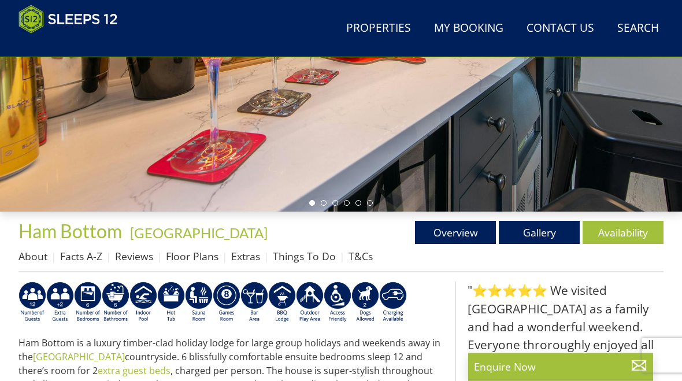
scroll to position [267, 0]
click at [624, 228] on link "Availability" at bounding box center [622, 232] width 81 height 23
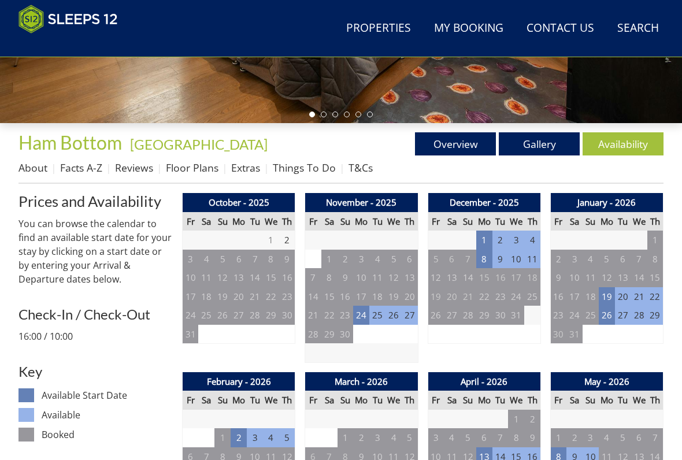
scroll to position [355, 0]
click at [365, 314] on td "24" at bounding box center [361, 315] width 16 height 19
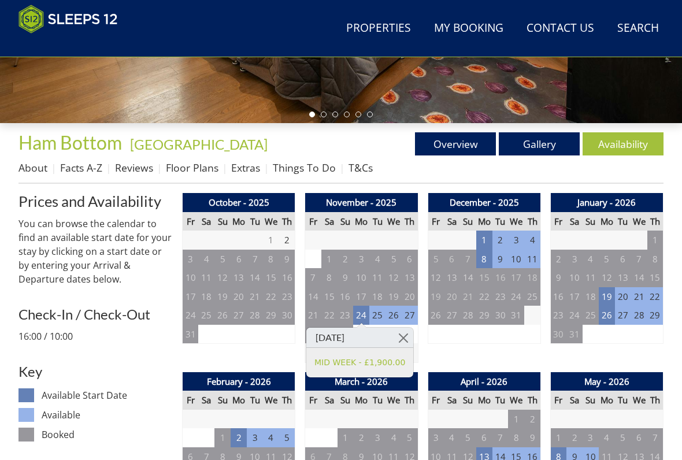
click at [414, 335] on div "Mon Nov 24 2025 MID WEEK - £1,900.00" at bounding box center [360, 352] width 108 height 51
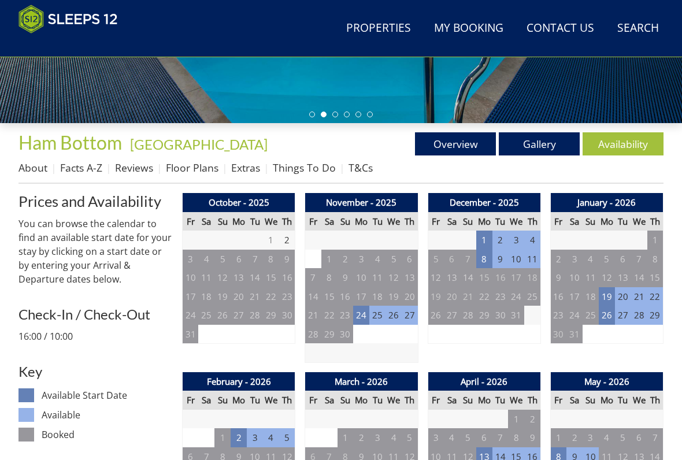
click at [489, 237] on td "1" at bounding box center [484, 239] width 16 height 19
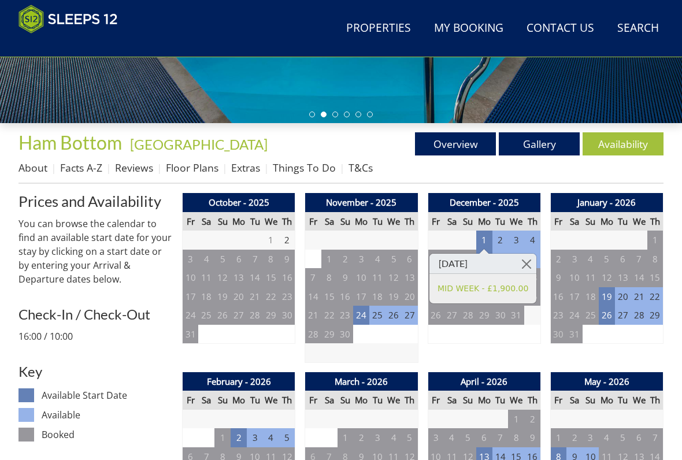
click at [534, 265] on link at bounding box center [526, 264] width 20 height 20
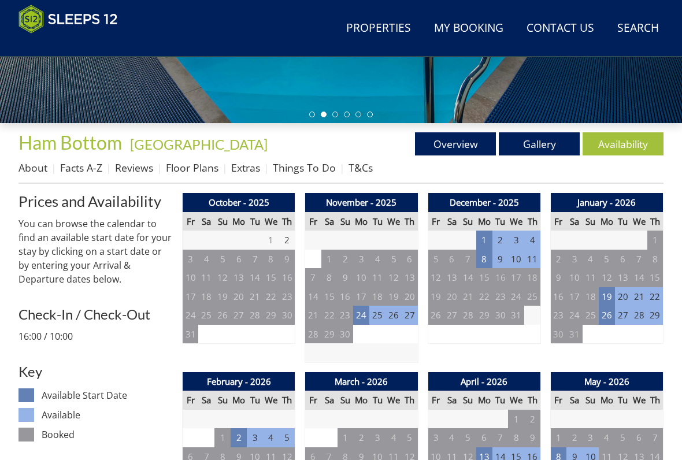
click at [483, 255] on td "8" at bounding box center [484, 259] width 16 height 19
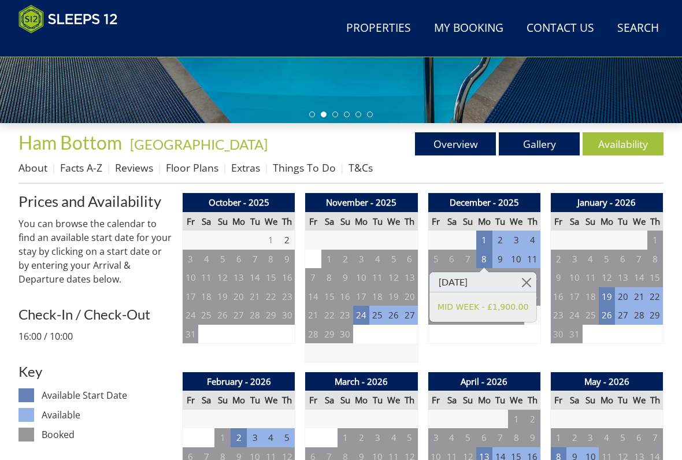
click at [537, 279] on div "Mon Dec 08 2025 MID WEEK - £1,900.00" at bounding box center [483, 296] width 108 height 51
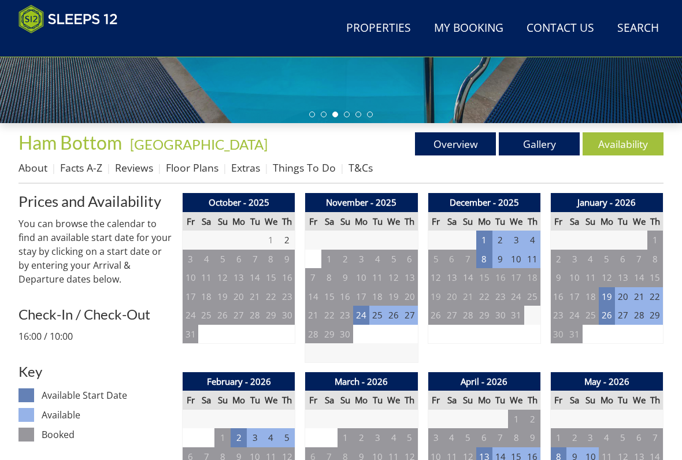
click at [612, 292] on td "19" at bounding box center [606, 296] width 16 height 19
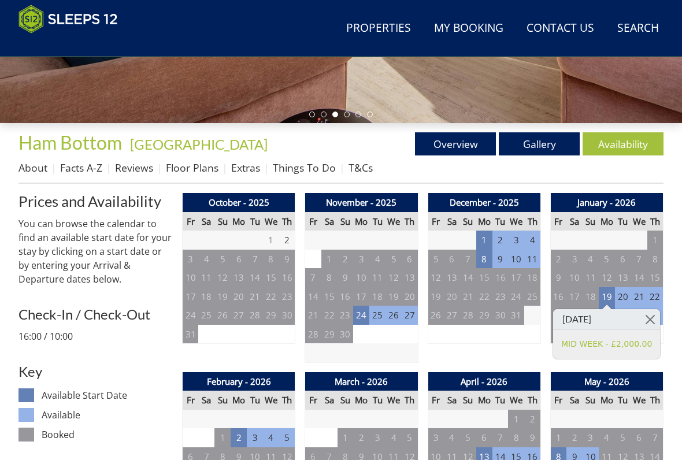
click at [654, 317] on link at bounding box center [649, 319] width 20 height 20
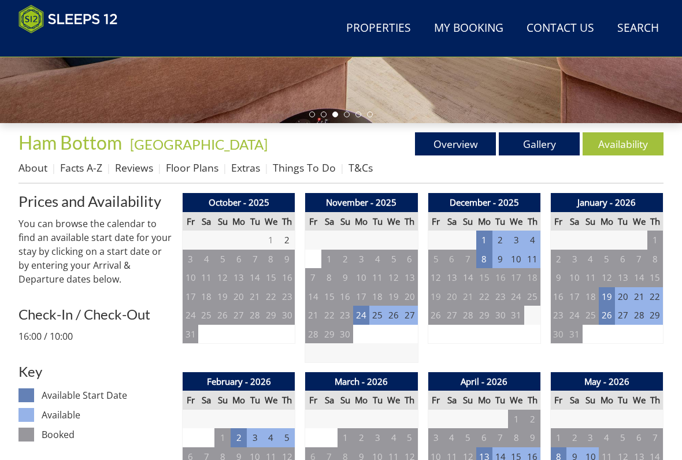
click at [604, 315] on td "26" at bounding box center [606, 315] width 16 height 19
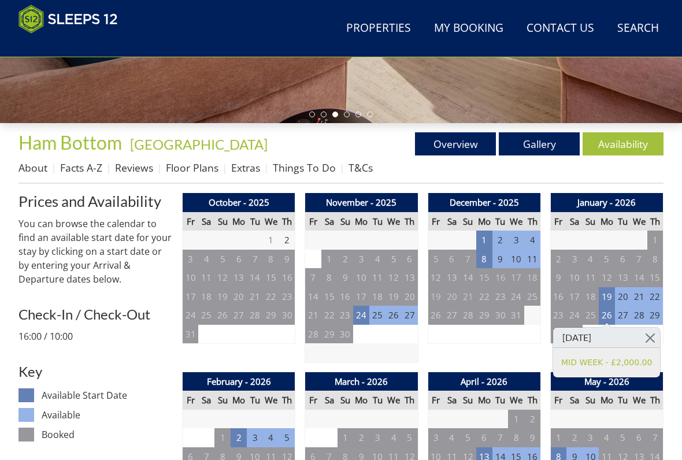
click at [657, 333] on link at bounding box center [649, 338] width 20 height 20
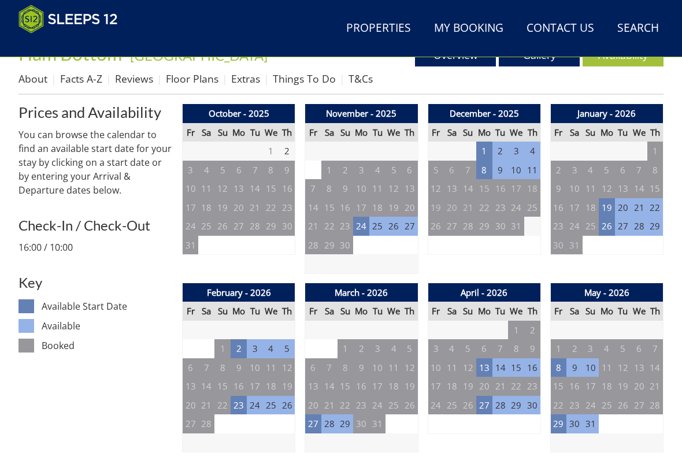
scroll to position [444, 0]
click at [245, 343] on td "2" at bounding box center [238, 348] width 16 height 19
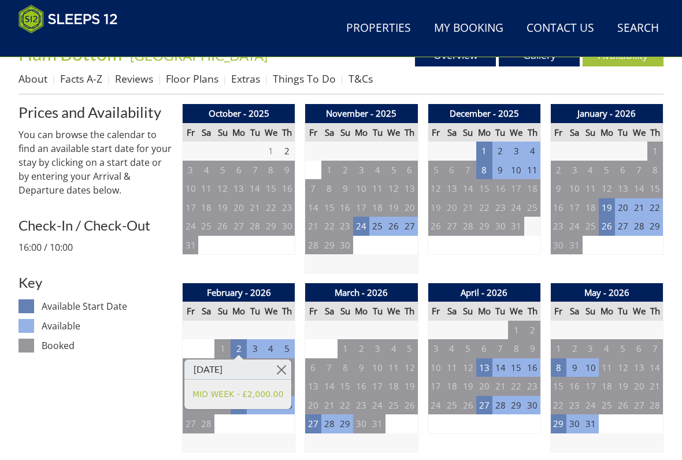
click at [291, 367] on link at bounding box center [281, 369] width 20 height 20
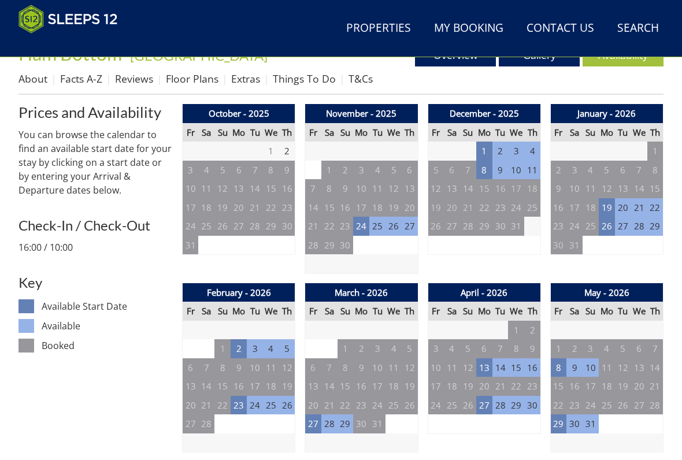
click at [237, 405] on td "23" at bounding box center [238, 405] width 16 height 19
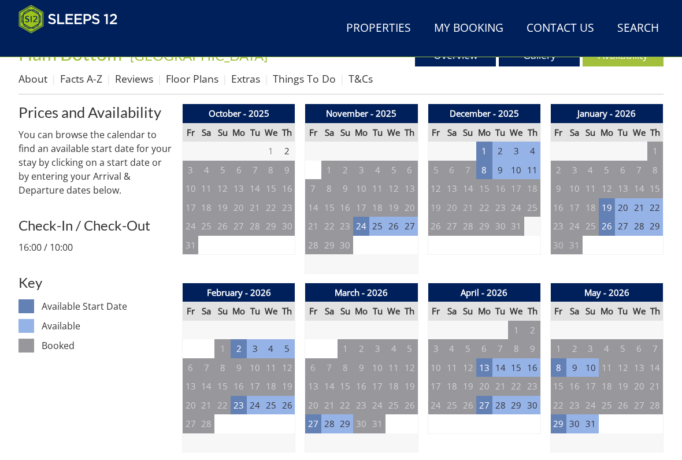
click at [312, 418] on td "27" at bounding box center [313, 423] width 16 height 19
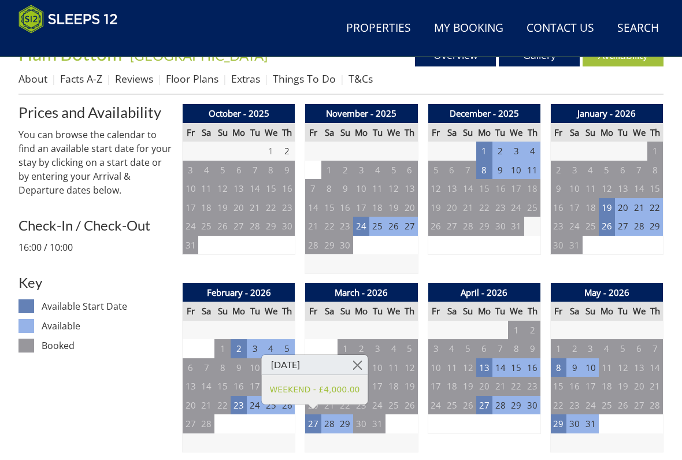
click at [363, 359] on link at bounding box center [357, 365] width 20 height 20
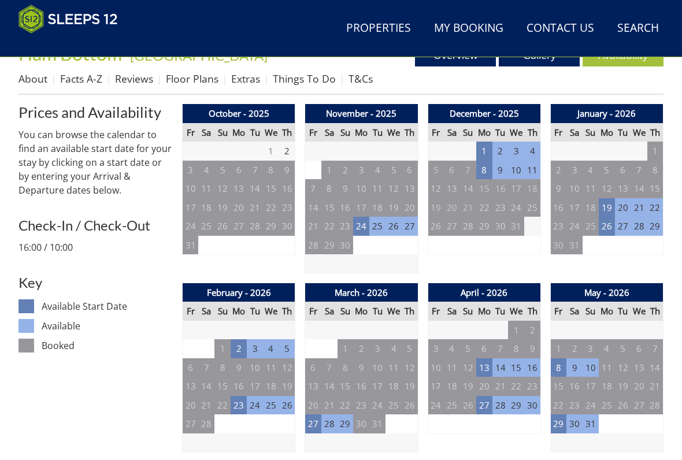
click at [486, 365] on td "13" at bounding box center [484, 367] width 16 height 19
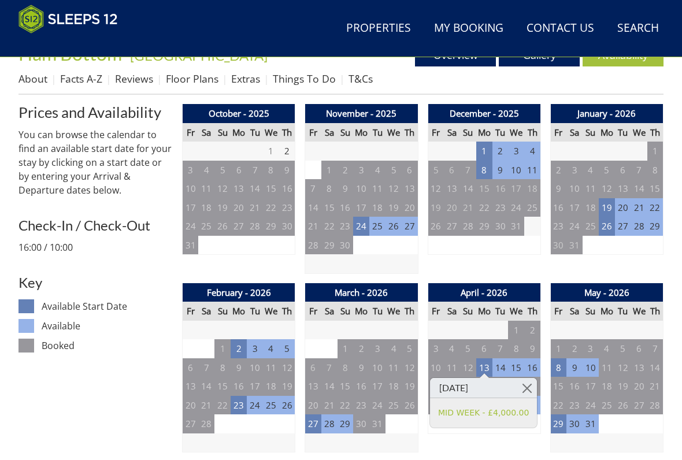
click at [533, 382] on link at bounding box center [526, 388] width 20 height 20
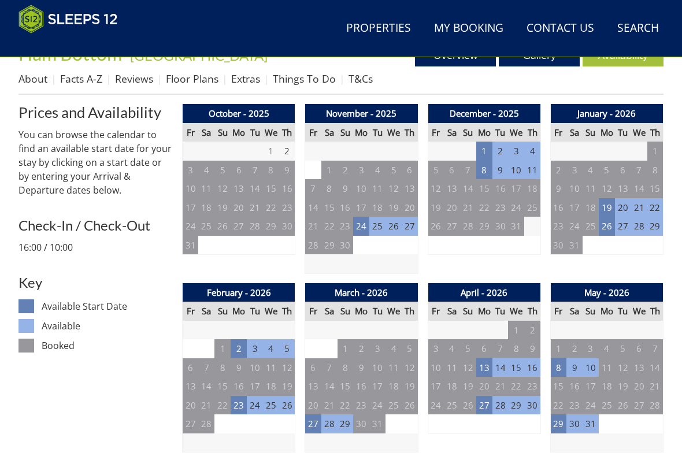
click at [483, 405] on td "27" at bounding box center [484, 405] width 16 height 19
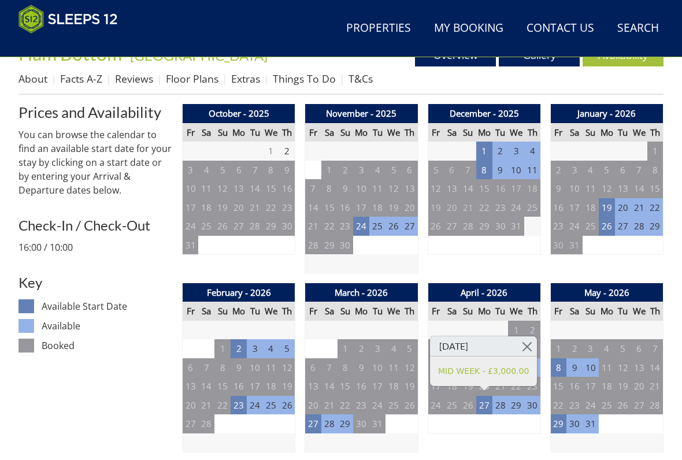
click at [534, 345] on link at bounding box center [526, 346] width 20 height 20
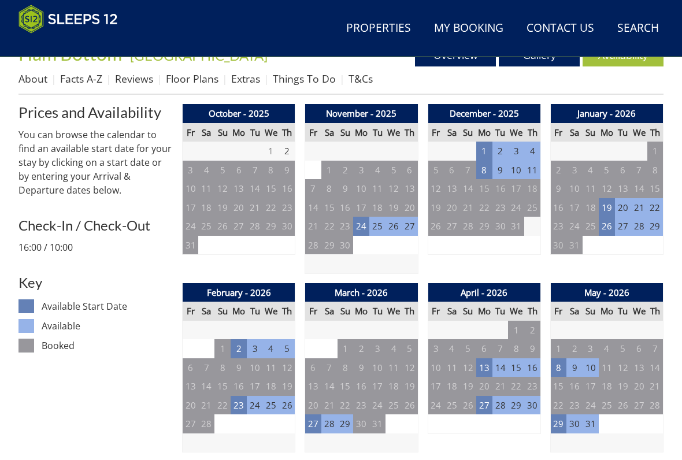
click at [560, 369] on td "8" at bounding box center [558, 367] width 16 height 19
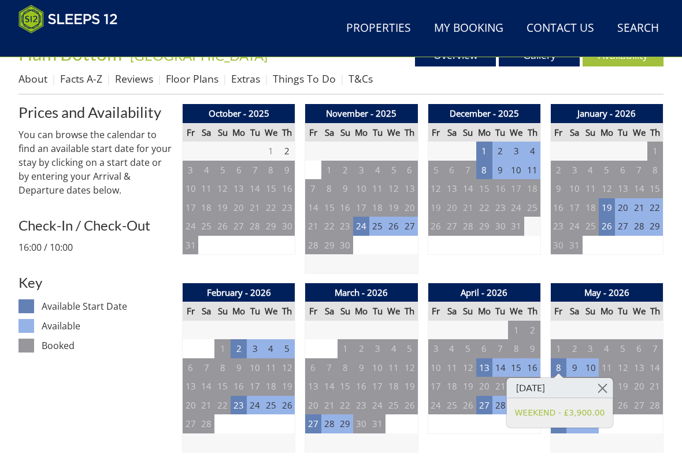
click at [606, 380] on link at bounding box center [602, 388] width 20 height 20
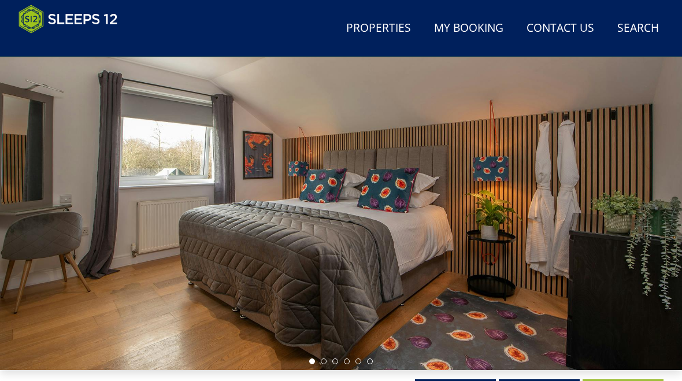
scroll to position [98, 0]
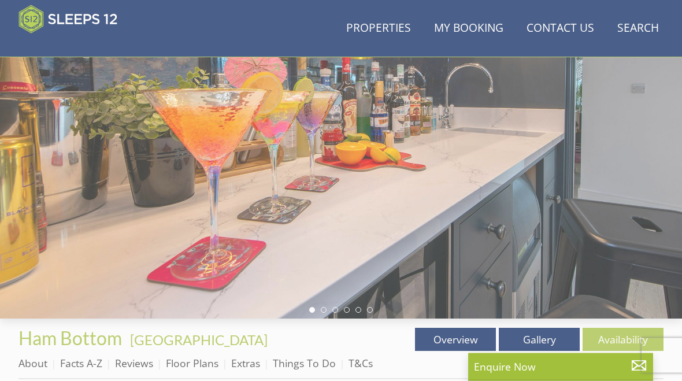
scroll to position [155, 0]
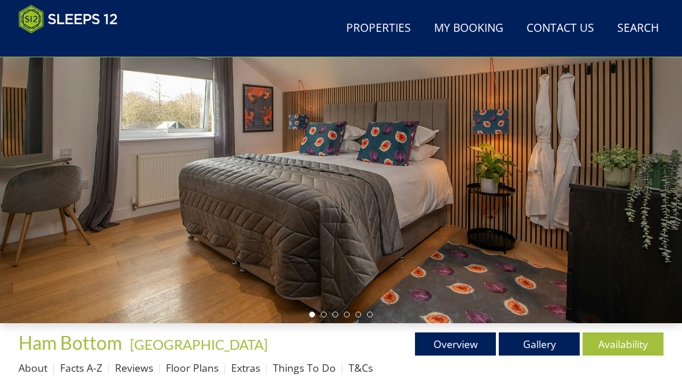
scroll to position [293, 0]
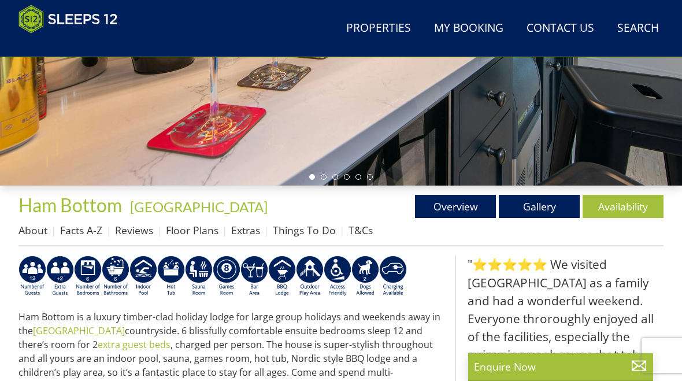
scroll to position [155, 0]
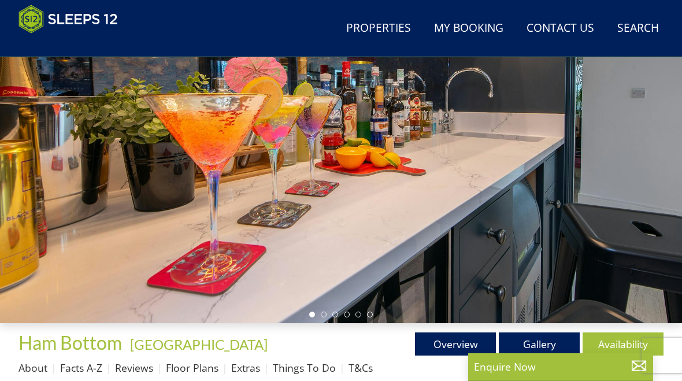
select select "8"
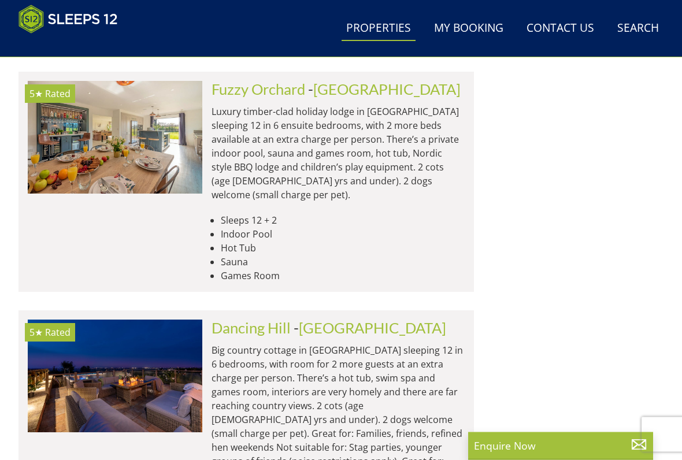
scroll to position [3110, 0]
click at [148, 319] on img at bounding box center [115, 375] width 174 height 113
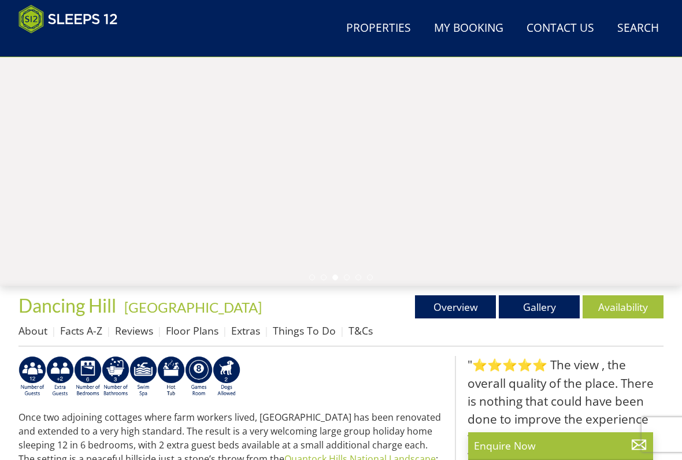
scroll to position [191, 0]
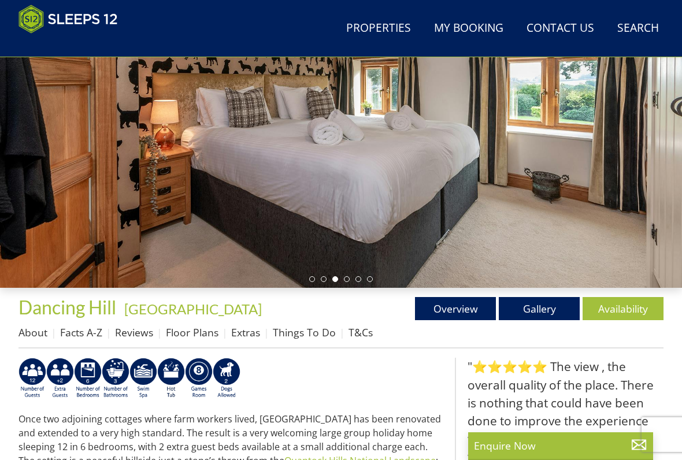
click at [538, 311] on link "Gallery" at bounding box center [538, 308] width 81 height 23
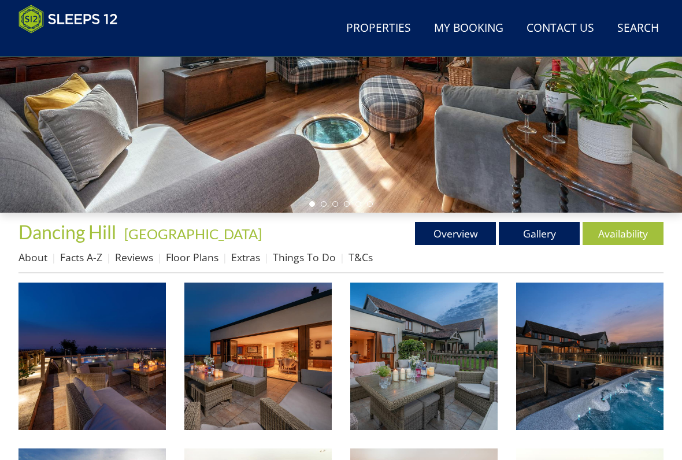
scroll to position [266, 0]
click at [109, 369] on img at bounding box center [91, 355] width 147 height 147
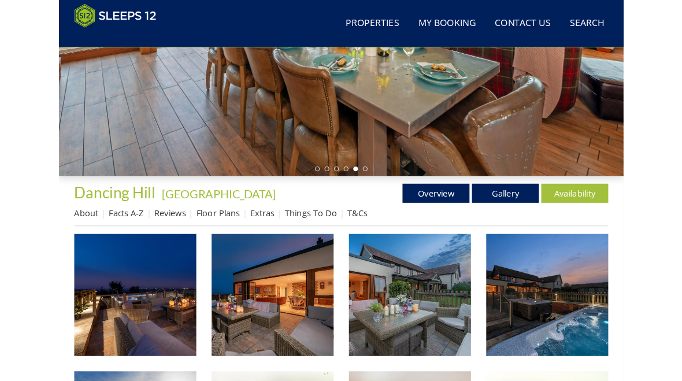
scroll to position [0, 0]
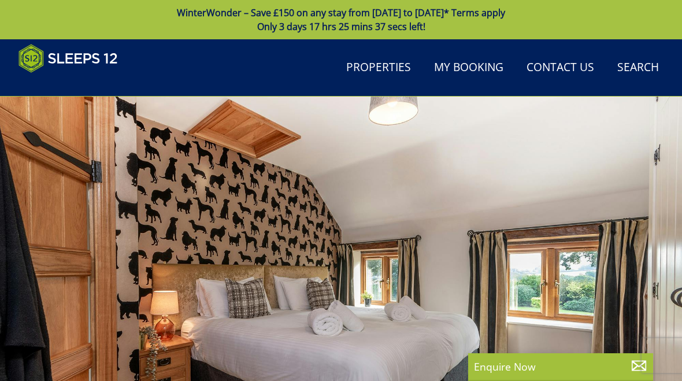
select select "8"
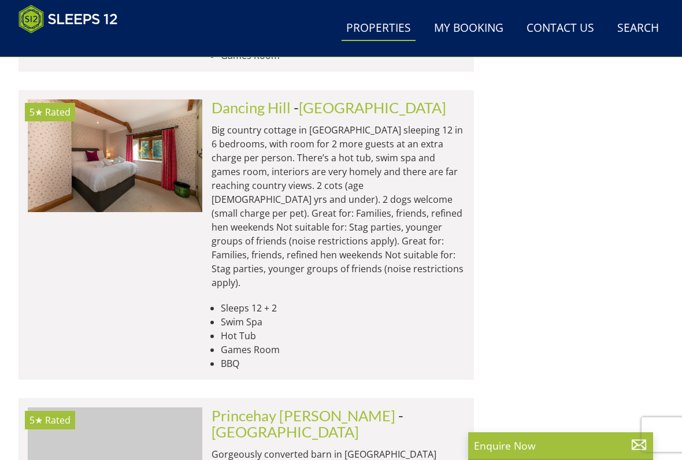
scroll to position [3326, 0]
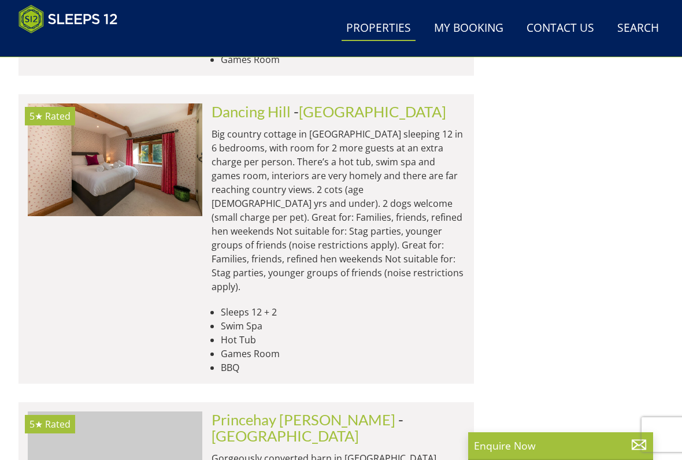
click at [116, 459] on img at bounding box center [116, 467] width 0 height 0
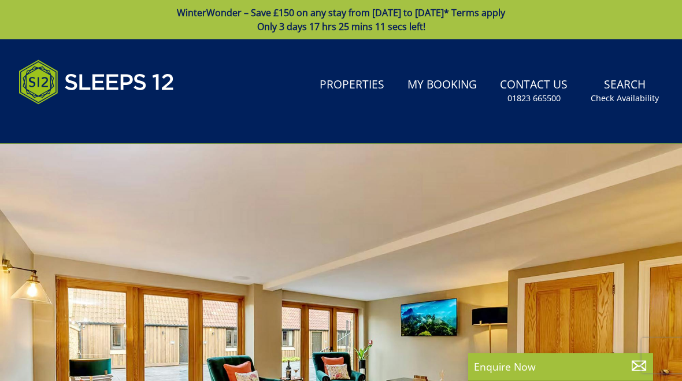
select select "8"
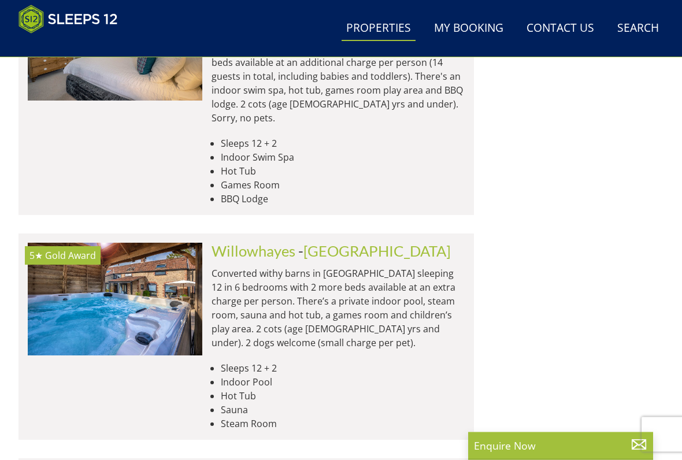
scroll to position [4059, 0]
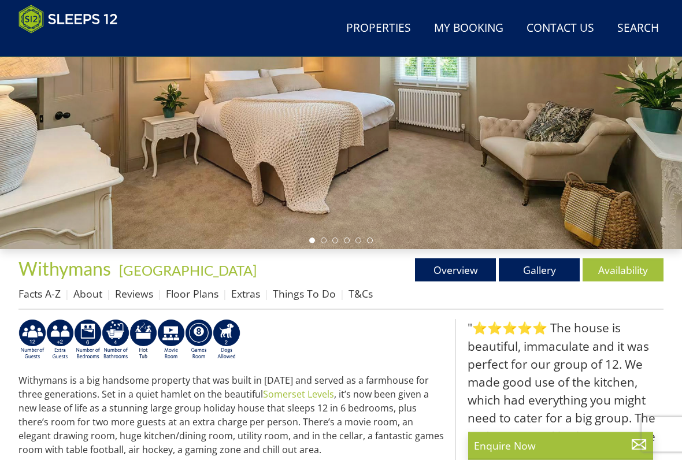
scroll to position [229, 0]
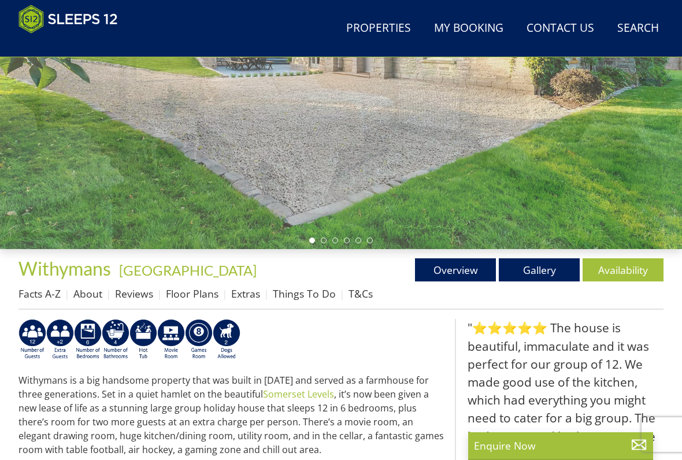
click at [630, 265] on link "Availability" at bounding box center [622, 269] width 81 height 23
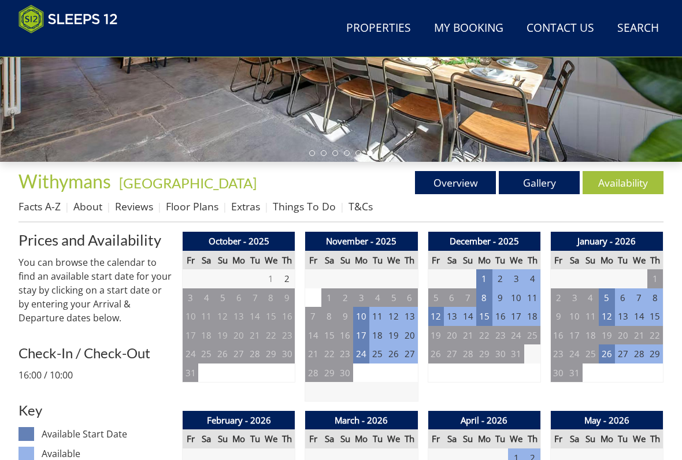
scroll to position [317, 0]
click at [362, 312] on td "10" at bounding box center [361, 316] width 16 height 19
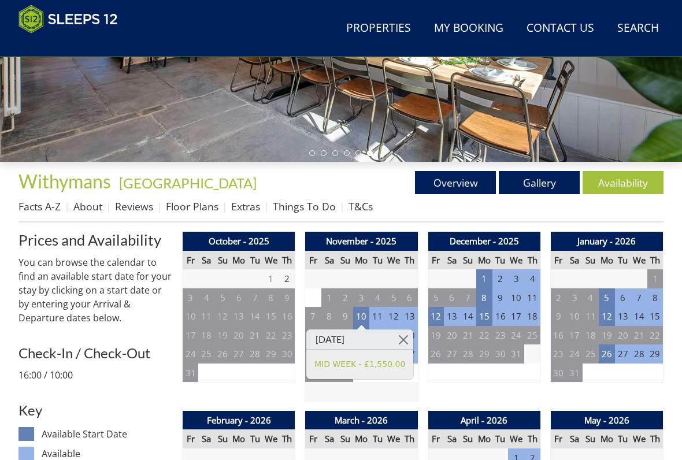
click at [408, 338] on link at bounding box center [403, 339] width 20 height 20
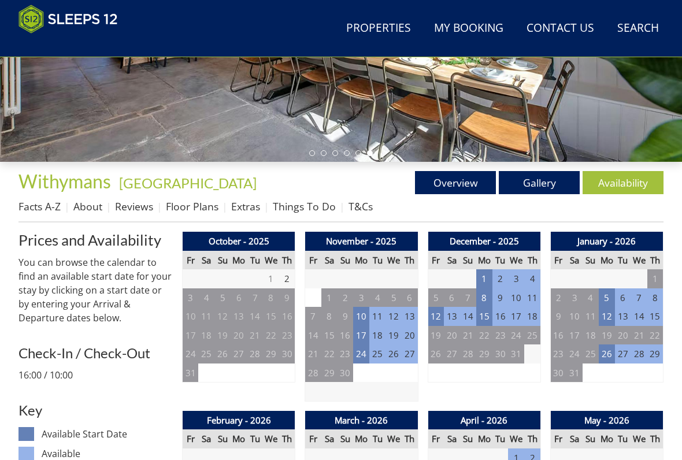
click at [362, 356] on td "24" at bounding box center [361, 353] width 16 height 19
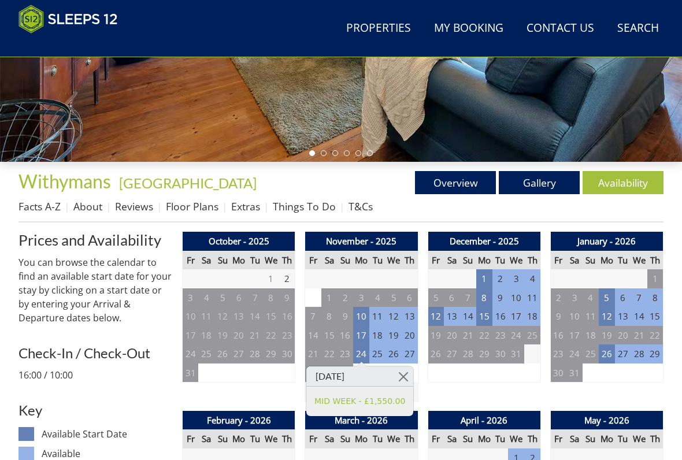
click at [411, 377] on link at bounding box center [403, 376] width 20 height 20
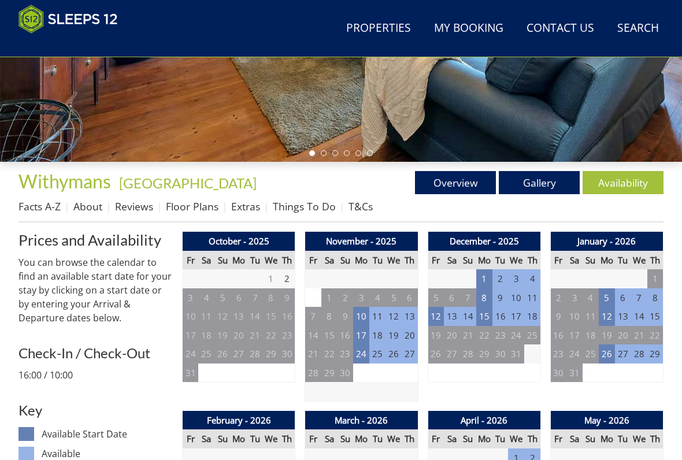
click at [487, 273] on td "1" at bounding box center [484, 278] width 16 height 19
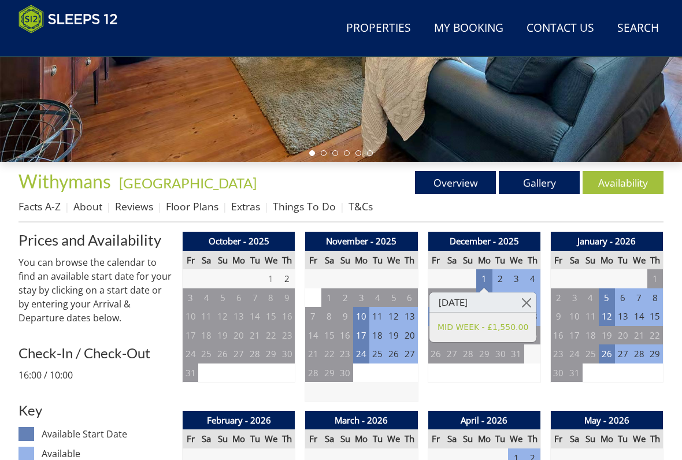
click at [533, 296] on link at bounding box center [526, 302] width 20 height 20
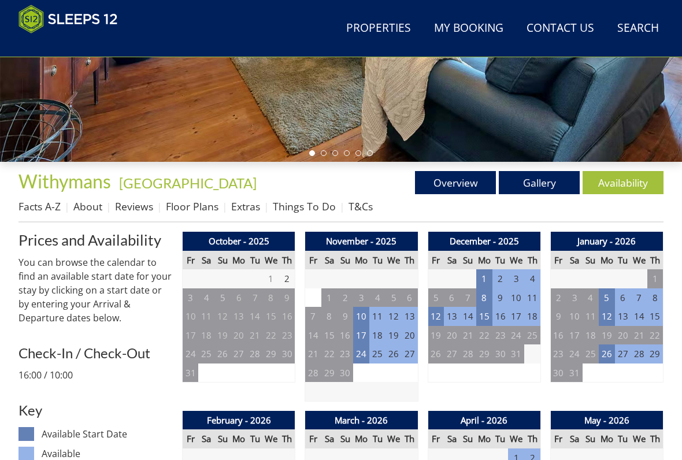
click at [485, 314] on td "15" at bounding box center [484, 316] width 16 height 19
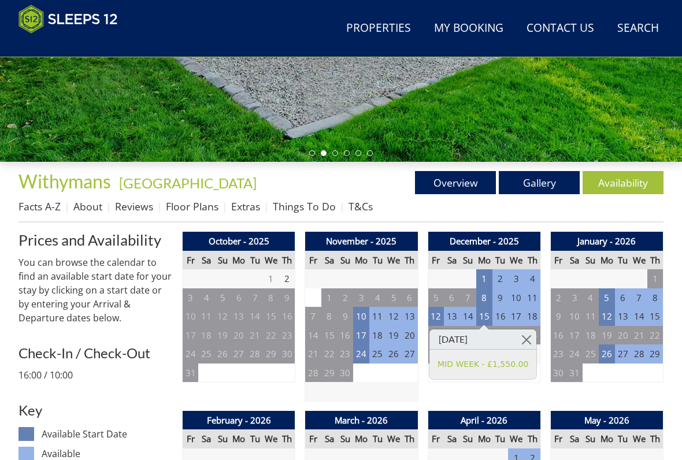
click at [534, 337] on link at bounding box center [526, 339] width 20 height 20
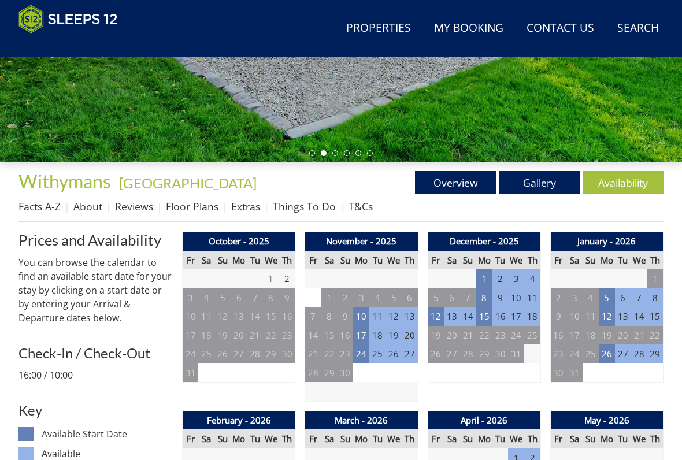
click at [436, 315] on td "12" at bounding box center [435, 316] width 16 height 19
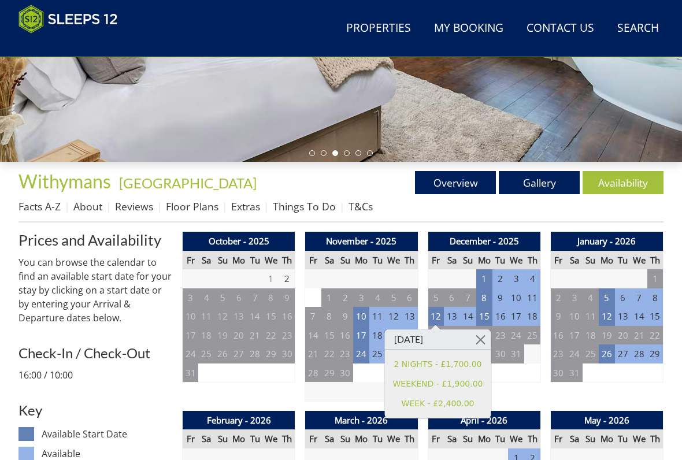
click at [479, 339] on link at bounding box center [480, 339] width 20 height 20
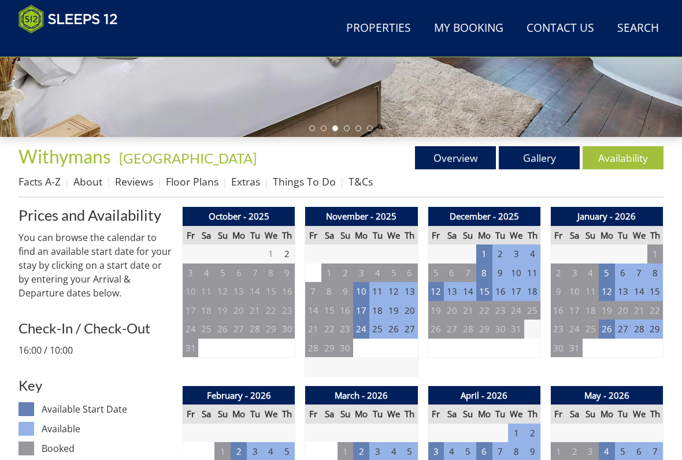
scroll to position [341, 0]
click at [603, 328] on td "26" at bounding box center [606, 328] width 16 height 19
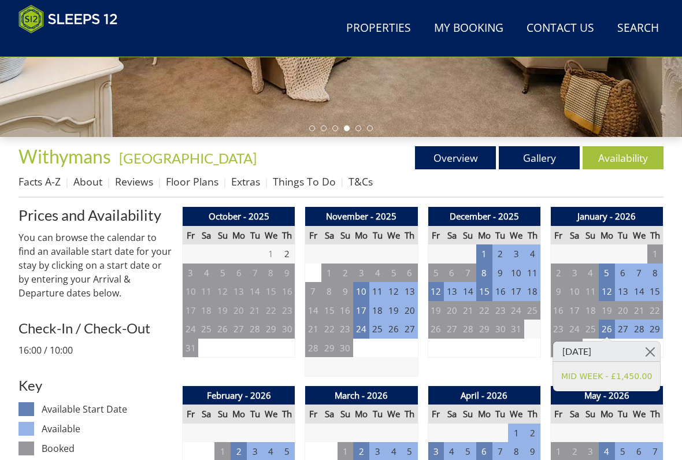
click at [653, 349] on link at bounding box center [649, 351] width 20 height 20
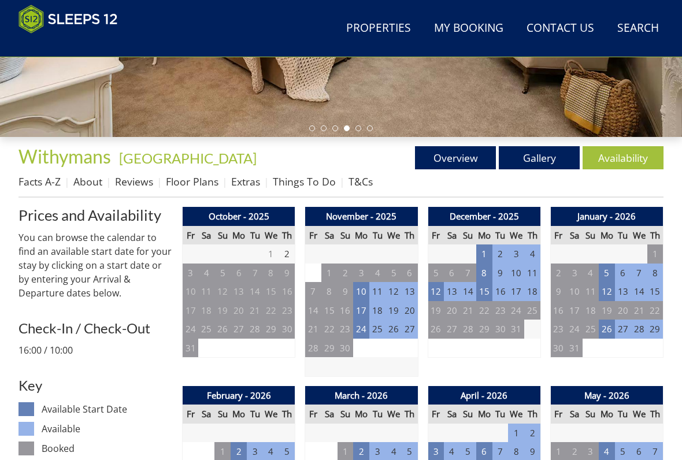
click at [602, 264] on td "5" at bounding box center [606, 272] width 16 height 19
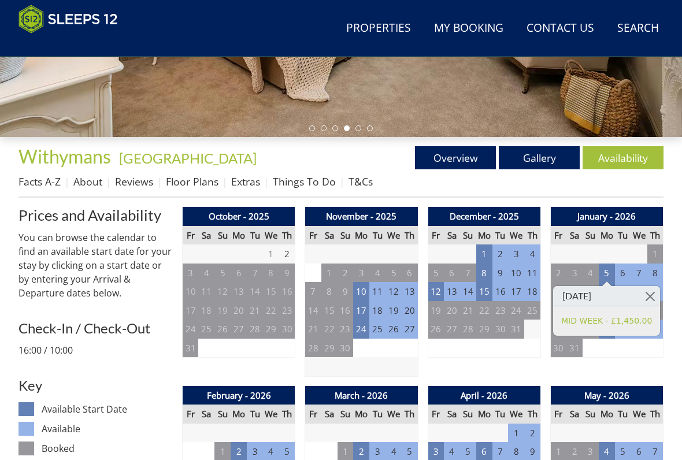
click at [648, 295] on link at bounding box center [649, 296] width 20 height 20
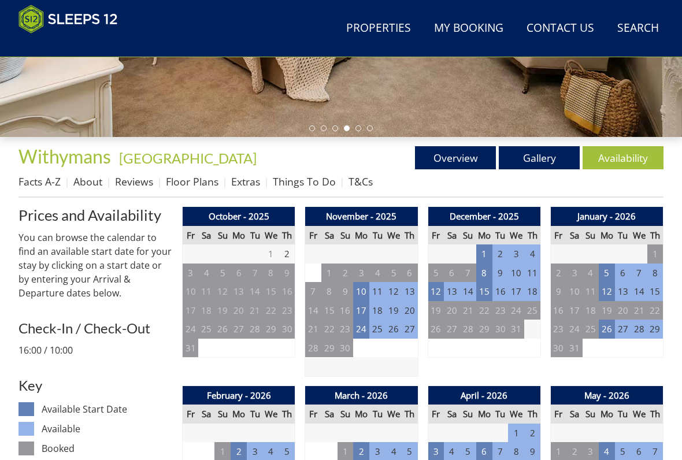
click at [363, 333] on td "24" at bounding box center [361, 328] width 16 height 19
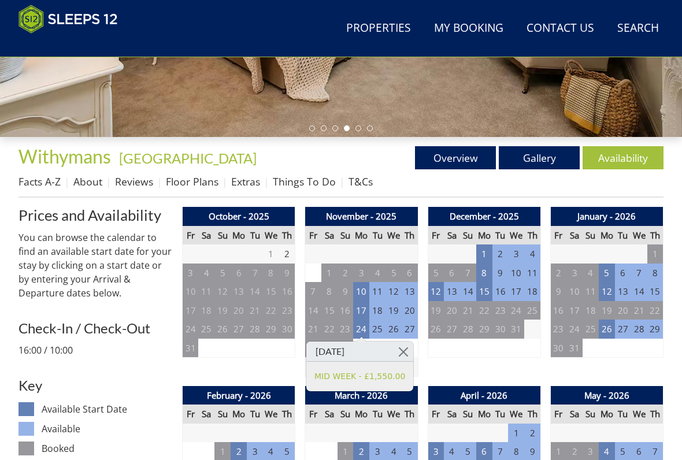
click at [411, 349] on link at bounding box center [403, 351] width 20 height 20
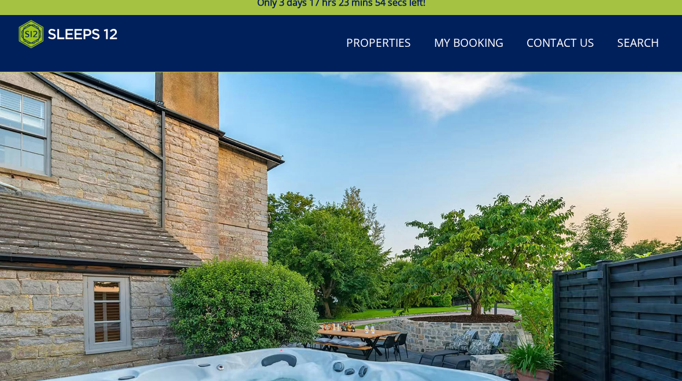
scroll to position [0, 0]
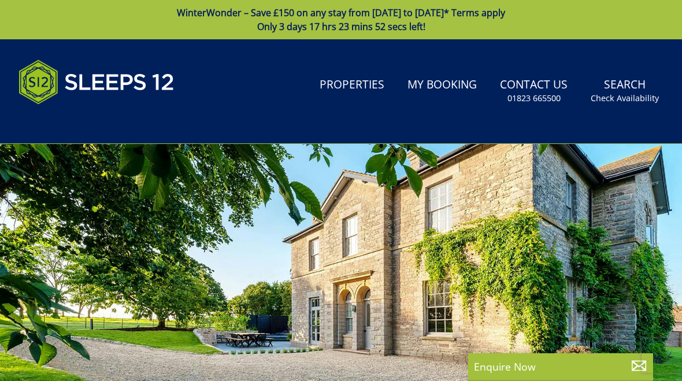
select select "8"
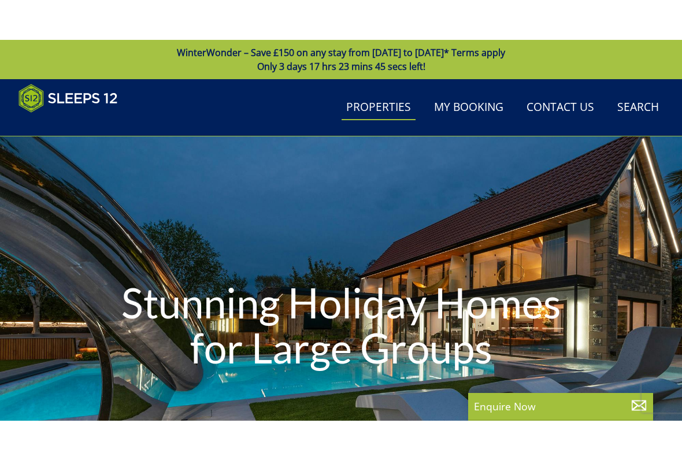
scroll to position [4187, 0]
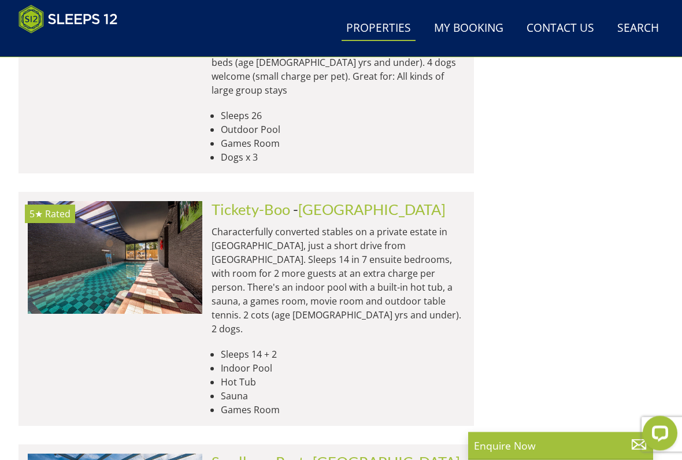
scroll to position [4804, 0]
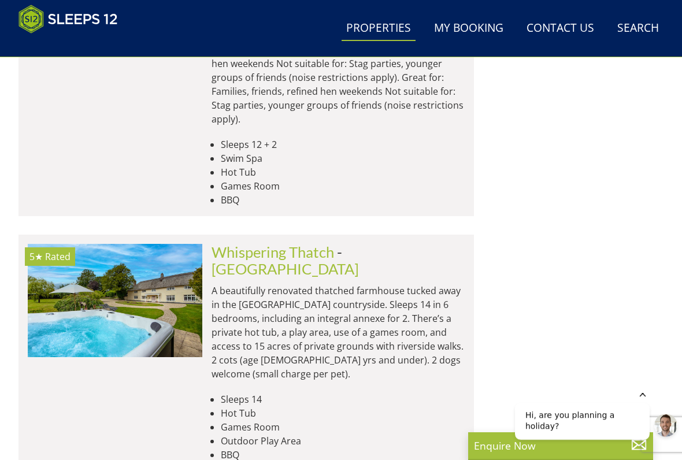
scroll to position [9537, 0]
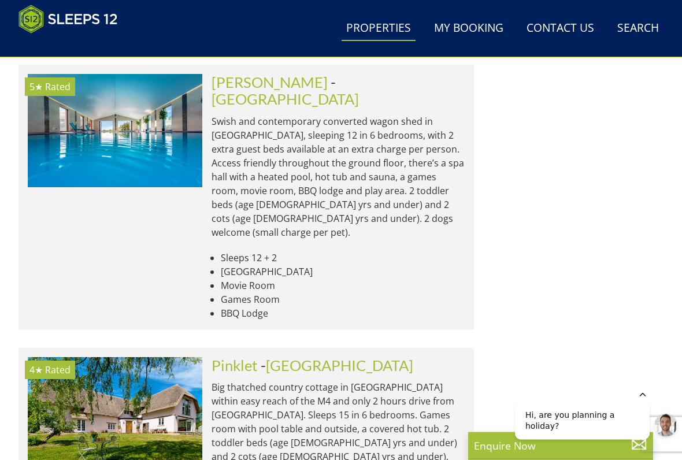
scroll to position [9953, 0]
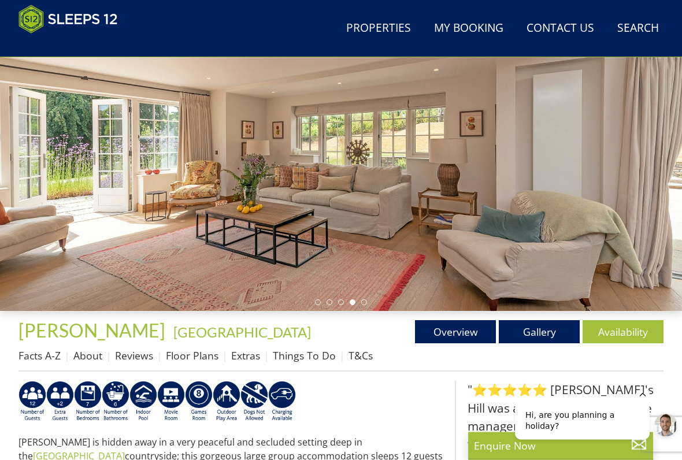
scroll to position [168, 0]
click at [536, 333] on link "Gallery" at bounding box center [538, 331] width 81 height 23
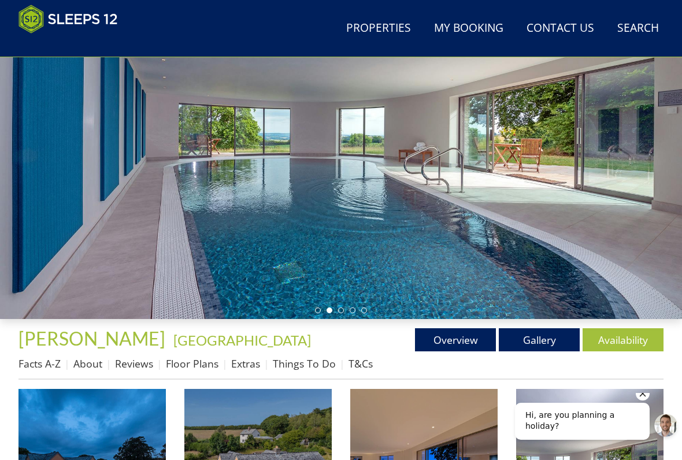
click at [133, 380] on img at bounding box center [91, 462] width 147 height 147
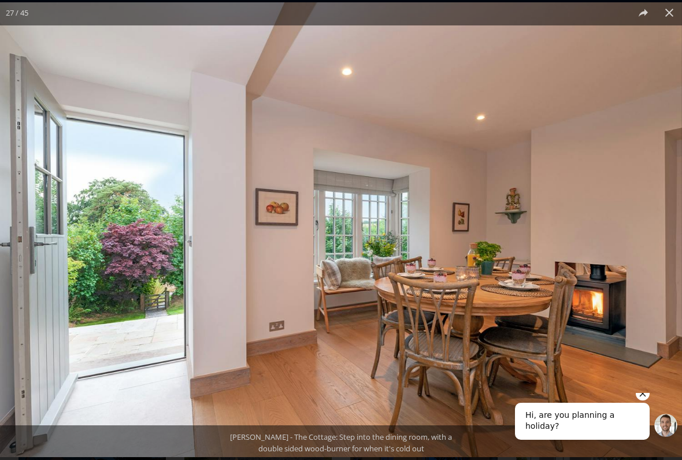
click at [646, 380] on icon "Hide greeting" at bounding box center [642, 393] width 14 height 14
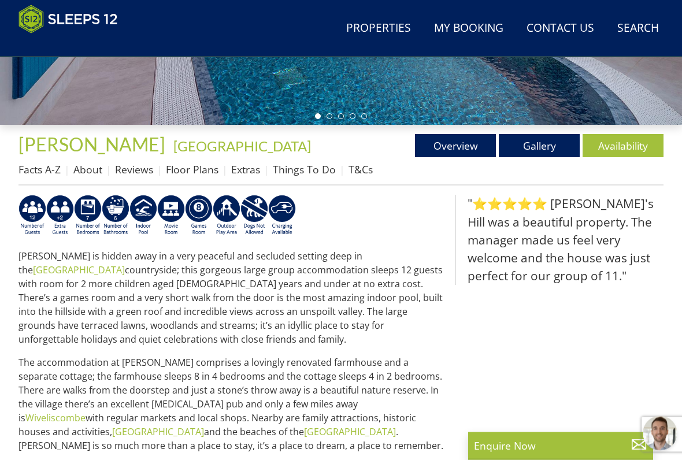
scroll to position [352, 0]
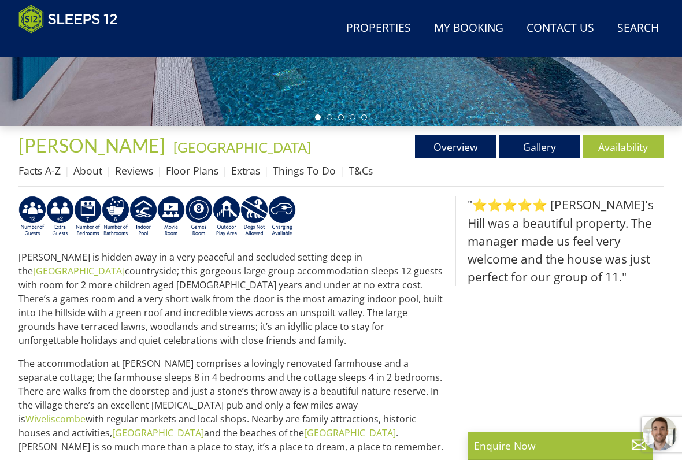
click at [635, 149] on link "Availability" at bounding box center [622, 146] width 81 height 23
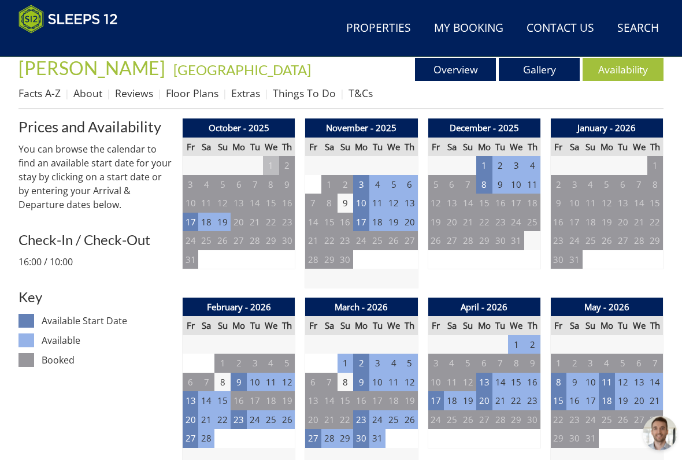
scroll to position [430, 0]
click at [192, 224] on td "17" at bounding box center [191, 222] width 16 height 19
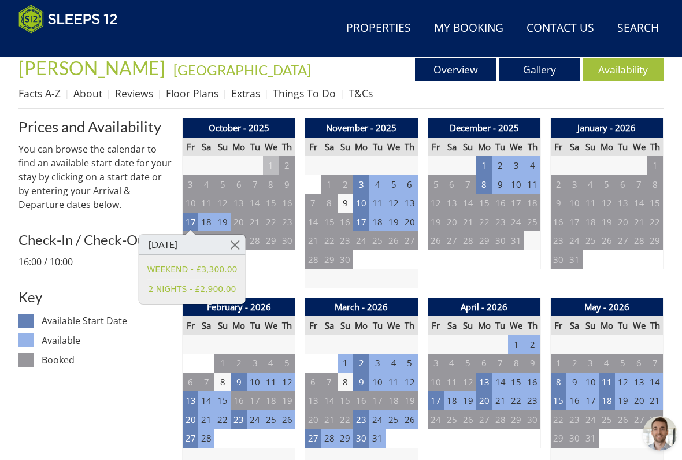
click at [233, 245] on link at bounding box center [235, 245] width 20 height 20
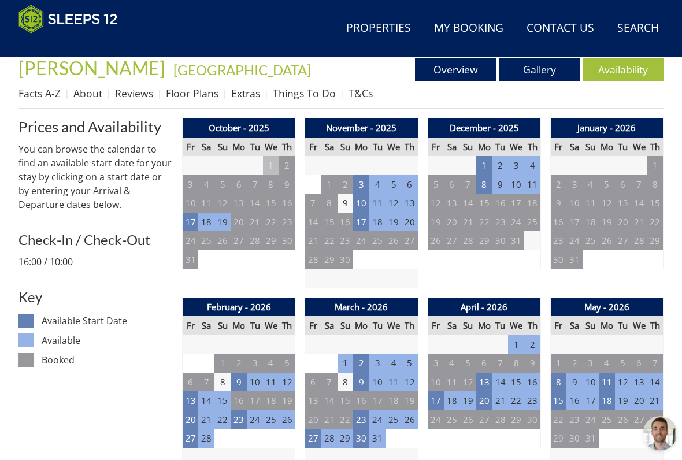
click at [358, 182] on td "3" at bounding box center [361, 184] width 16 height 19
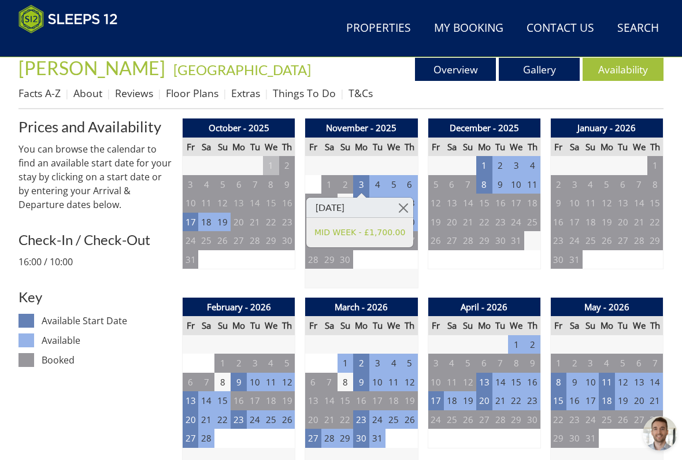
click at [410, 204] on link at bounding box center [403, 208] width 20 height 20
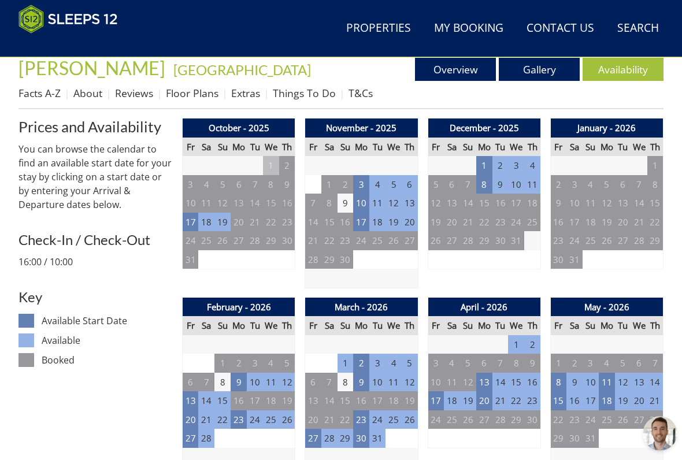
click at [360, 227] on td "17" at bounding box center [361, 222] width 16 height 19
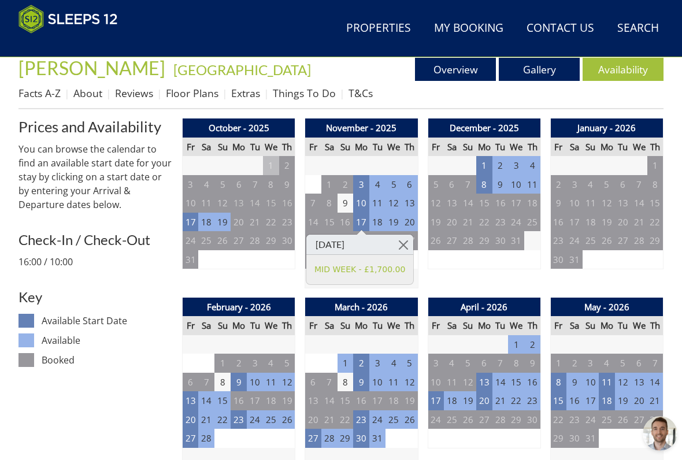
click at [408, 245] on link at bounding box center [403, 245] width 20 height 20
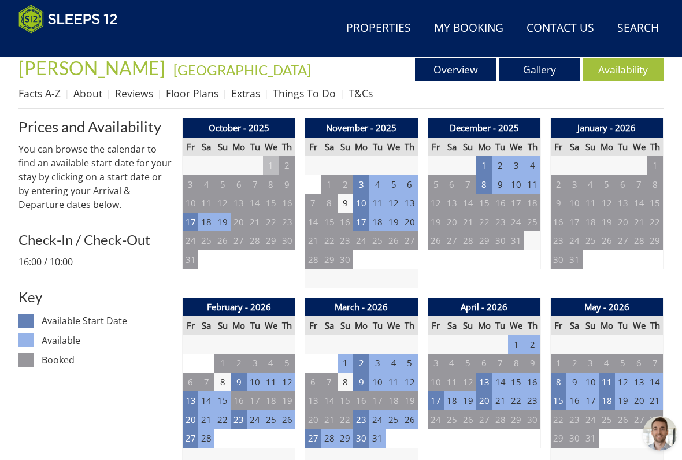
click at [484, 184] on td "8" at bounding box center [484, 184] width 16 height 19
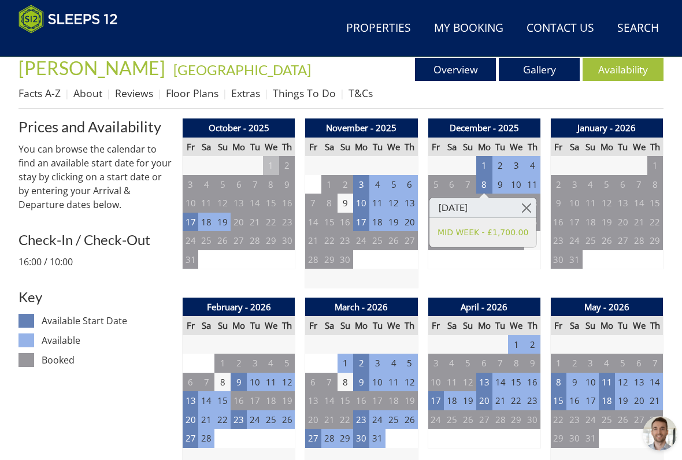
click at [530, 207] on link at bounding box center [526, 208] width 20 height 20
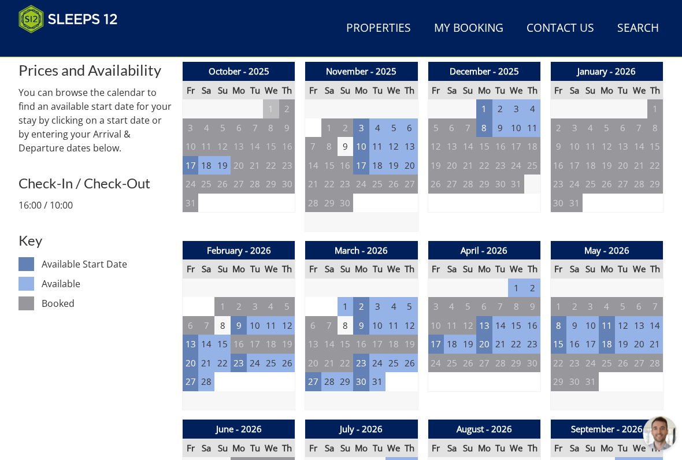
scroll to position [487, 0]
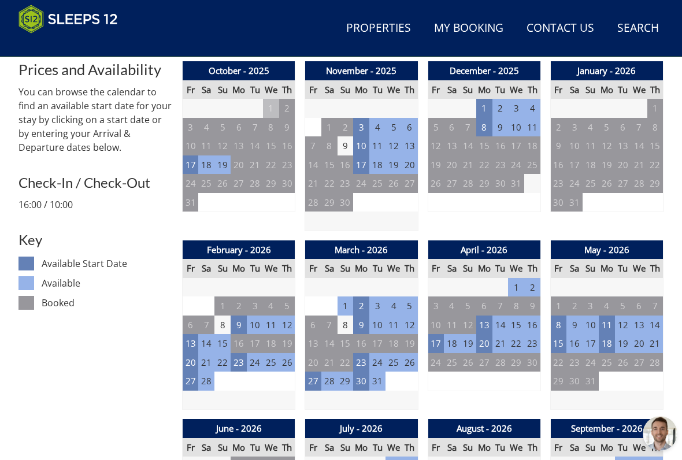
click at [240, 323] on td "9" at bounding box center [238, 324] width 16 height 19
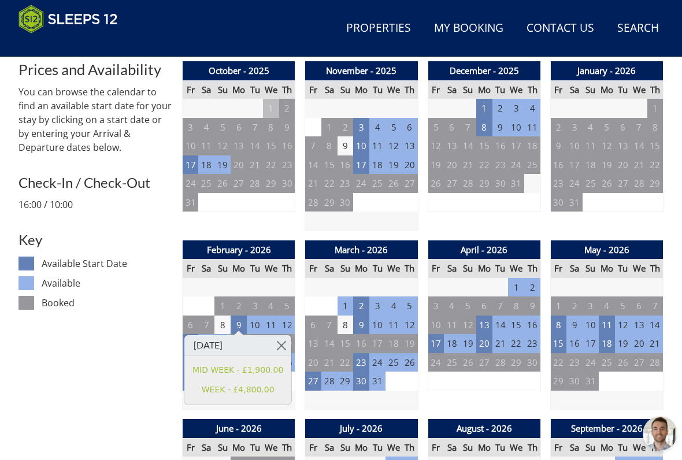
click at [290, 341] on link at bounding box center [281, 345] width 20 height 20
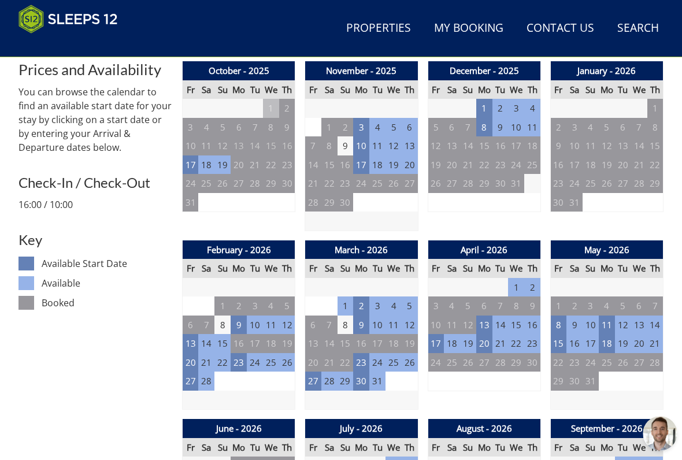
click at [245, 358] on td "23" at bounding box center [238, 362] width 16 height 19
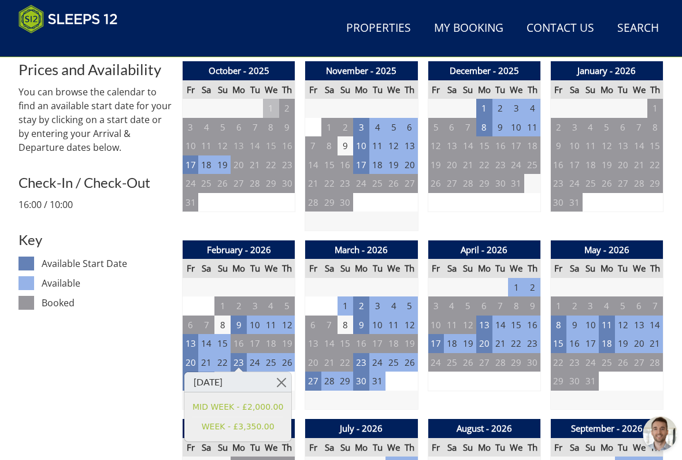
click at [289, 377] on link at bounding box center [281, 382] width 20 height 20
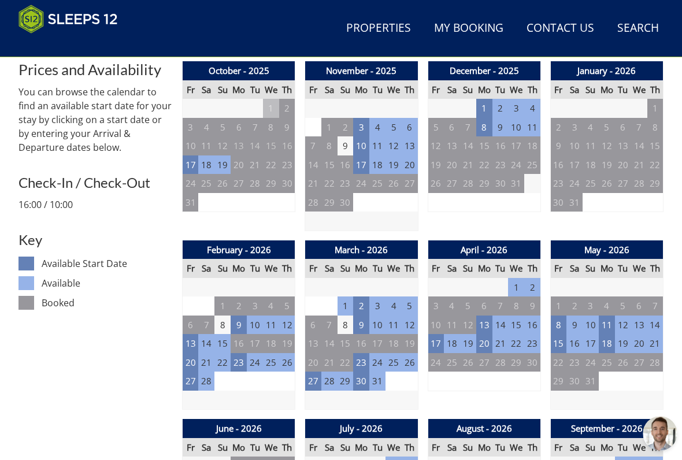
click at [365, 320] on td "9" at bounding box center [361, 324] width 16 height 19
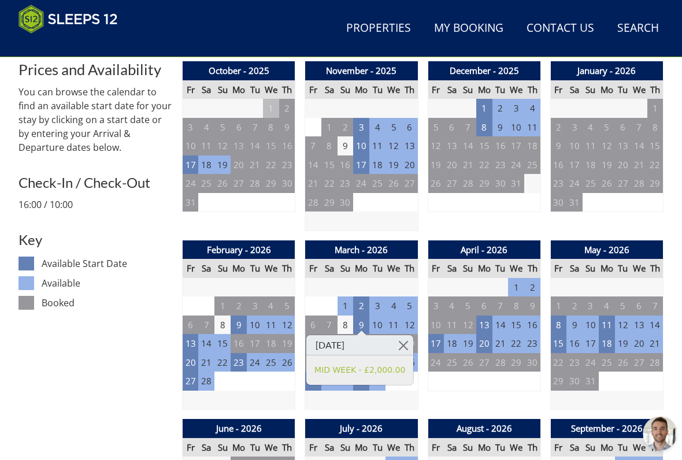
click at [407, 342] on link at bounding box center [403, 345] width 20 height 20
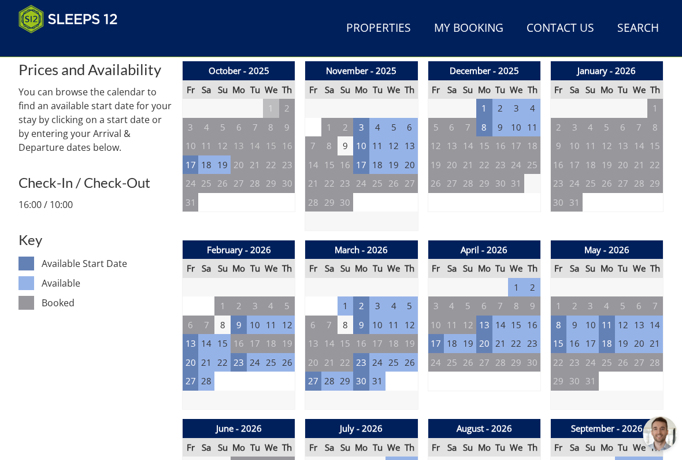
click at [359, 377] on td "30" at bounding box center [361, 380] width 16 height 19
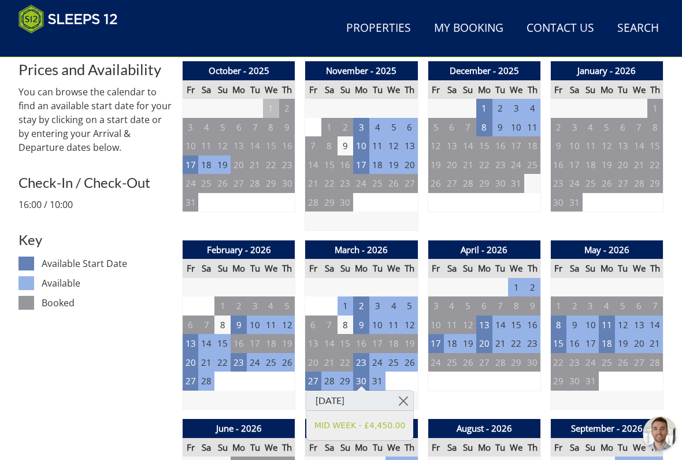
click at [360, 353] on td "23" at bounding box center [361, 362] width 16 height 19
click at [405, 378] on link at bounding box center [403, 382] width 20 height 20
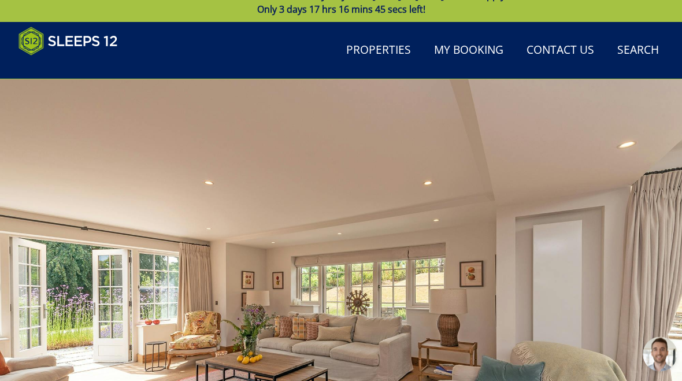
scroll to position [0, 0]
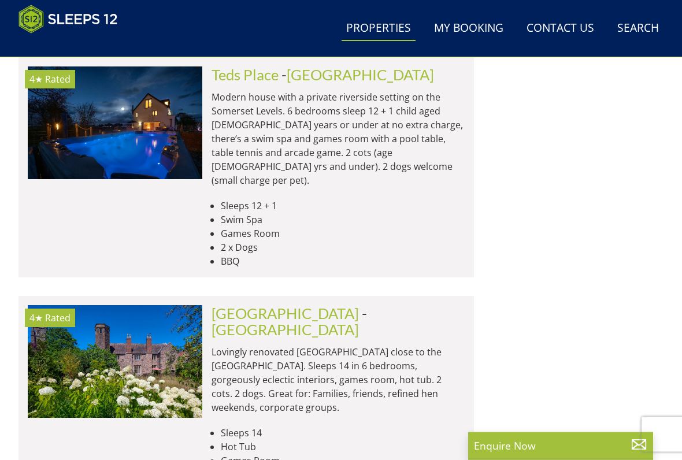
scroll to position [14102, 0]
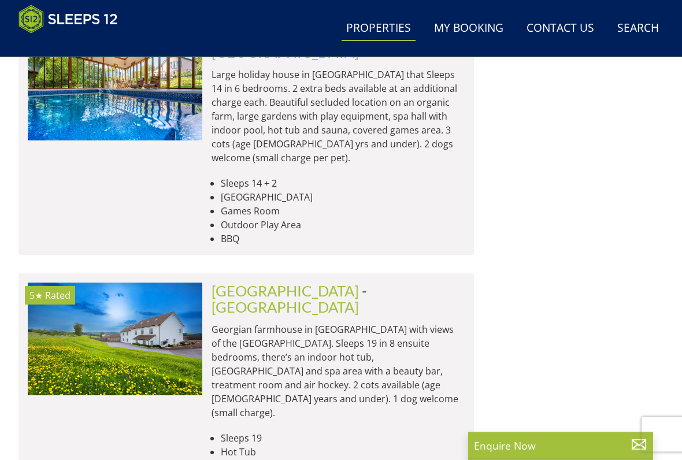
scroll to position [15663, 0]
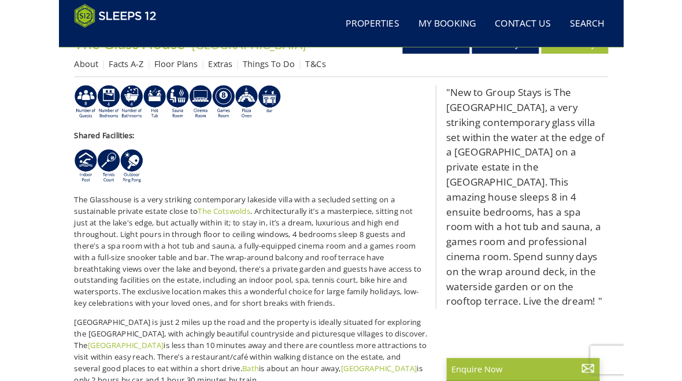
scroll to position [423, 0]
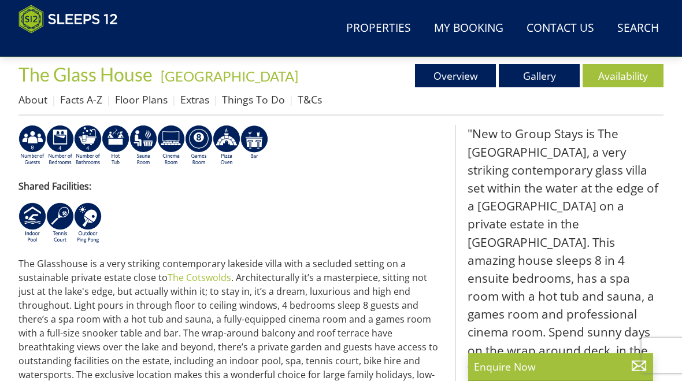
click at [611, 80] on link "Availability" at bounding box center [622, 75] width 81 height 23
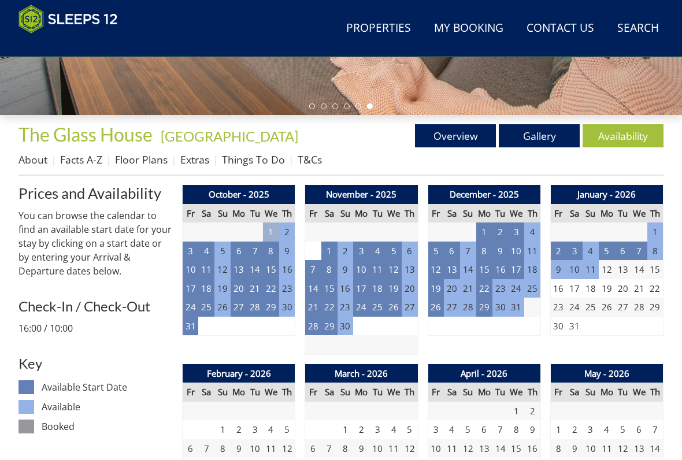
scroll to position [363, 0]
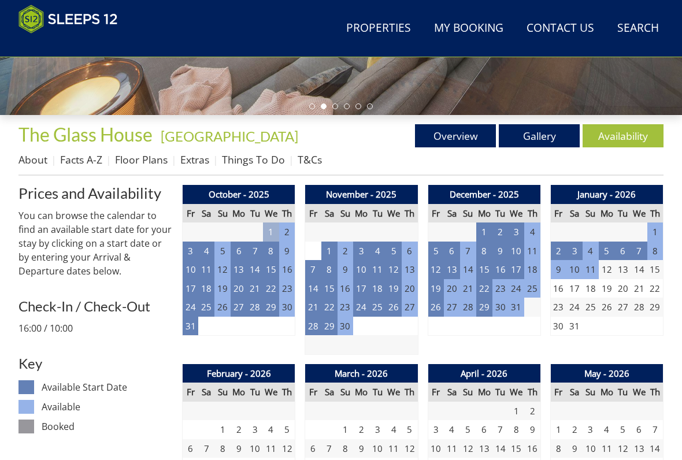
click at [310, 265] on td "7" at bounding box center [313, 269] width 16 height 19
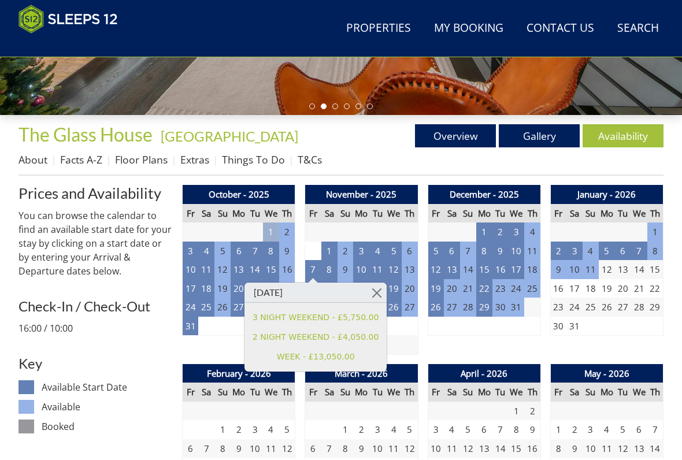
click at [379, 289] on link at bounding box center [376, 292] width 20 height 20
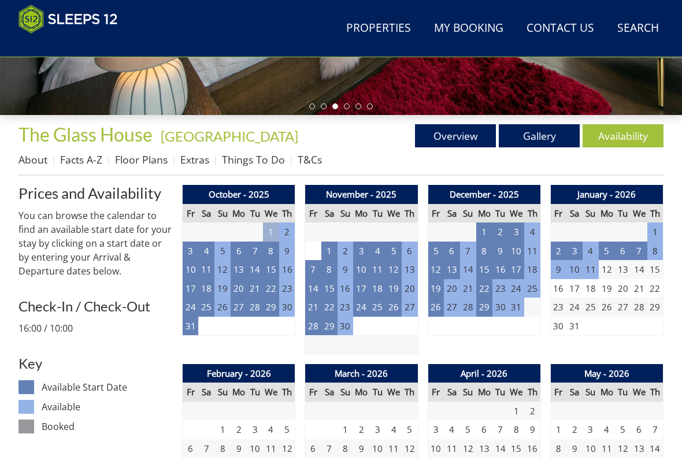
click at [605, 249] on td "5" at bounding box center [606, 250] width 16 height 19
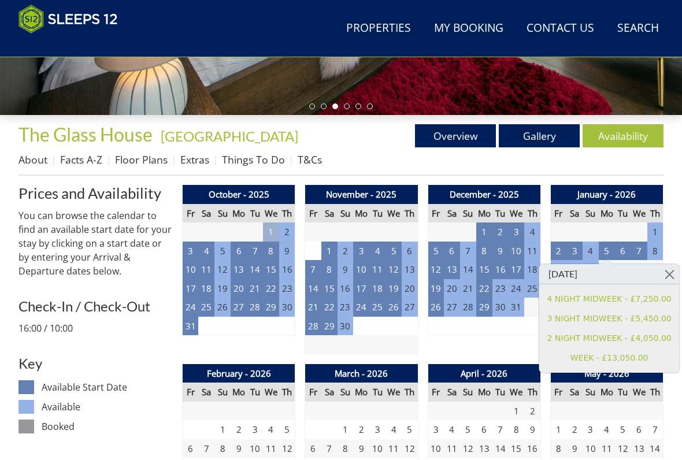
click at [665, 274] on link at bounding box center [669, 274] width 20 height 20
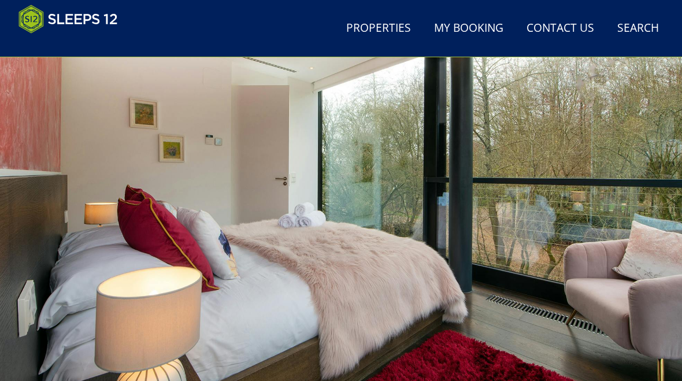
scroll to position [0, 0]
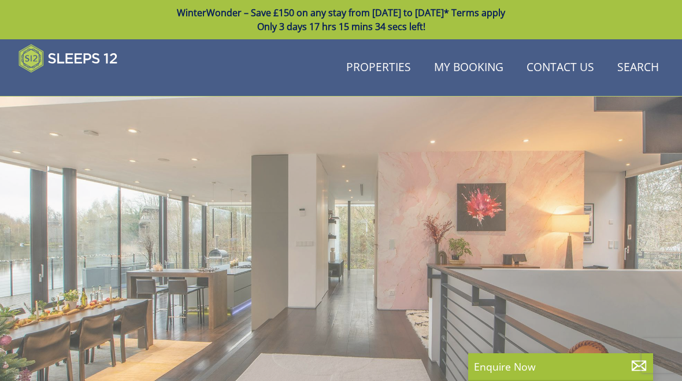
scroll to position [423, 0]
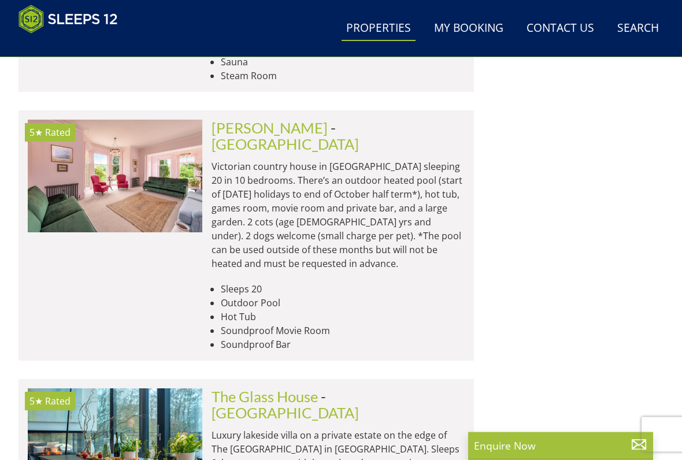
scroll to position [16781, 0]
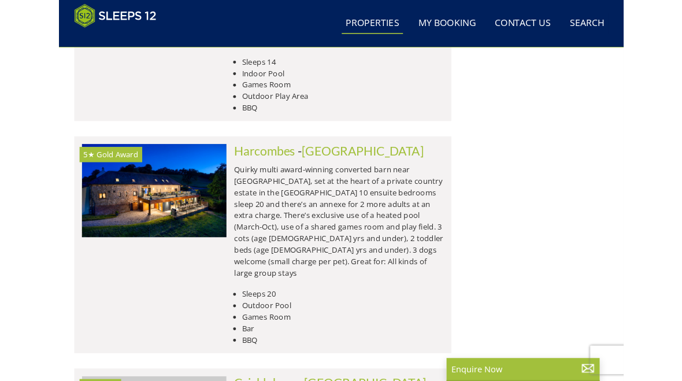
scroll to position [18206, 0]
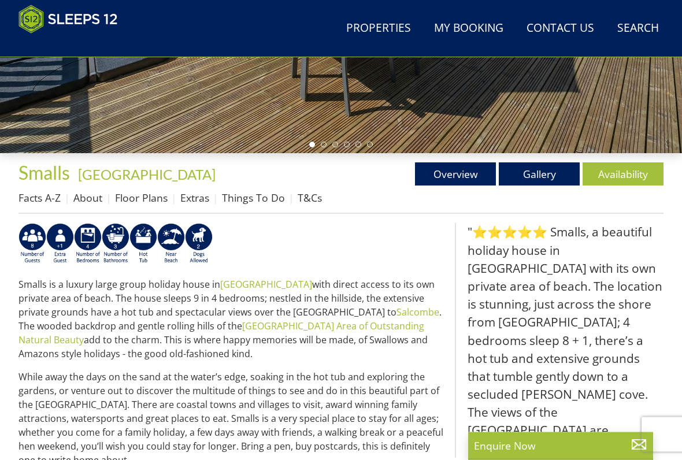
scroll to position [325, 0]
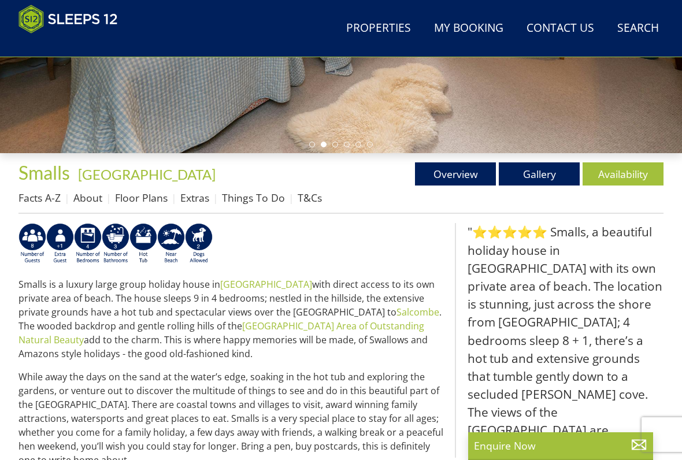
click at [616, 172] on link "Availability" at bounding box center [622, 173] width 81 height 23
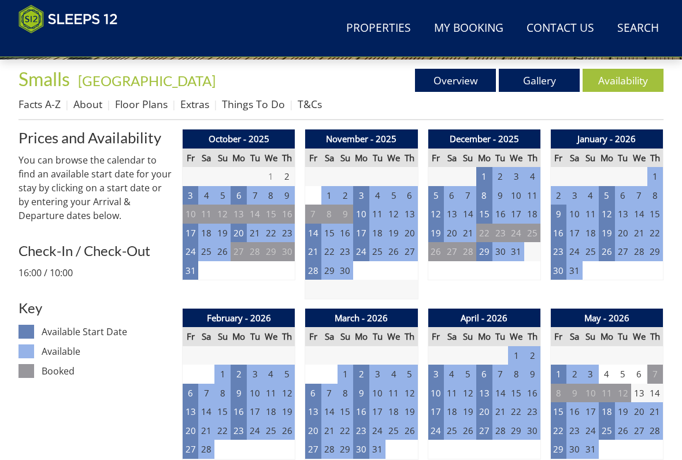
scroll to position [412, 0]
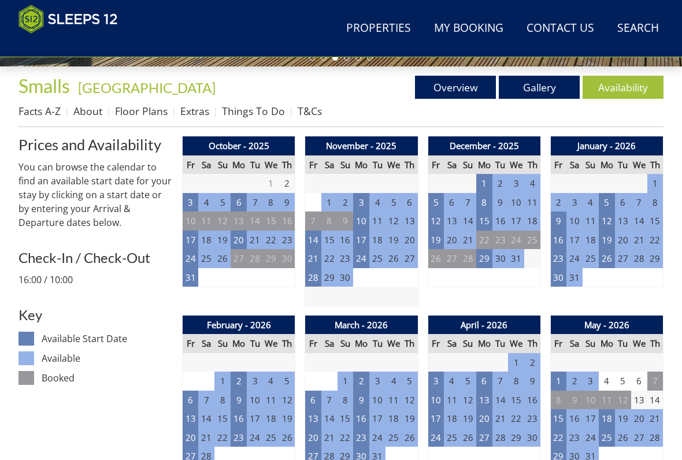
click at [237, 241] on td "20" at bounding box center [238, 239] width 16 height 19
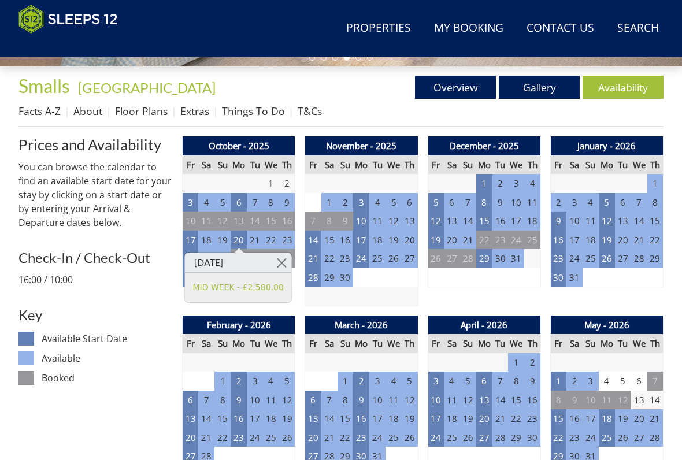
click at [286, 261] on link at bounding box center [281, 262] width 20 height 20
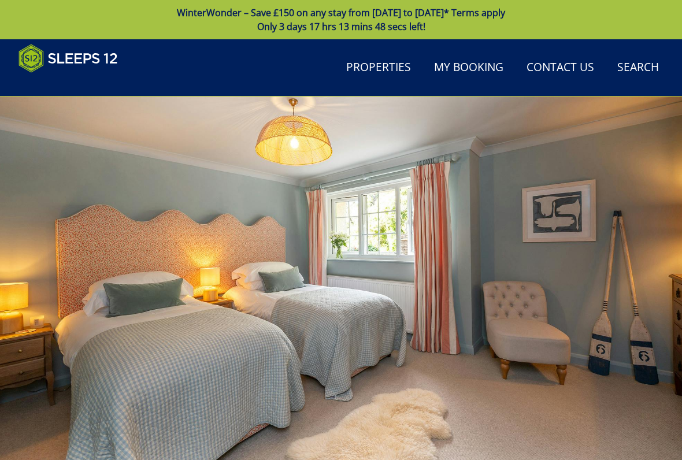
scroll to position [412, 0]
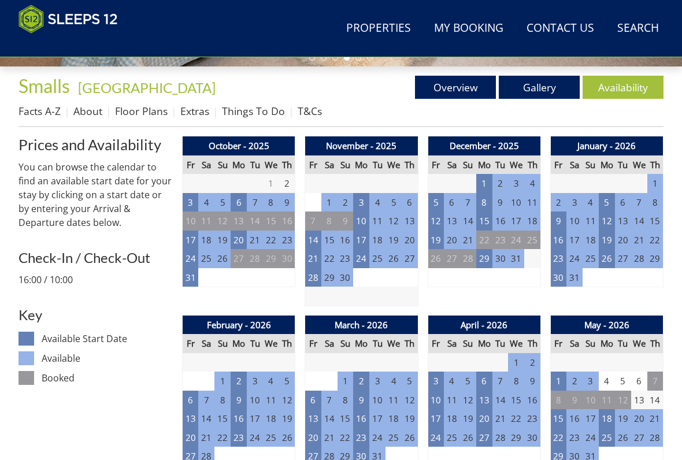
click at [312, 240] on td "14" at bounding box center [313, 239] width 16 height 19
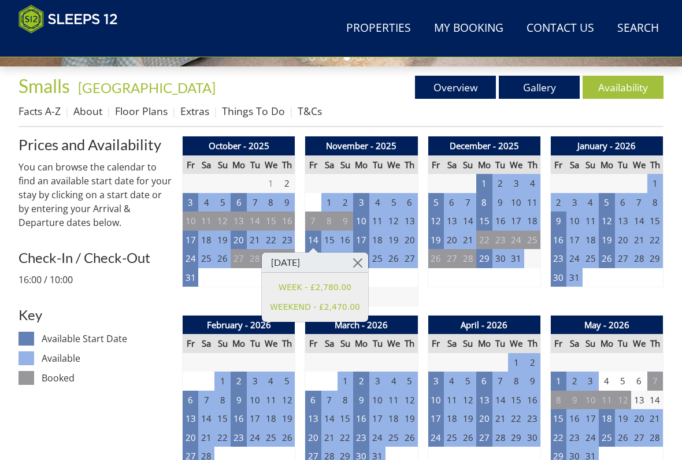
click at [359, 261] on link at bounding box center [358, 262] width 20 height 20
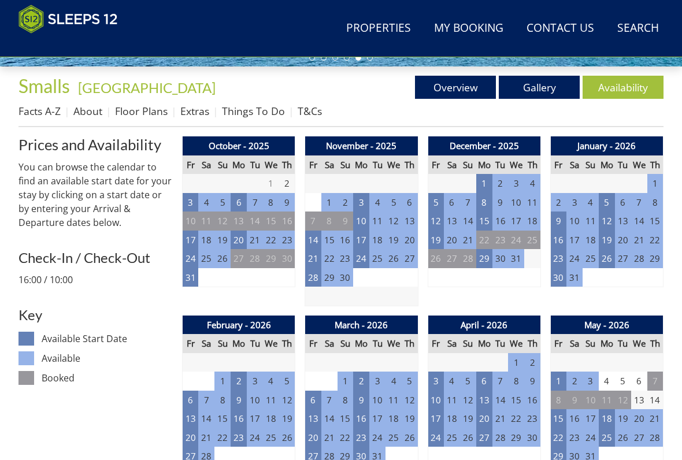
click at [431, 217] on td "12" at bounding box center [435, 220] width 16 height 19
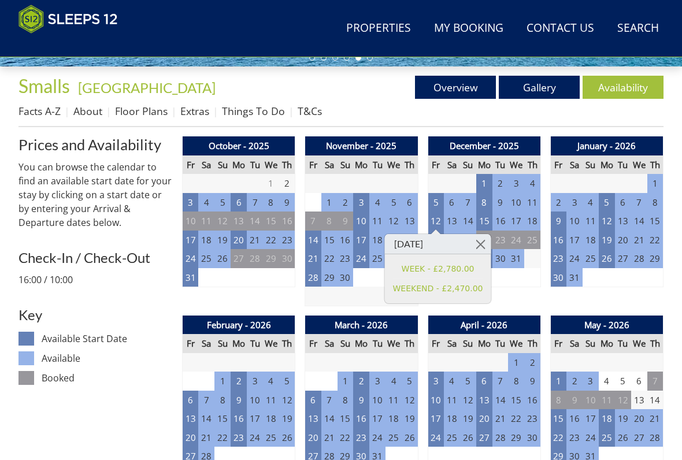
click at [479, 242] on link at bounding box center [480, 244] width 20 height 20
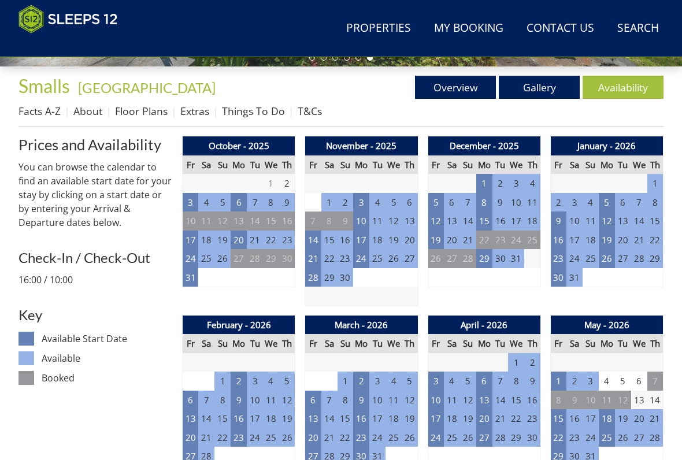
click at [560, 217] on td "9" at bounding box center [558, 220] width 16 height 19
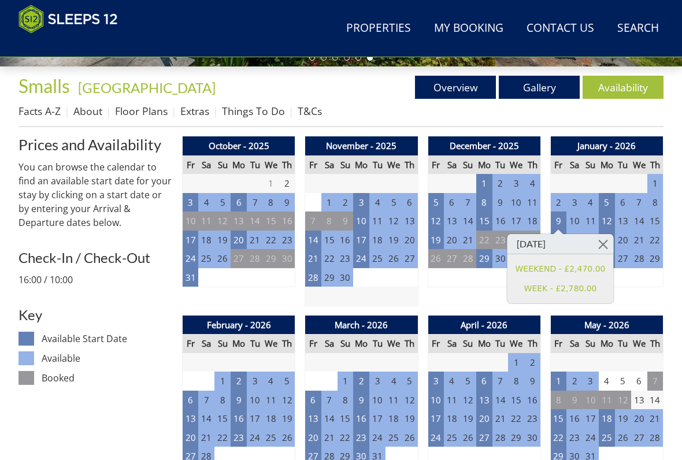
click at [603, 239] on link at bounding box center [603, 244] width 20 height 20
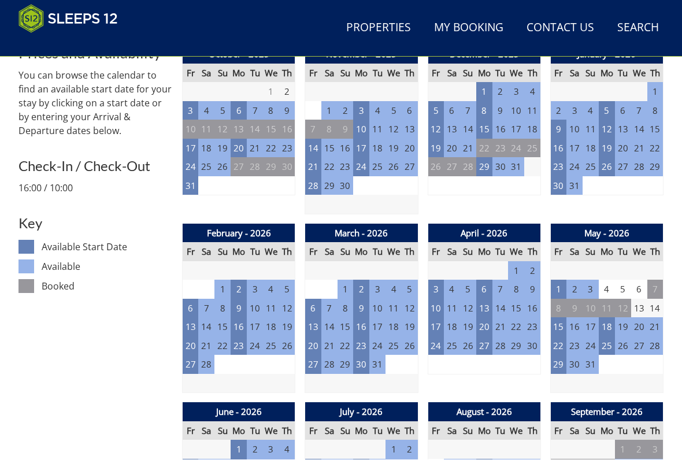
scroll to position [504, 0]
click at [191, 341] on td "20" at bounding box center [191, 345] width 16 height 19
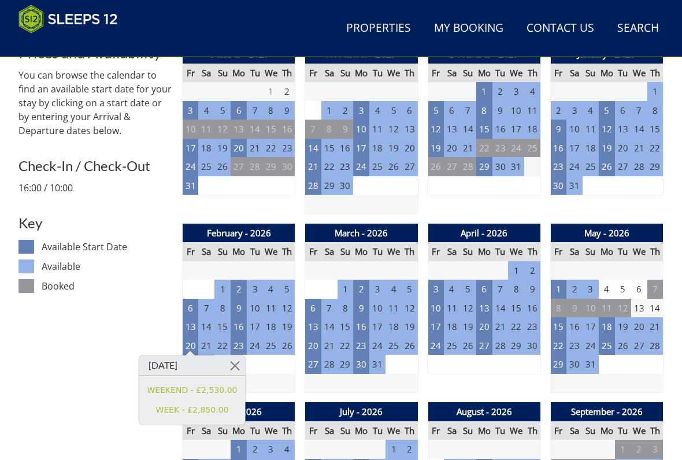
click at [237, 362] on link at bounding box center [235, 365] width 20 height 20
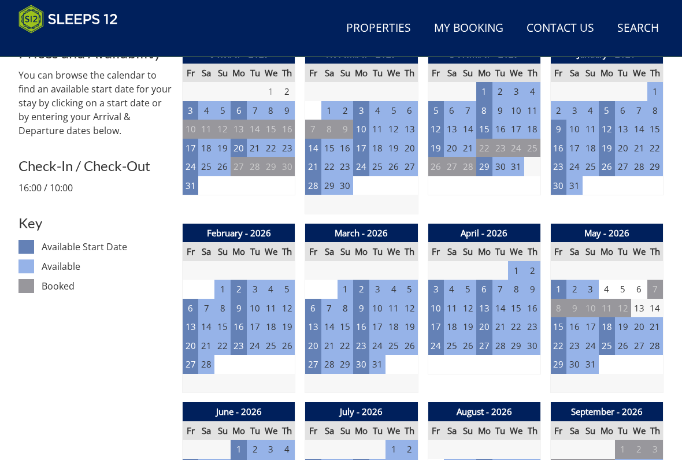
click at [195, 358] on td "27" at bounding box center [191, 364] width 16 height 19
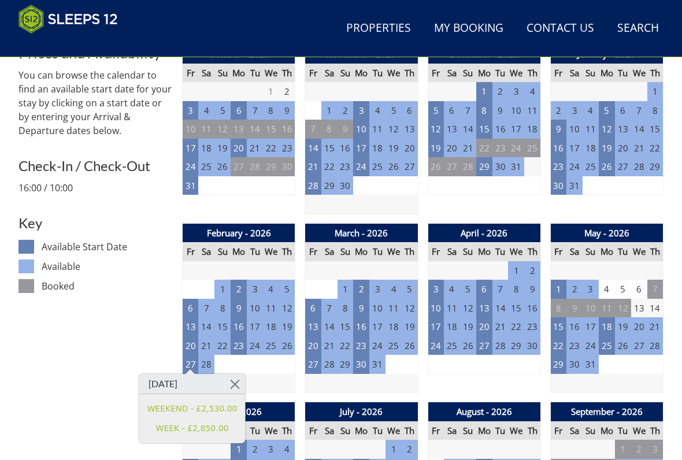
click at [236, 381] on link at bounding box center [235, 384] width 20 height 20
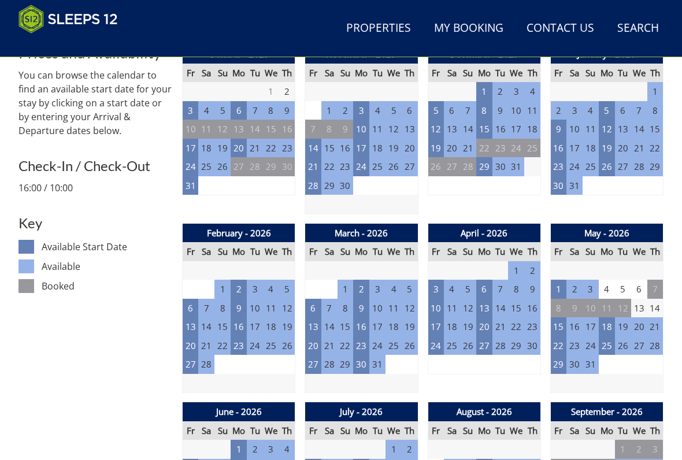
click at [317, 299] on td "6" at bounding box center [313, 308] width 16 height 19
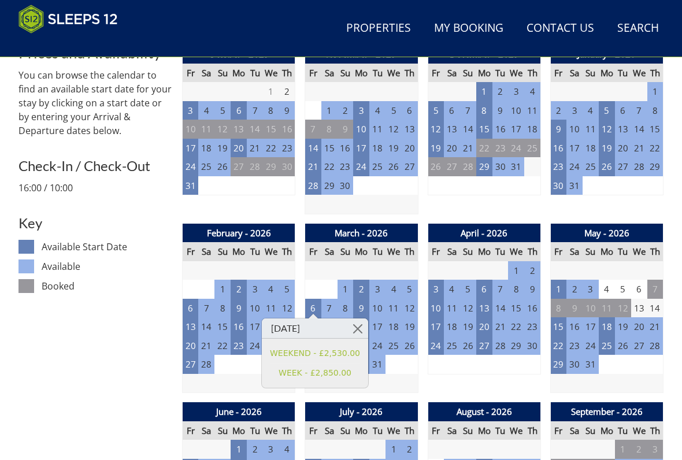
click at [357, 324] on link at bounding box center [358, 328] width 20 height 20
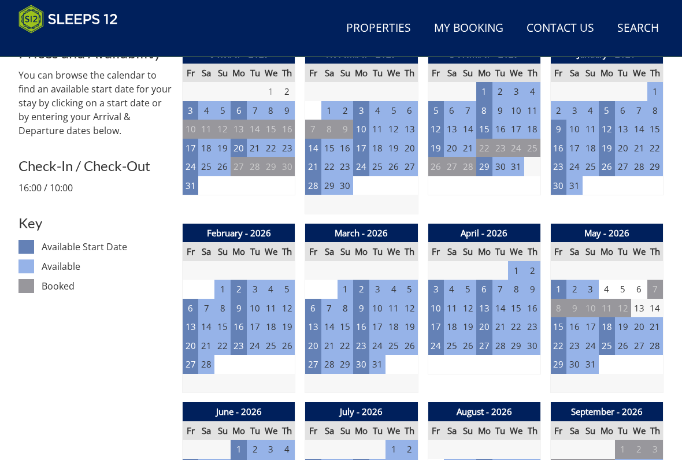
click at [313, 321] on td "13" at bounding box center [313, 326] width 16 height 19
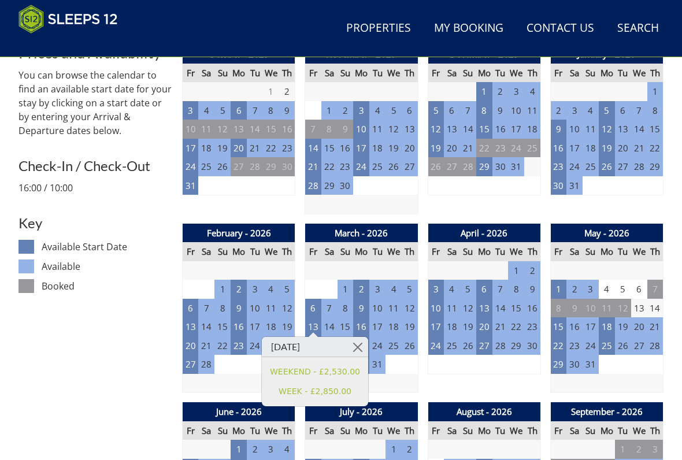
click at [360, 348] on link at bounding box center [358, 347] width 20 height 20
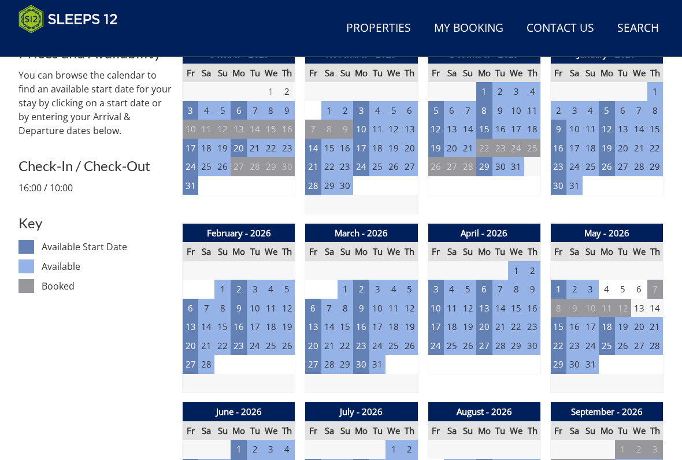
click at [310, 362] on td "27" at bounding box center [313, 364] width 16 height 19
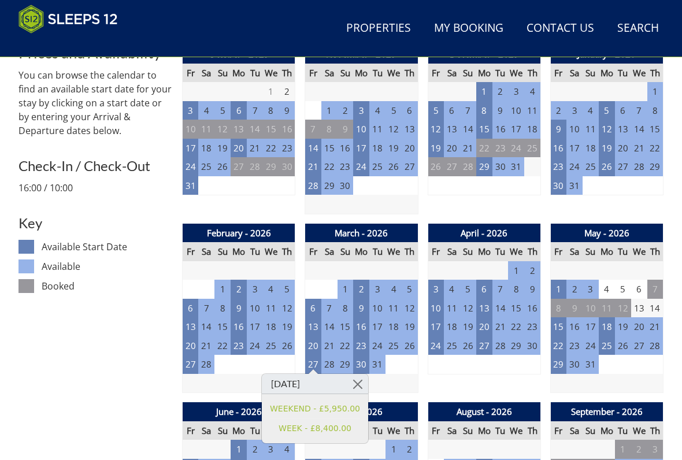
click at [356, 378] on link at bounding box center [358, 384] width 20 height 20
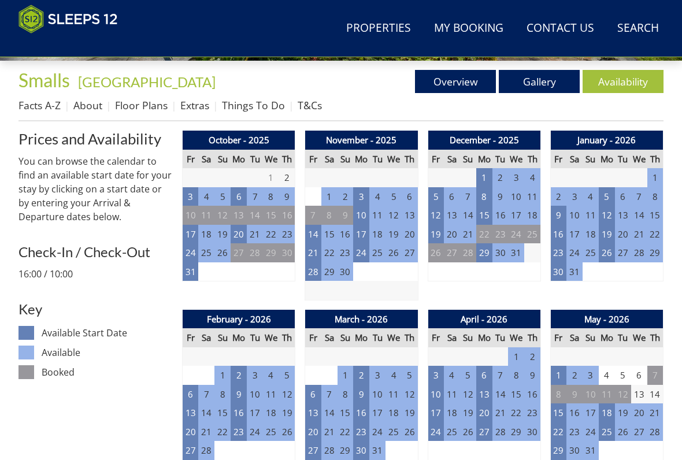
scroll to position [417, 0]
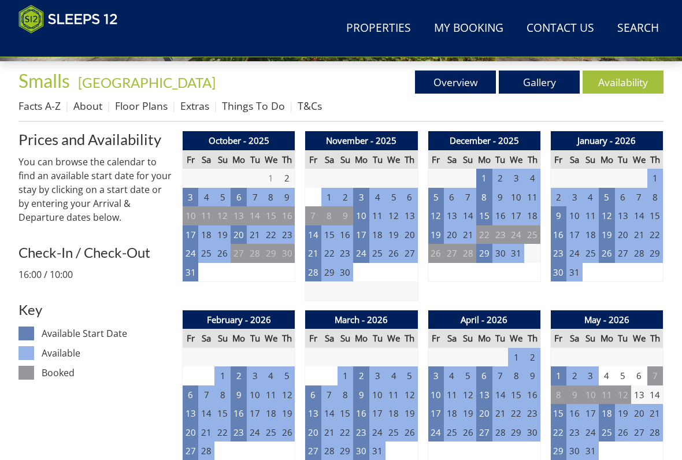
click at [187, 194] on td "3" at bounding box center [191, 197] width 16 height 19
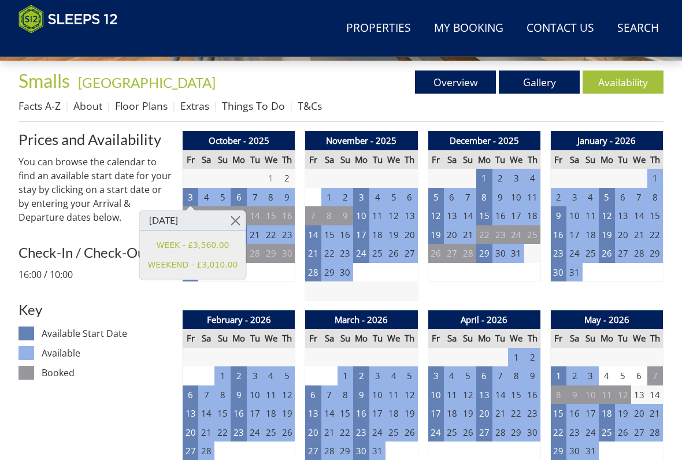
click at [235, 221] on link at bounding box center [235, 220] width 20 height 20
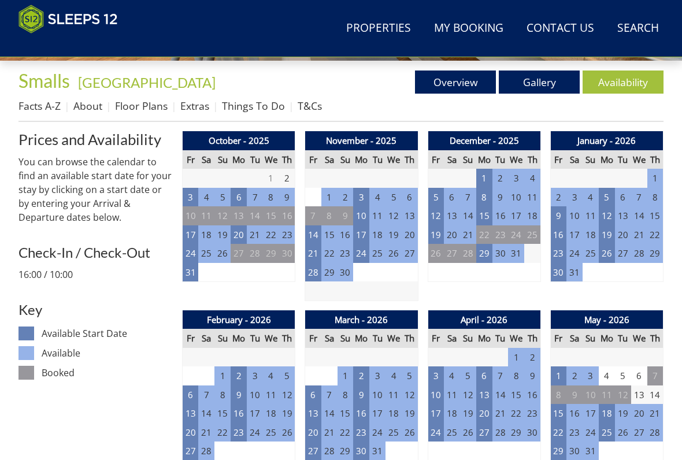
click at [192, 233] on td "17" at bounding box center [191, 234] width 16 height 19
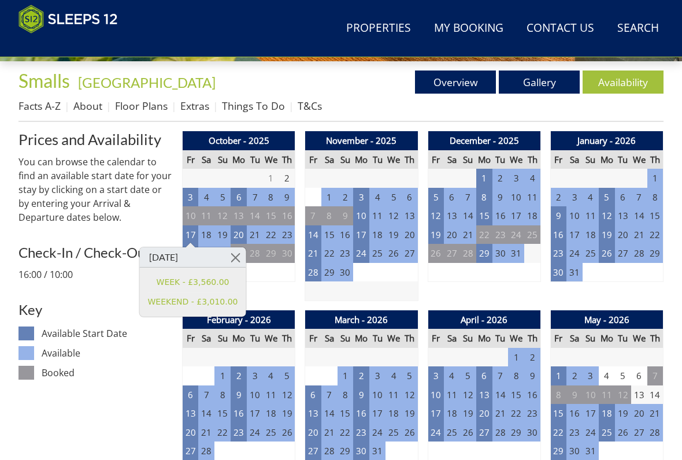
click at [234, 254] on link at bounding box center [235, 257] width 20 height 20
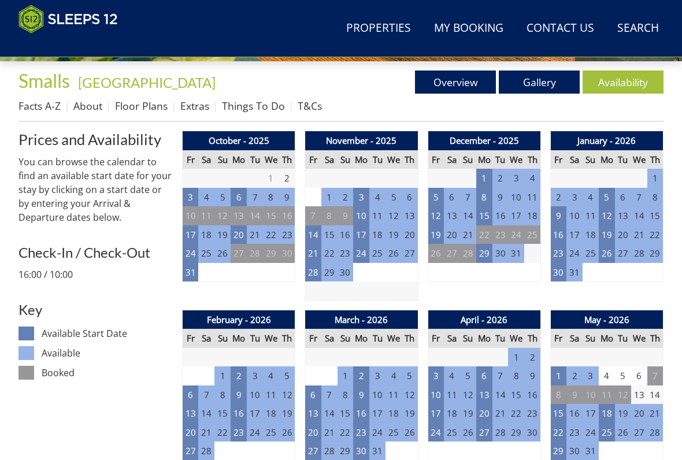
click at [192, 273] on td "31" at bounding box center [191, 272] width 16 height 19
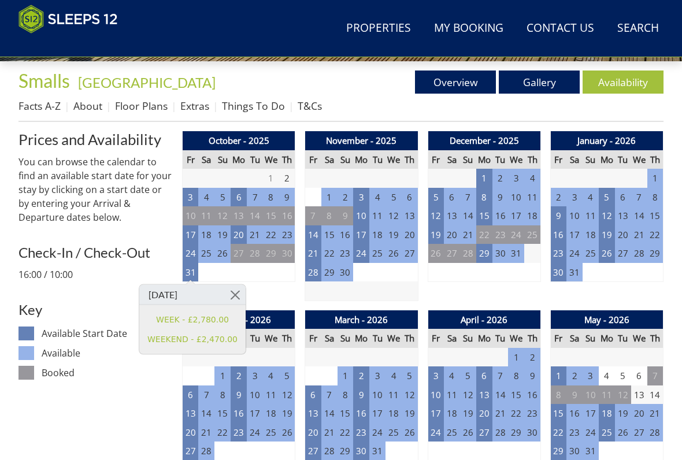
click at [235, 294] on link at bounding box center [235, 295] width 20 height 20
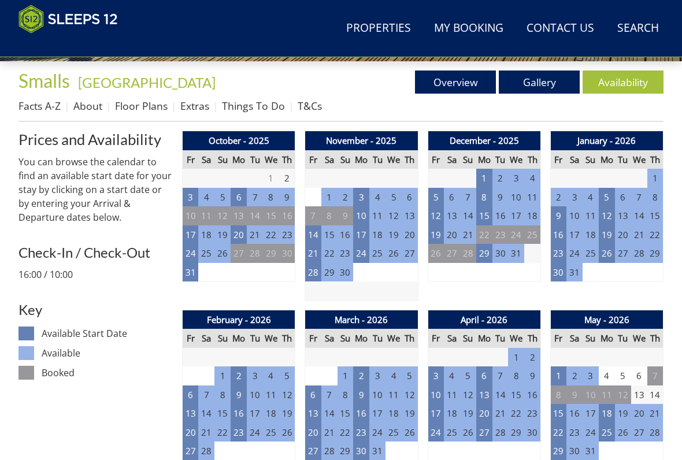
click at [314, 230] on td "14" at bounding box center [313, 234] width 16 height 19
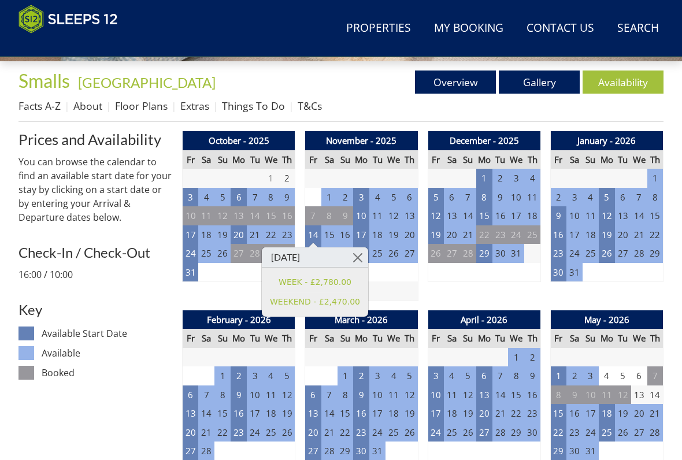
click at [193, 267] on td "31" at bounding box center [191, 272] width 16 height 19
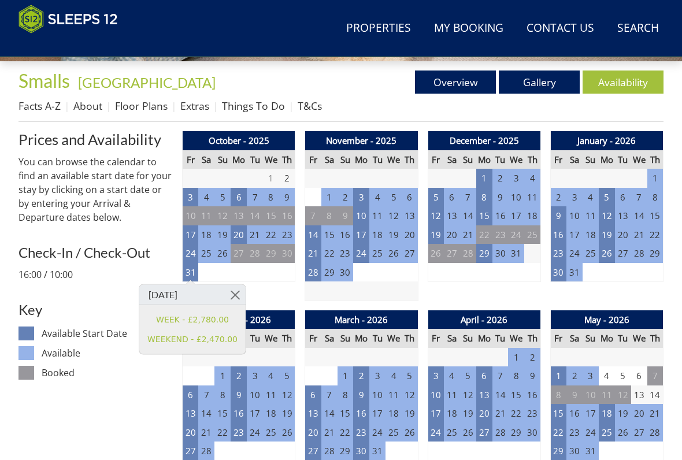
click at [235, 289] on link at bounding box center [235, 295] width 20 height 20
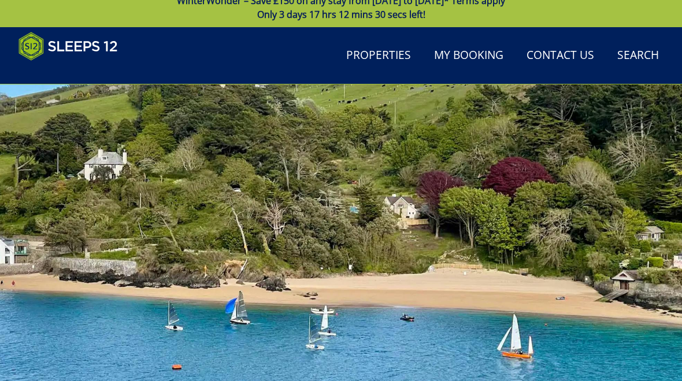
scroll to position [0, 0]
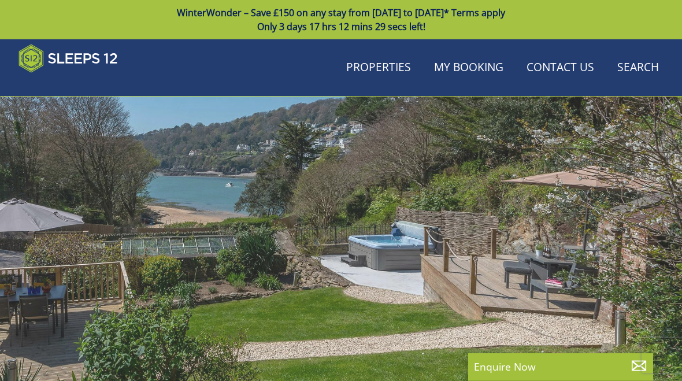
scroll to position [325, 0]
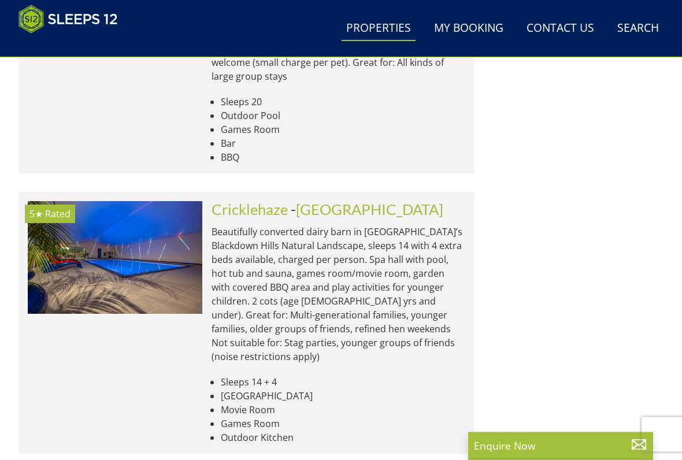
scroll to position [18460, 0]
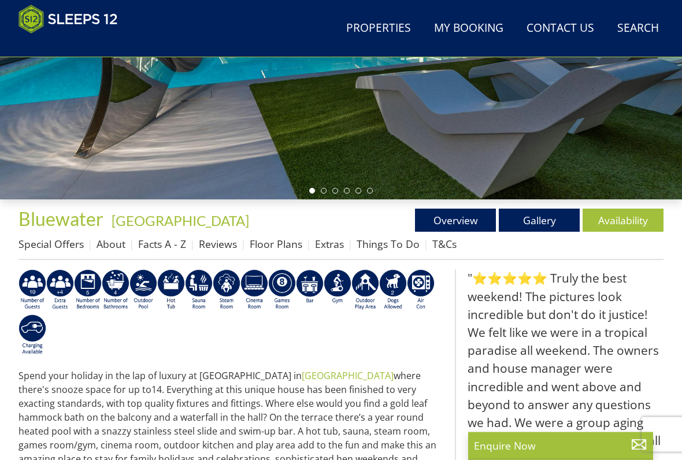
scroll to position [279, 0]
click at [616, 222] on link "Availability" at bounding box center [622, 220] width 81 height 23
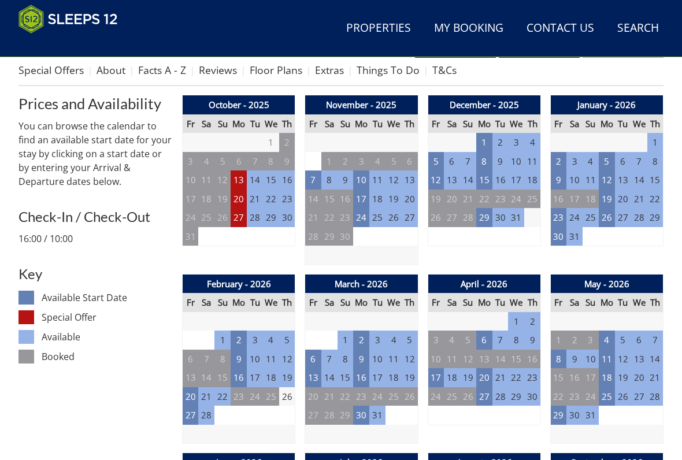
scroll to position [452, 0]
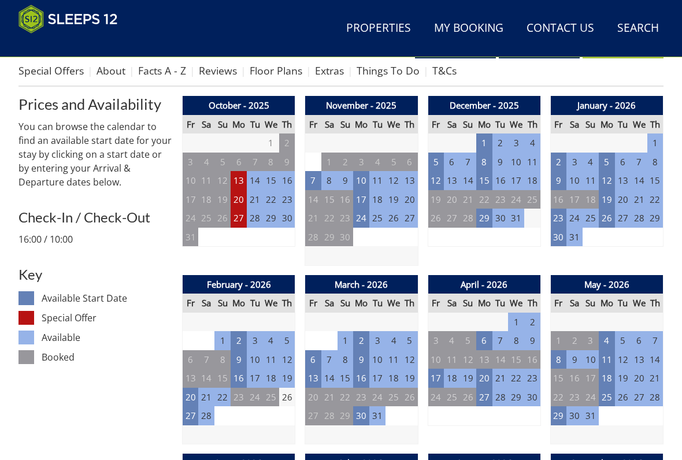
click at [239, 219] on td "27" at bounding box center [238, 218] width 16 height 19
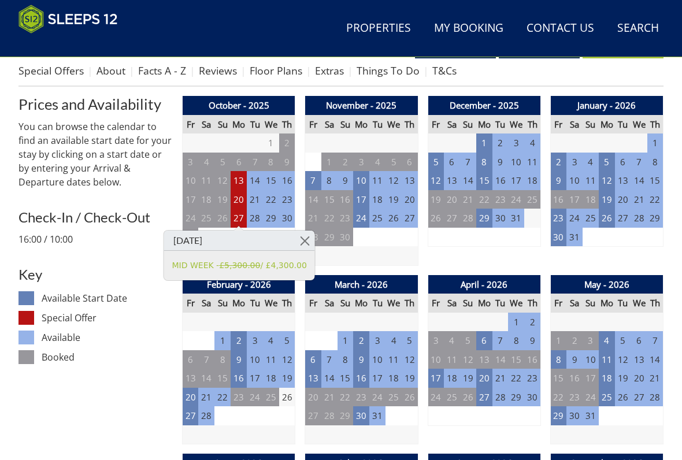
click at [306, 237] on link at bounding box center [305, 240] width 20 height 20
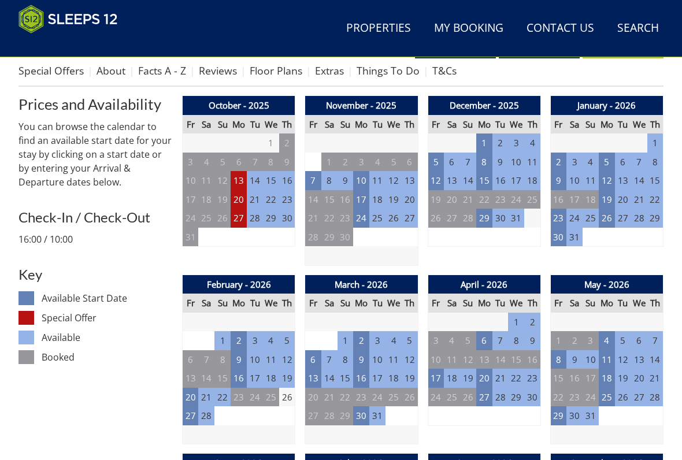
click at [242, 195] on td "20" at bounding box center [238, 199] width 16 height 19
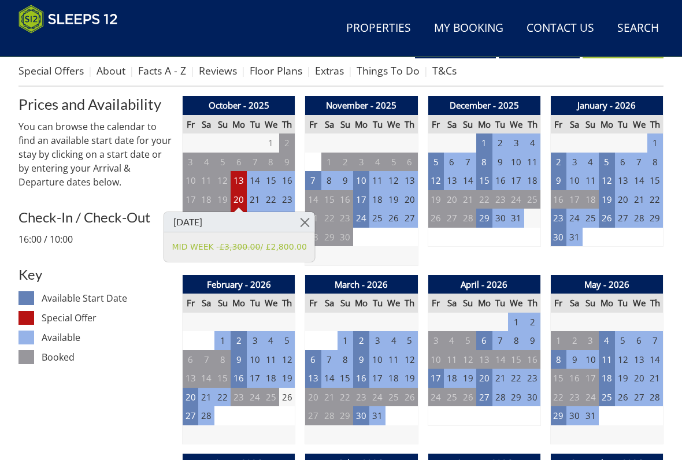
click at [307, 224] on link at bounding box center [305, 222] width 20 height 20
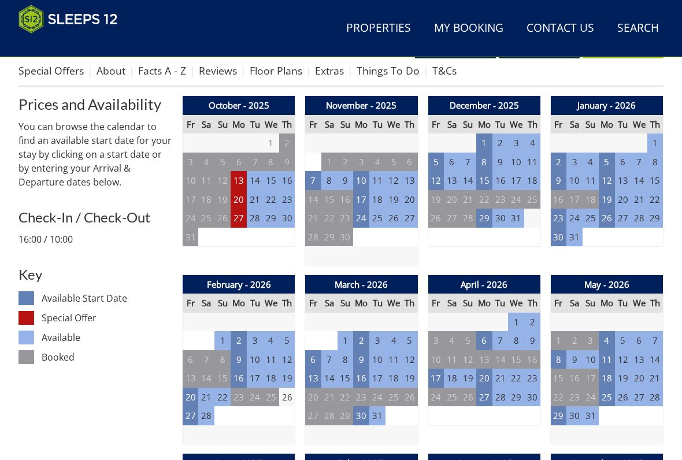
click at [240, 176] on td "13" at bounding box center [238, 180] width 16 height 19
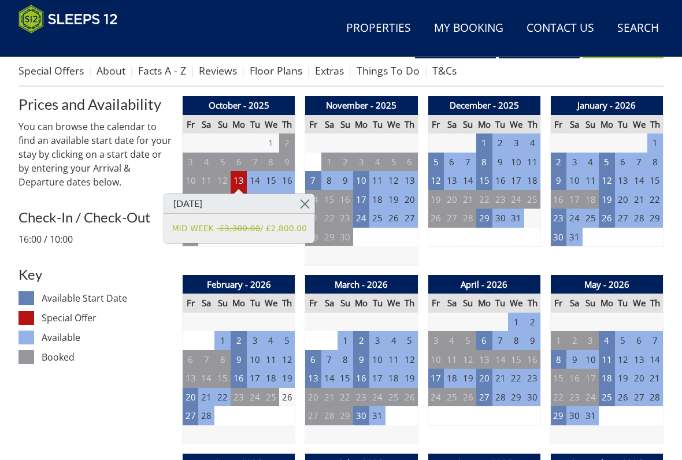
click at [310, 202] on link at bounding box center [305, 204] width 20 height 20
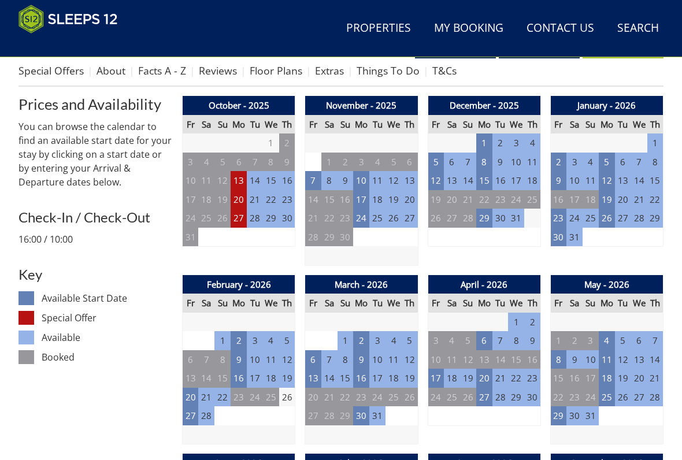
click at [308, 173] on td "7" at bounding box center [313, 180] width 16 height 19
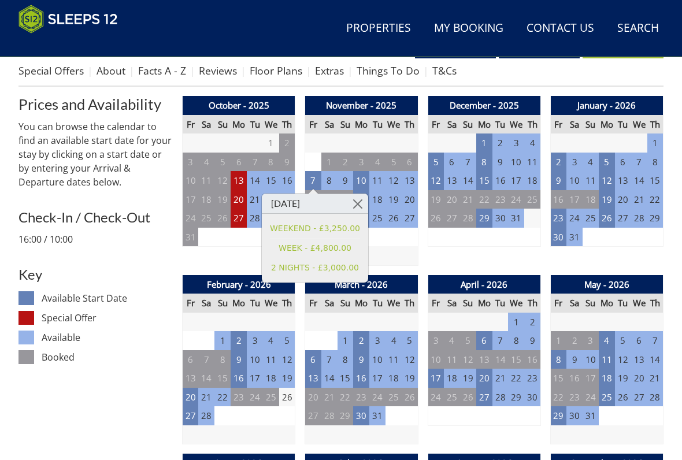
click at [358, 200] on link at bounding box center [358, 204] width 20 height 20
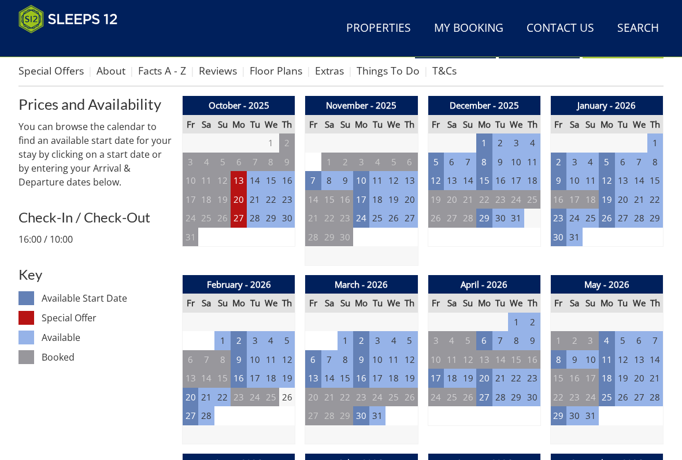
click at [367, 178] on td "10" at bounding box center [361, 180] width 16 height 19
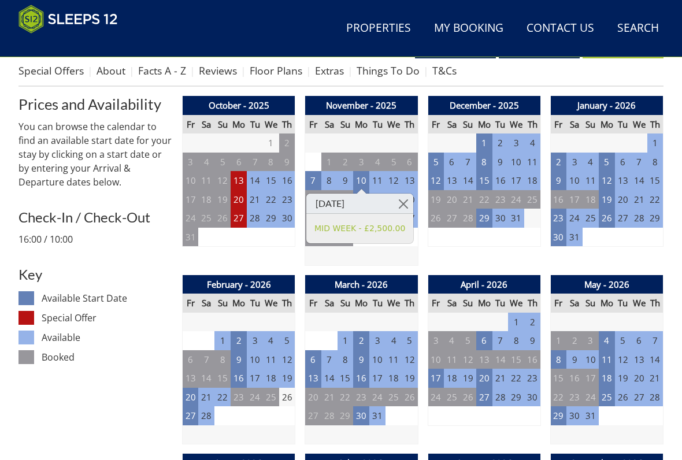
click at [405, 203] on link at bounding box center [403, 204] width 20 height 20
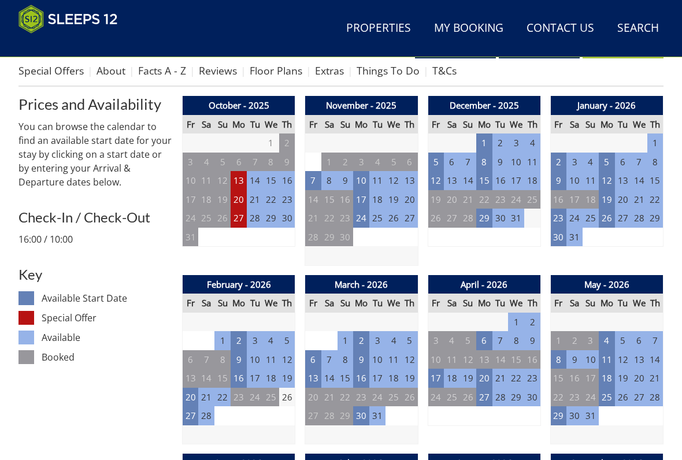
click at [235, 174] on td "13" at bounding box center [238, 180] width 16 height 19
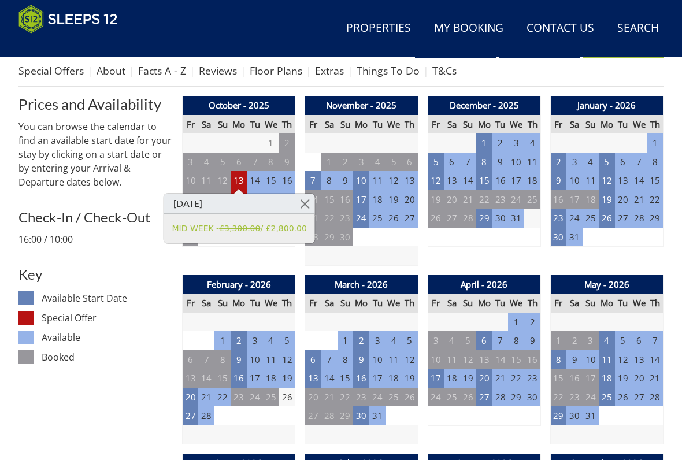
click at [308, 192] on td "14" at bounding box center [313, 199] width 16 height 19
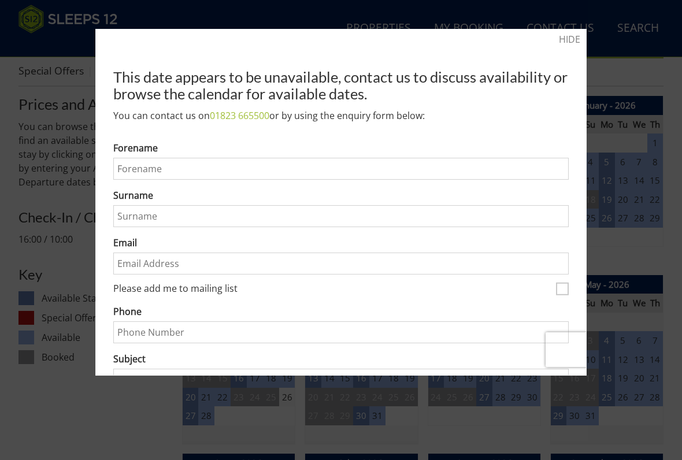
click at [678, 159] on div at bounding box center [341, 230] width 682 height 460
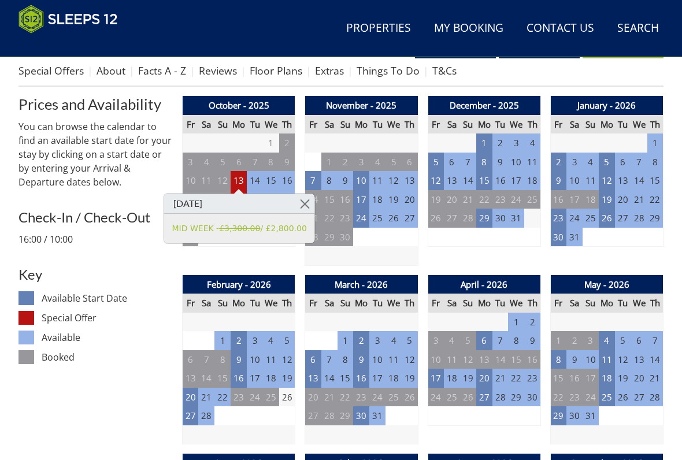
click at [300, 200] on link at bounding box center [305, 204] width 20 height 20
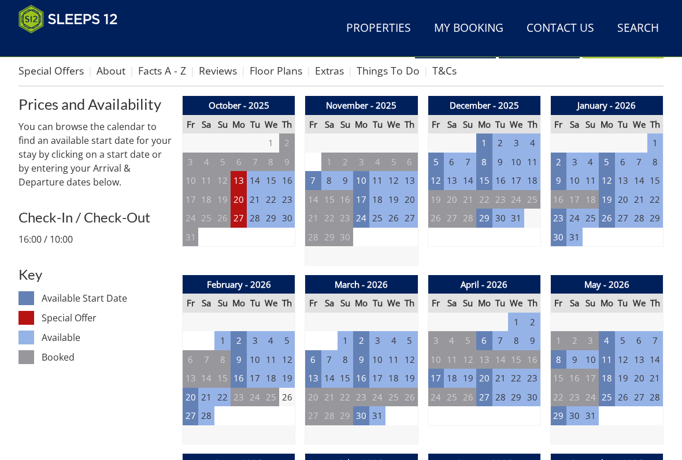
click at [239, 198] on td "20" at bounding box center [238, 199] width 16 height 19
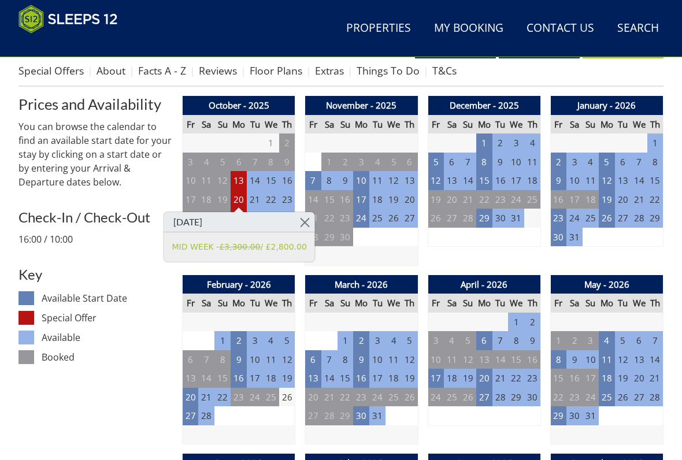
click at [307, 218] on link at bounding box center [305, 222] width 20 height 20
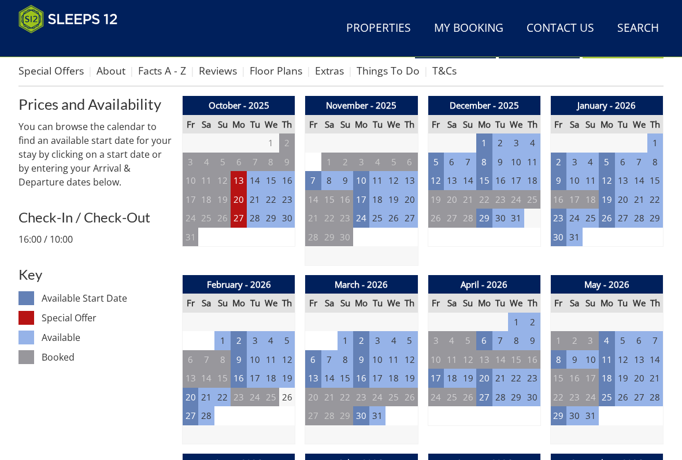
click at [362, 176] on td "10" at bounding box center [361, 180] width 16 height 19
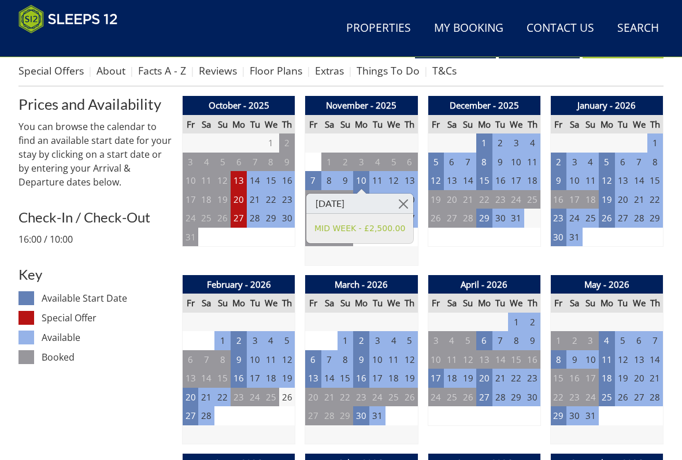
click at [412, 200] on link at bounding box center [403, 204] width 20 height 20
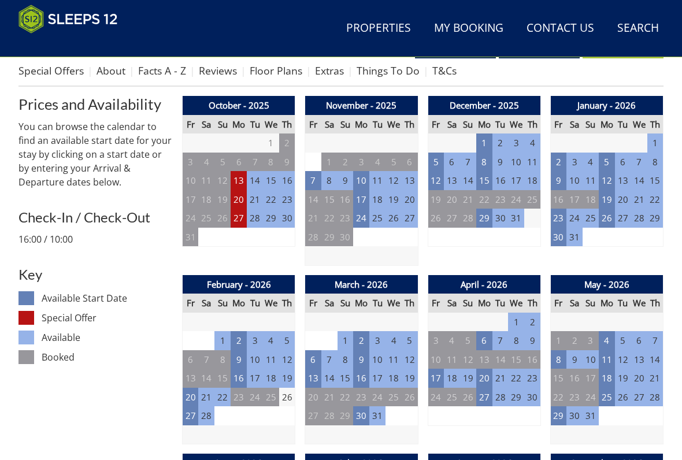
click at [360, 194] on td "17" at bounding box center [361, 199] width 16 height 19
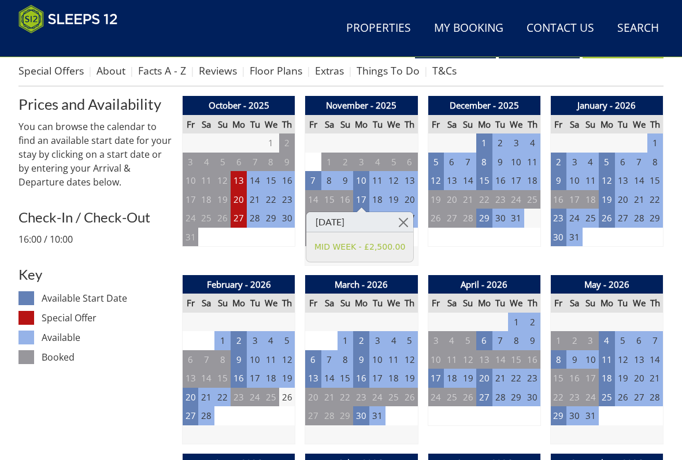
click at [404, 224] on link at bounding box center [403, 222] width 20 height 20
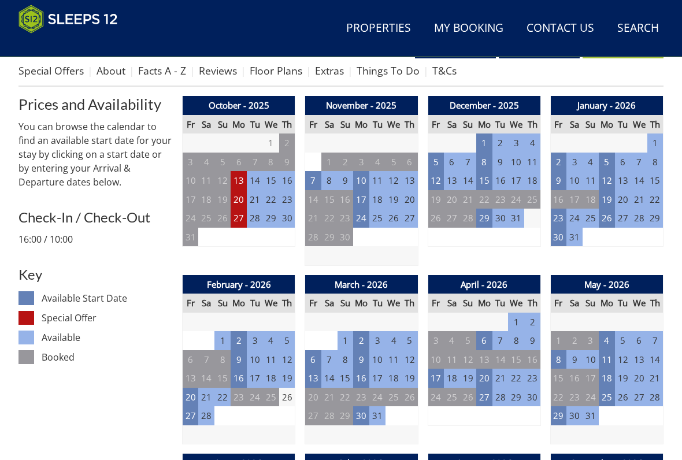
click at [362, 215] on td "24" at bounding box center [361, 218] width 16 height 19
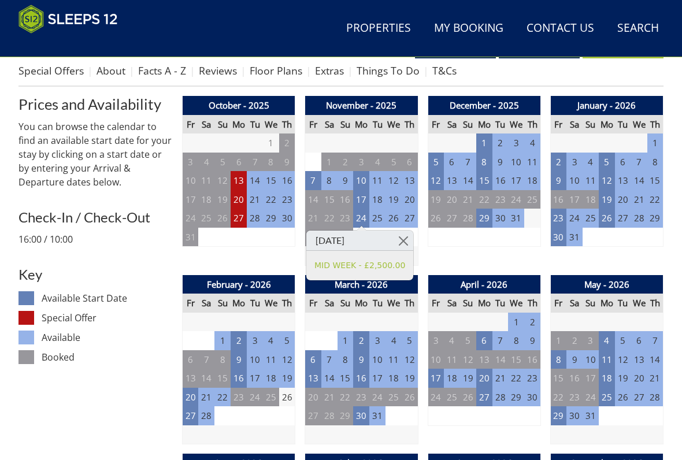
click at [408, 232] on link at bounding box center [403, 240] width 20 height 20
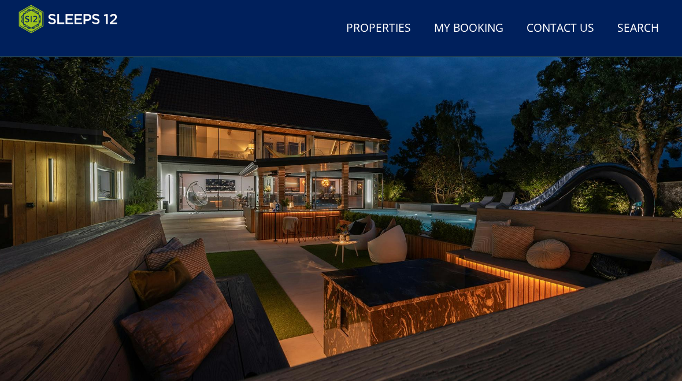
scroll to position [0, 0]
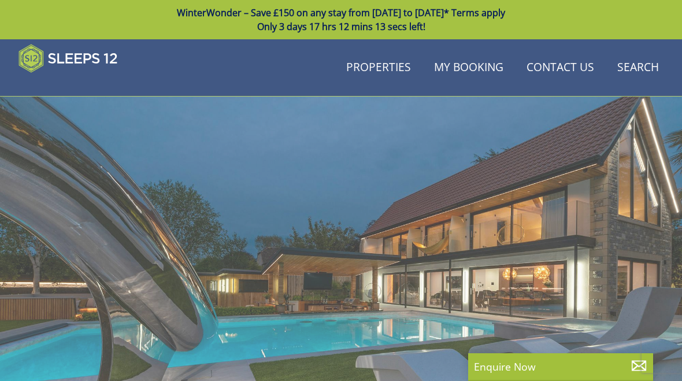
scroll to position [279, 0]
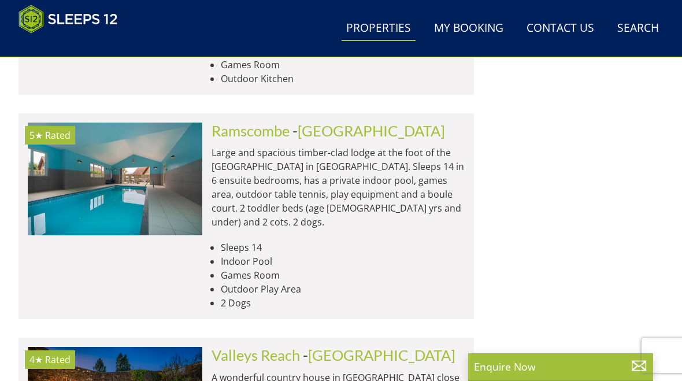
scroll to position [18802, 0]
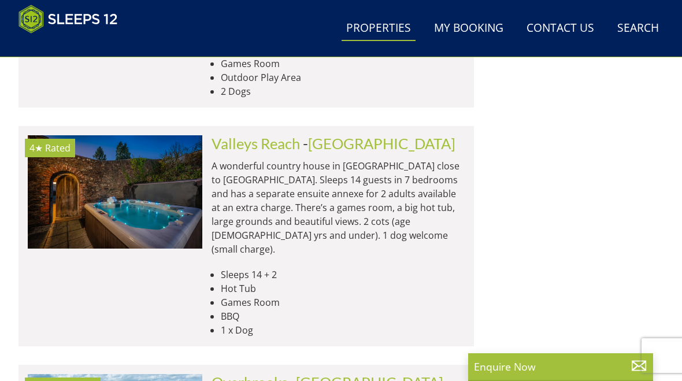
scroll to position [18982, 0]
